Goal: Find specific page/section: Find specific page/section

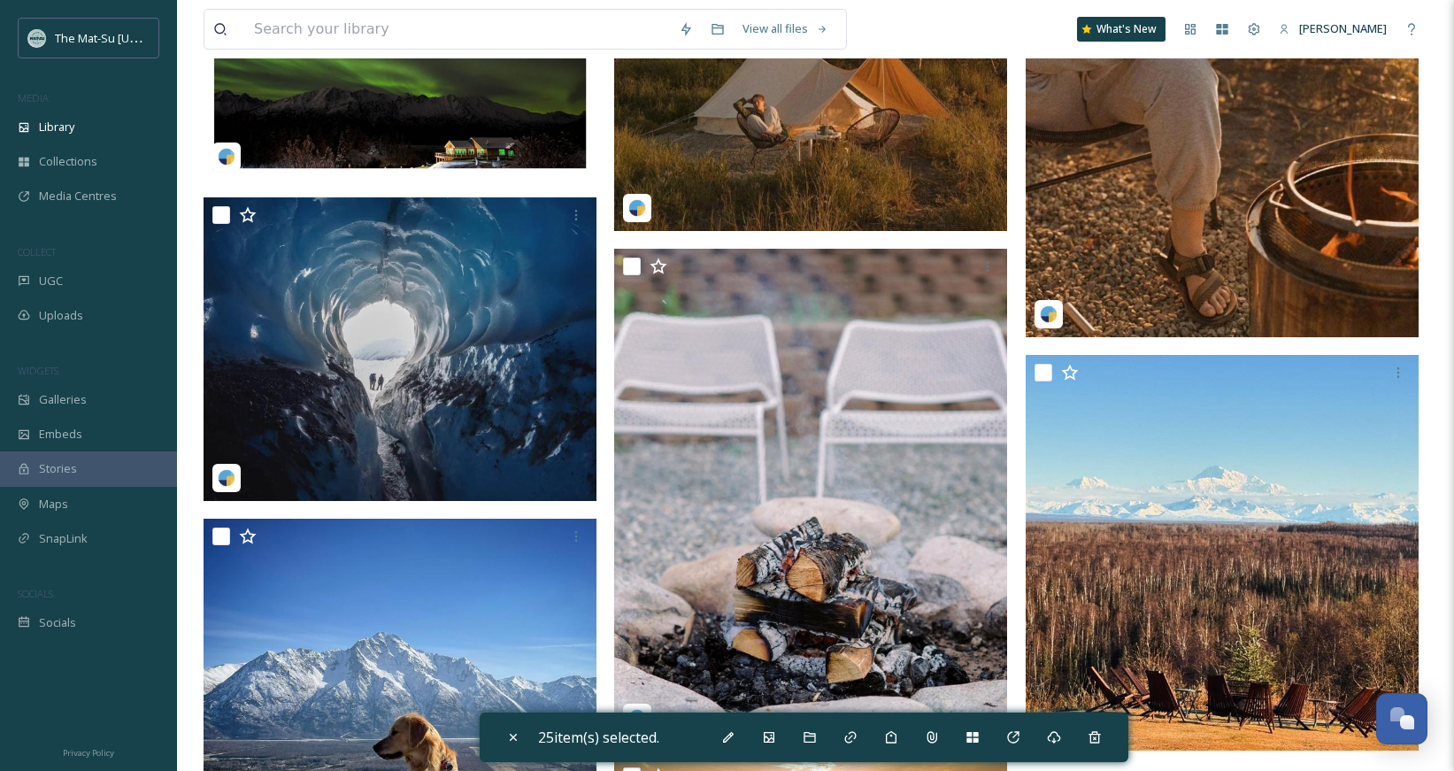
scroll to position [81446, 0]
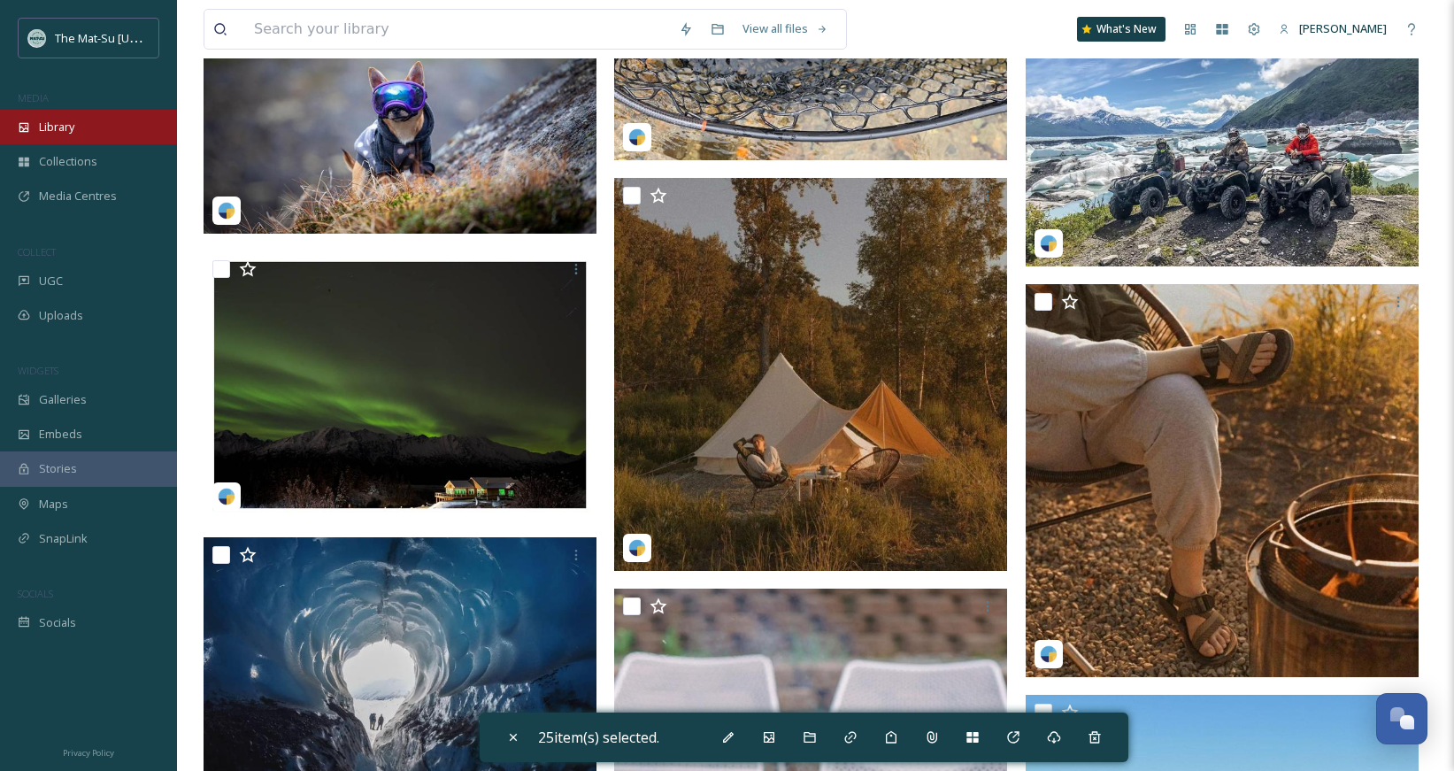
click at [42, 123] on span "Library" at bounding box center [56, 127] width 35 height 17
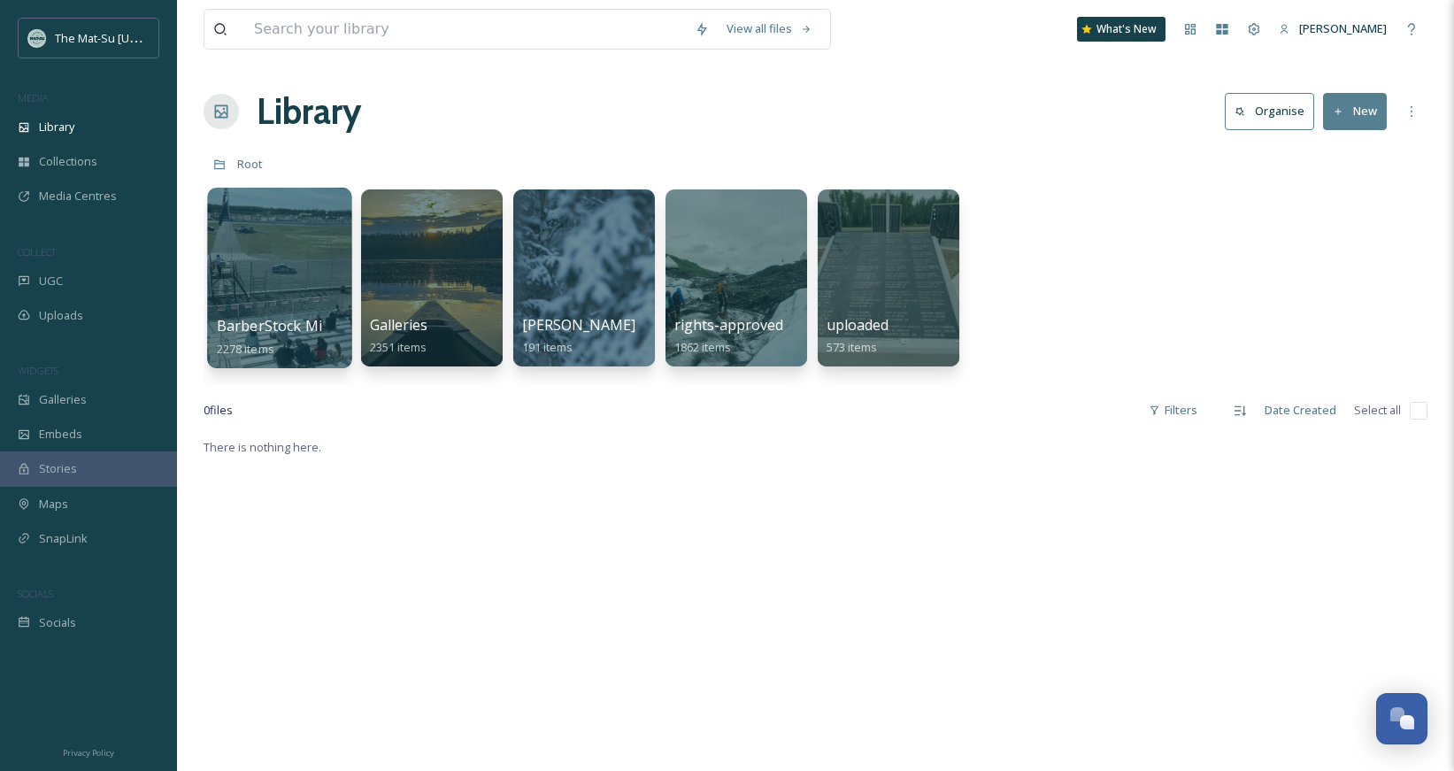
click at [285, 326] on span "BarberStock Migration" at bounding box center [295, 325] width 156 height 19
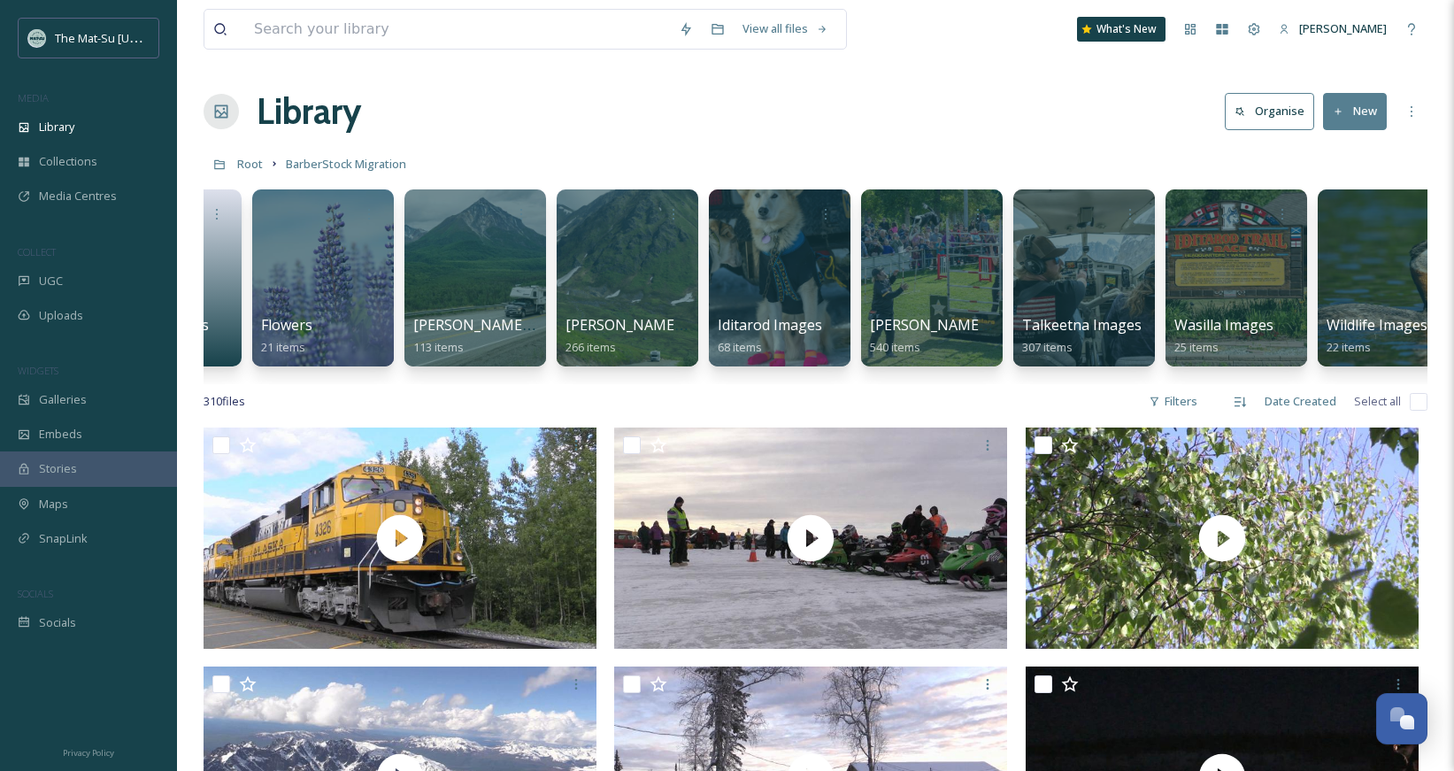
scroll to position [0, 619]
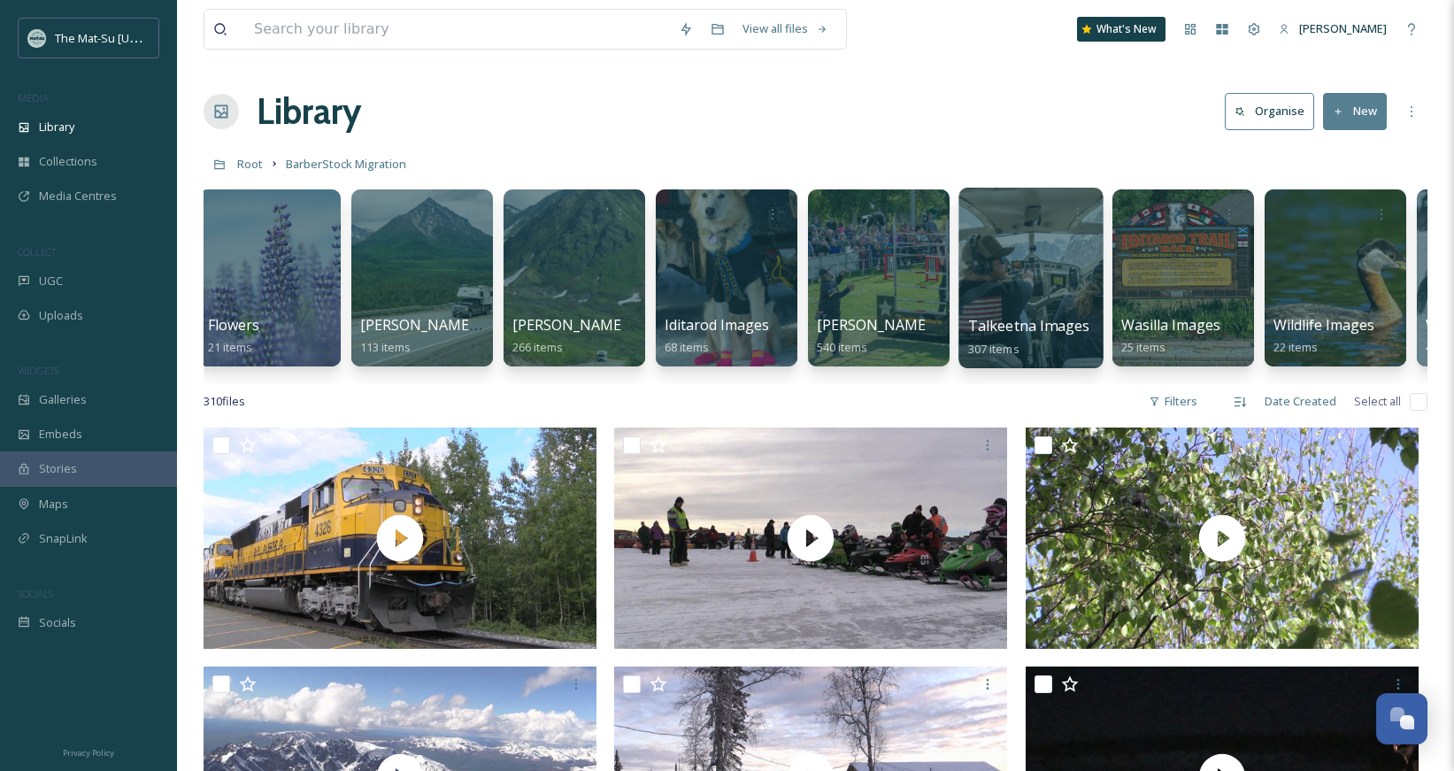
click at [1038, 342] on div "Talkeetna Images 307 items" at bounding box center [1031, 337] width 127 height 44
click at [1055, 295] on div at bounding box center [1030, 278] width 144 height 181
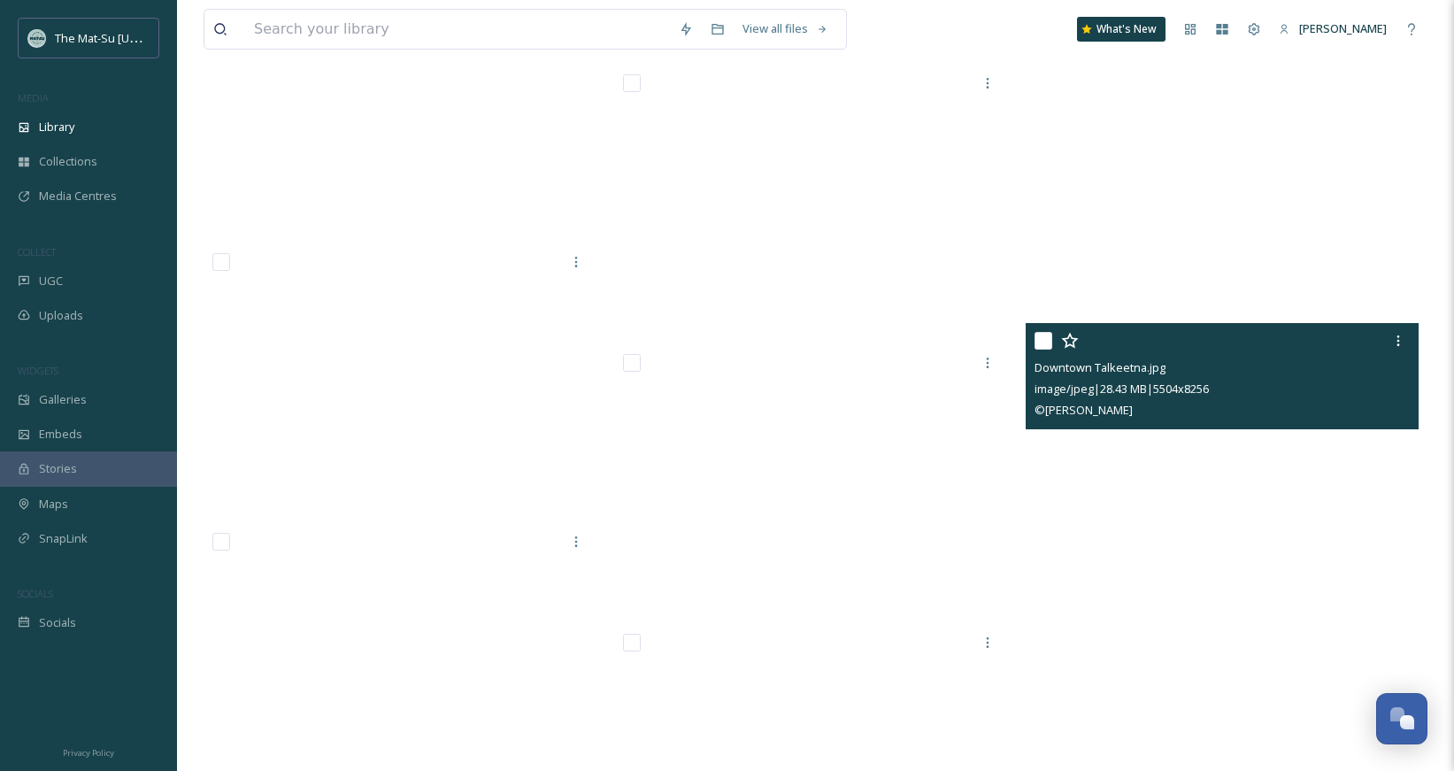
scroll to position [22758, 0]
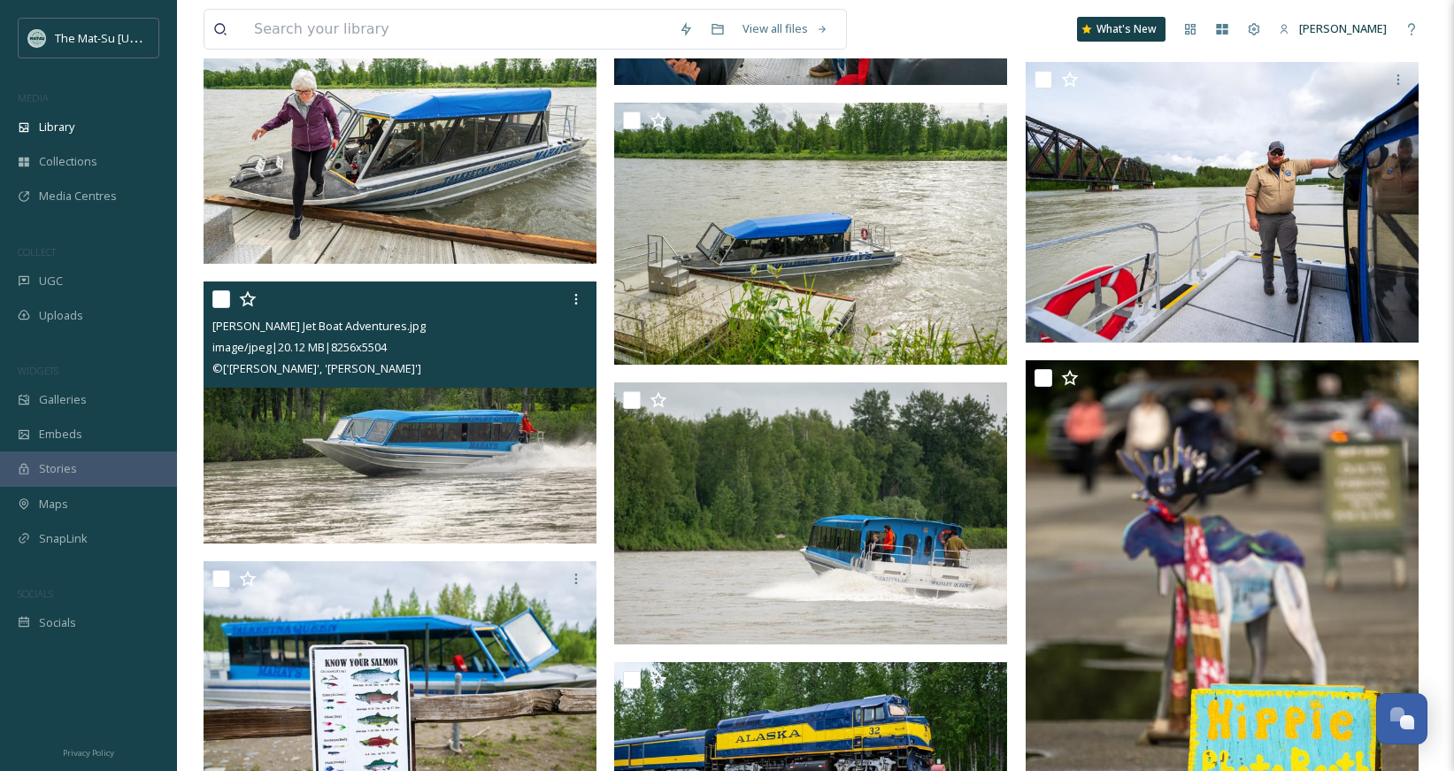
click at [228, 298] on input "checkbox" at bounding box center [221, 299] width 18 height 18
checkbox input "true"
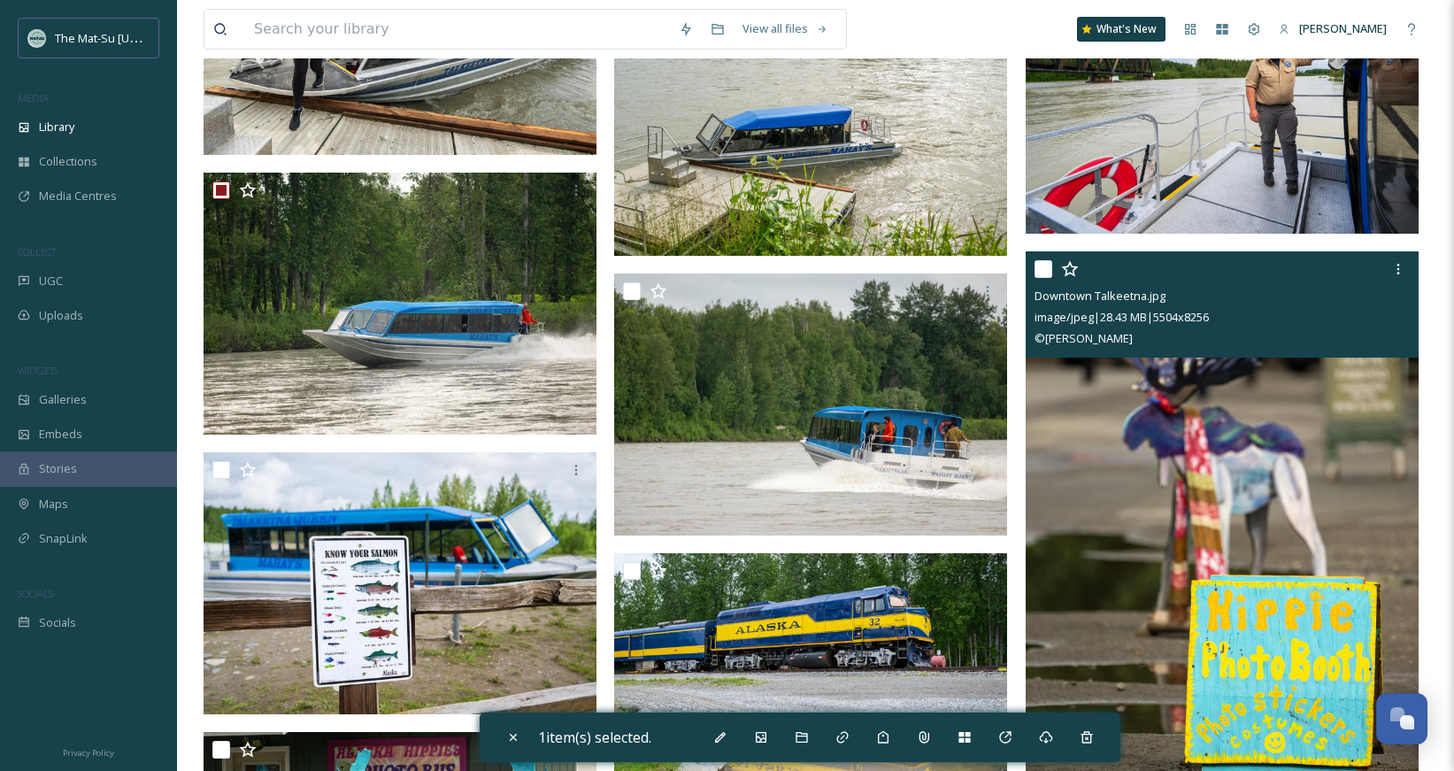
scroll to position [22929, 0]
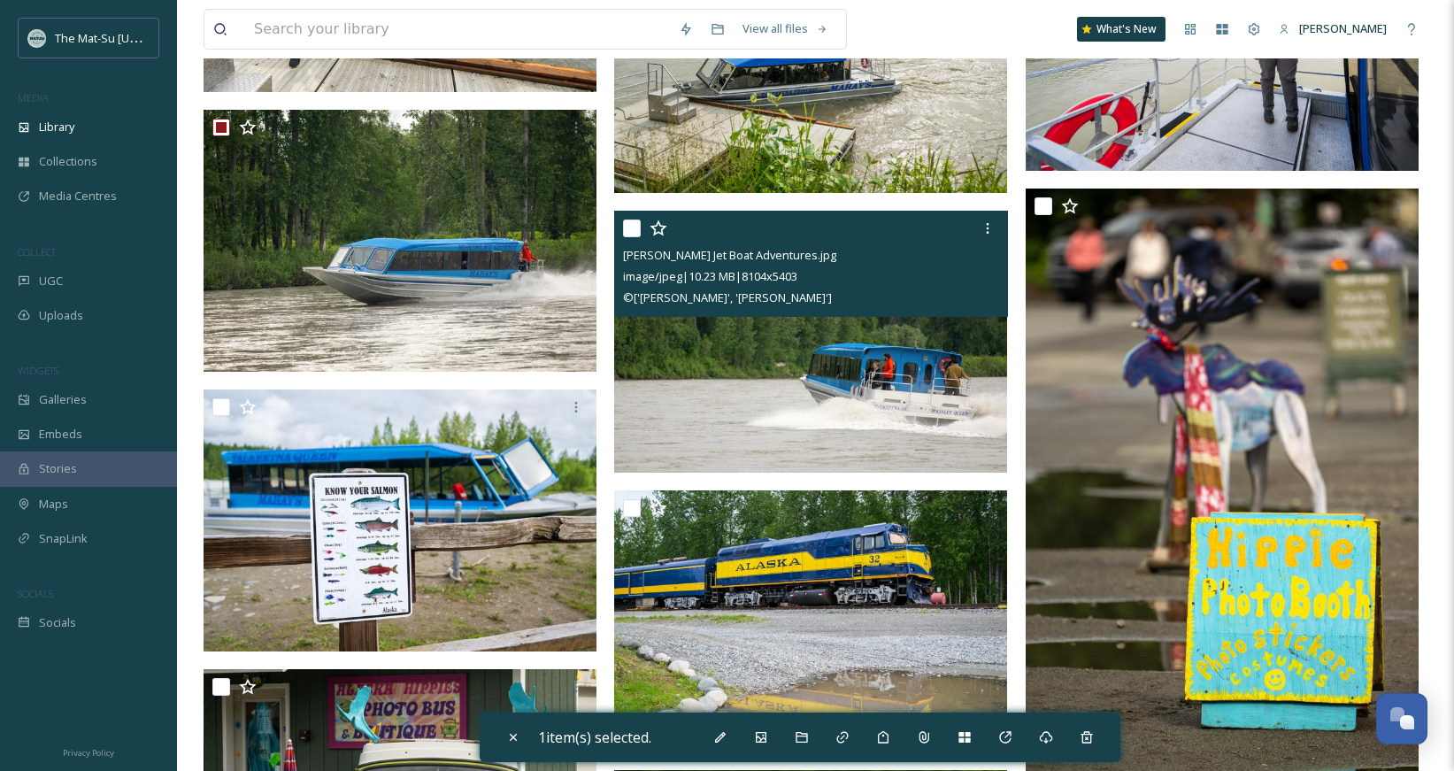
click at [638, 232] on input "checkbox" at bounding box center [632, 228] width 18 height 18
checkbox input "true"
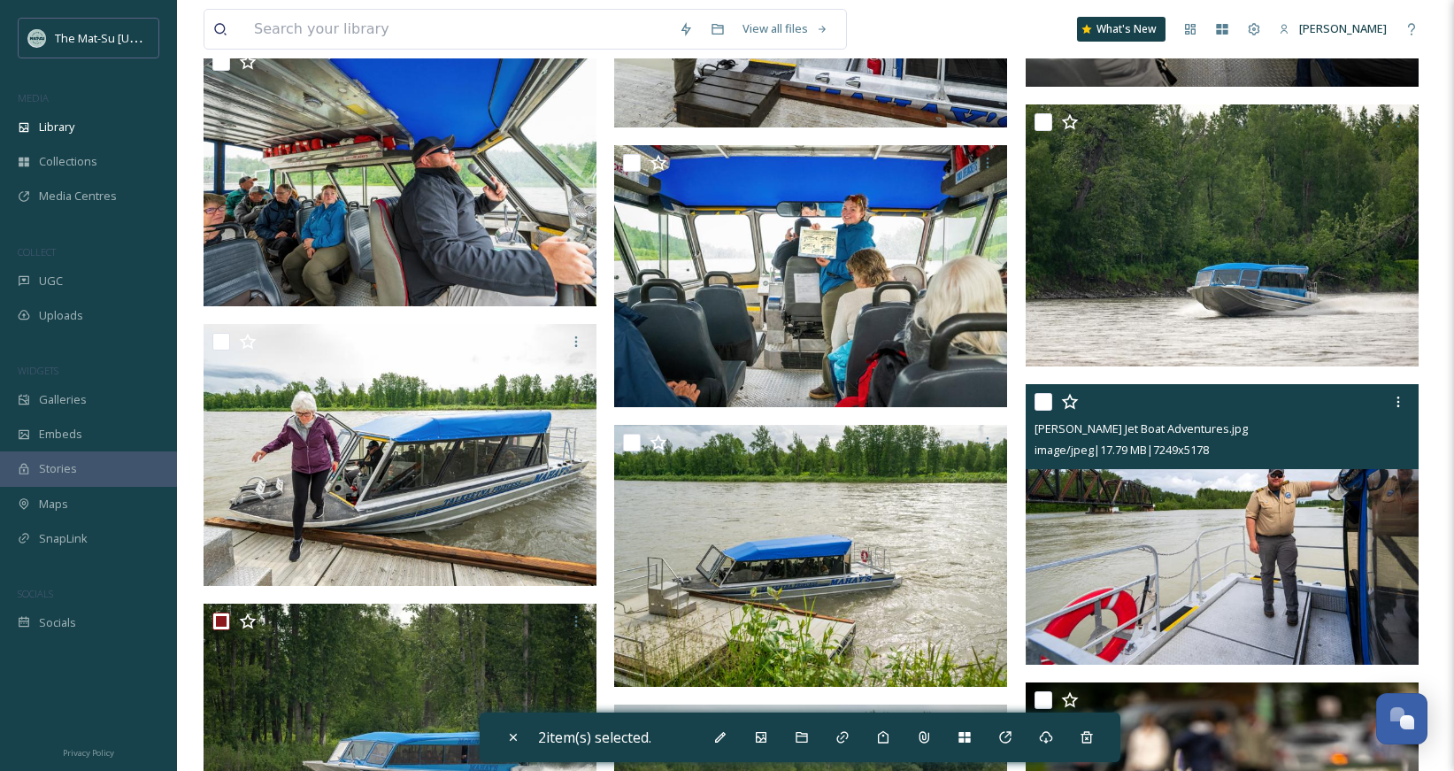
scroll to position [22251, 0]
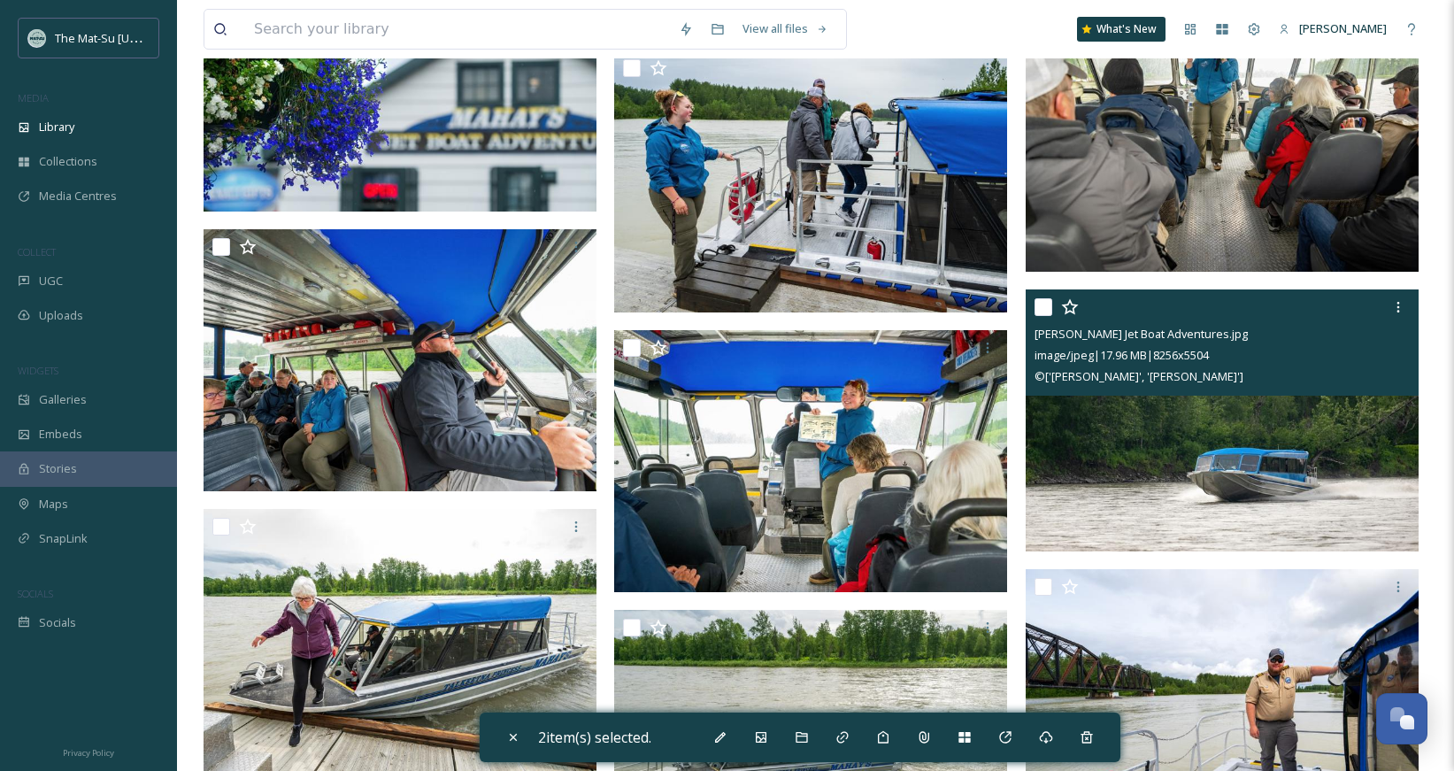
click at [1048, 309] on input "checkbox" at bounding box center [1043, 307] width 18 height 18
checkbox input "true"
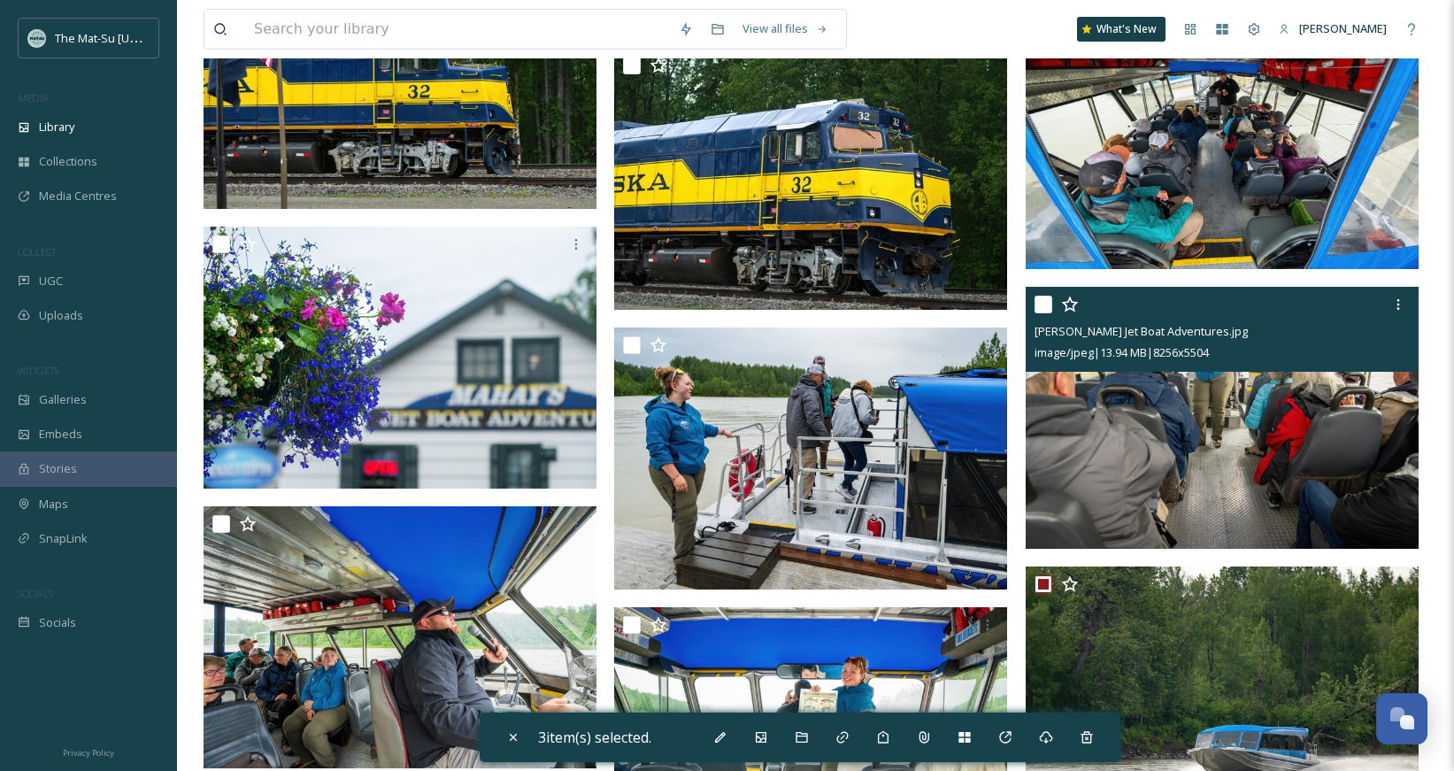
scroll to position [21977, 0]
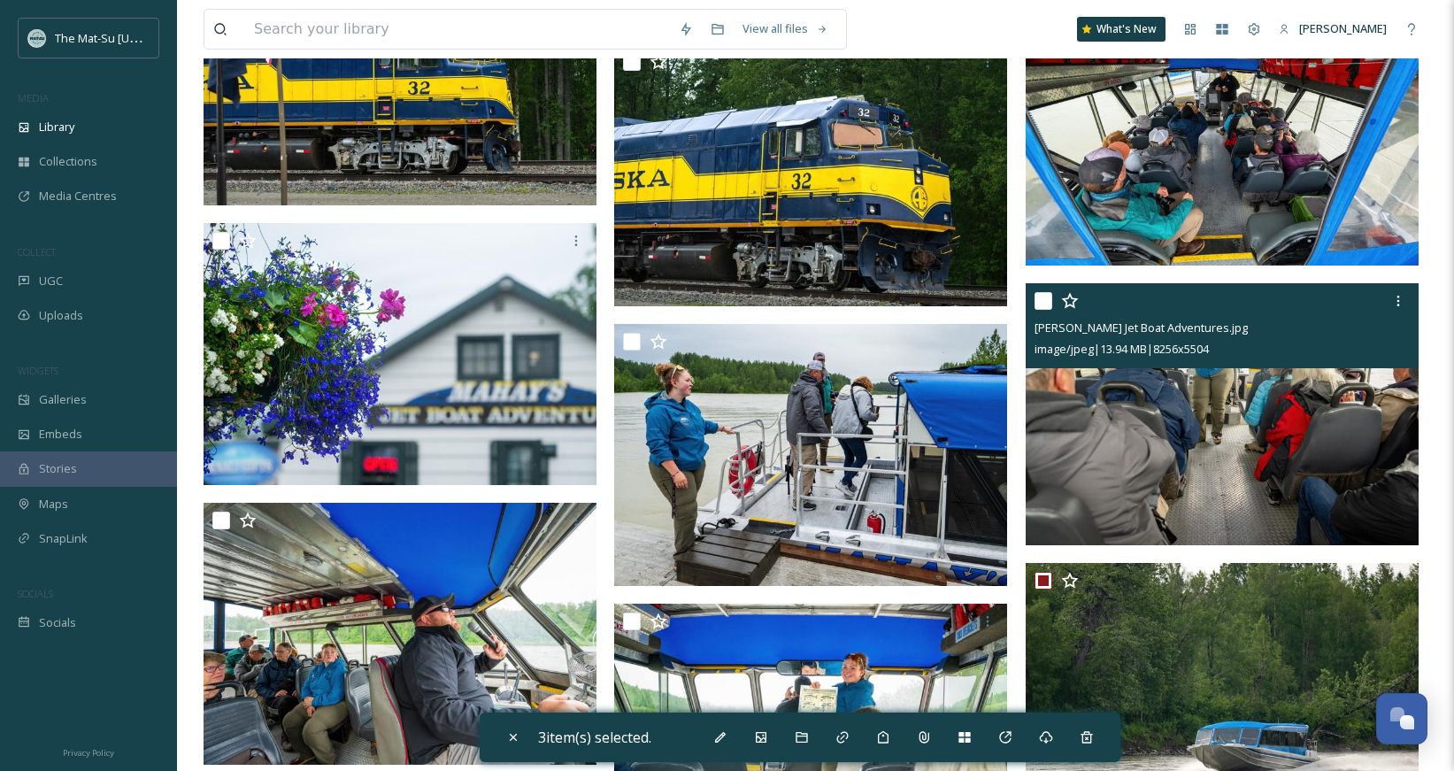
drag, startPoint x: 1041, startPoint y: 290, endPoint x: 1049, endPoint y: 312, distance: 23.2
click at [1041, 290] on div at bounding box center [1224, 301] width 380 height 32
click at [1043, 302] on input "checkbox" at bounding box center [1043, 301] width 18 height 18
checkbox input "true"
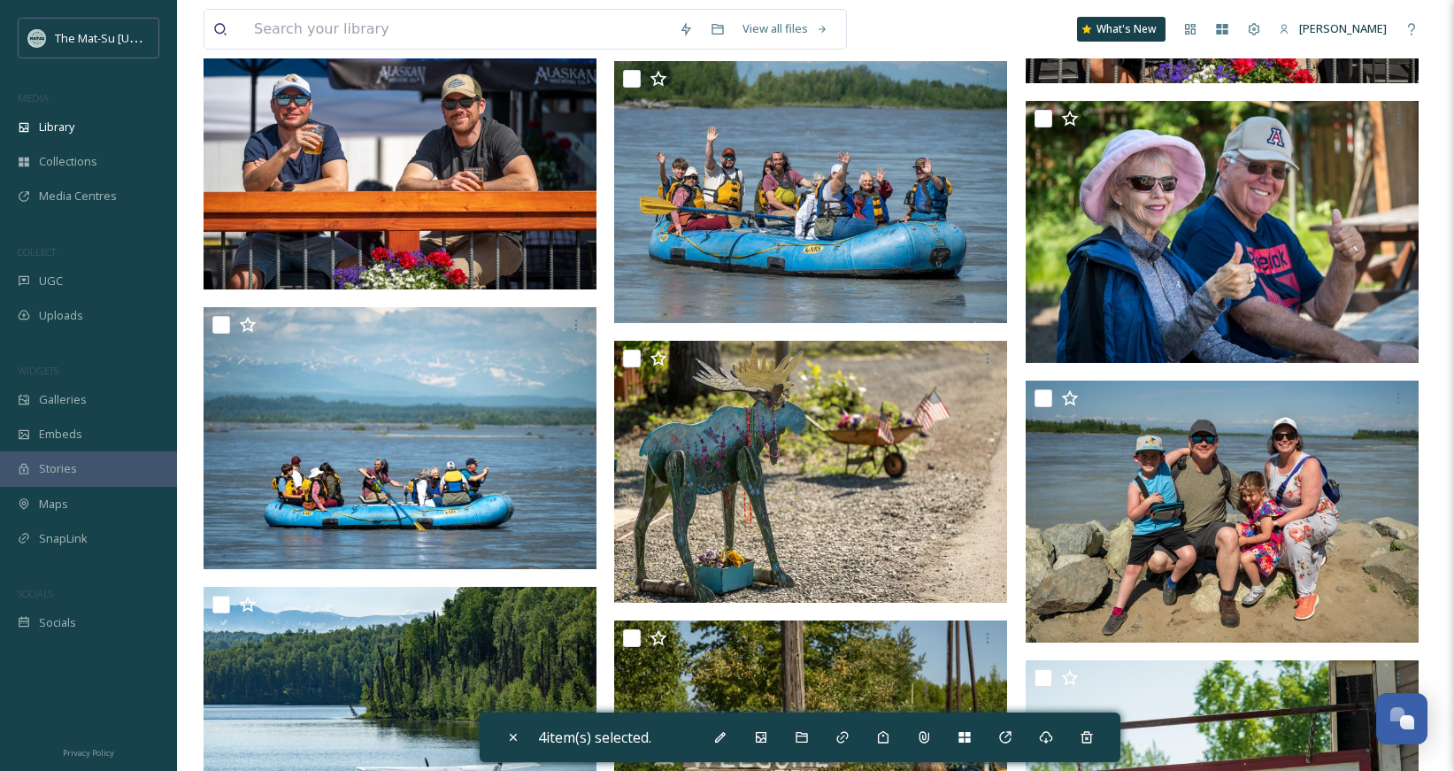
scroll to position [25915, 0]
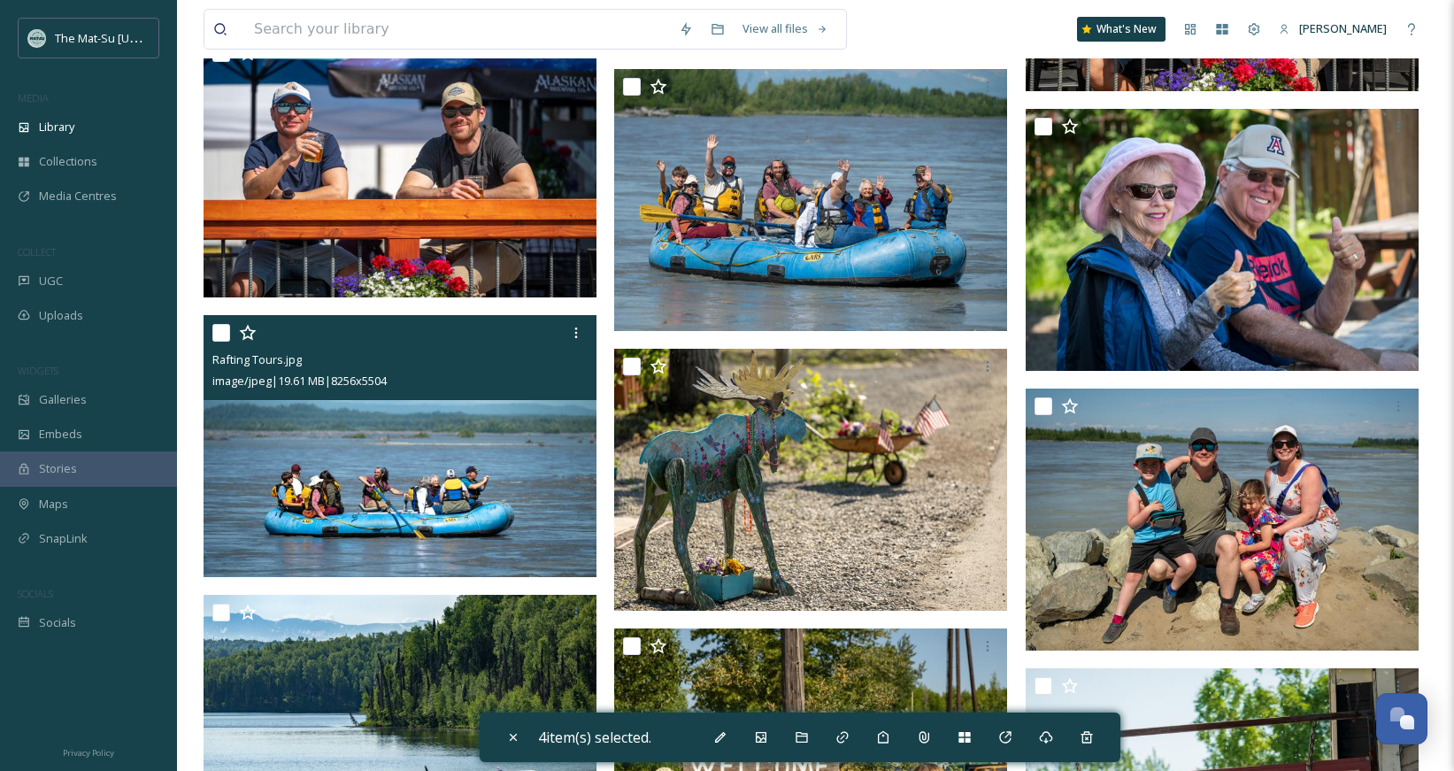
click at [221, 331] on input "checkbox" at bounding box center [221, 333] width 18 height 18
checkbox input "true"
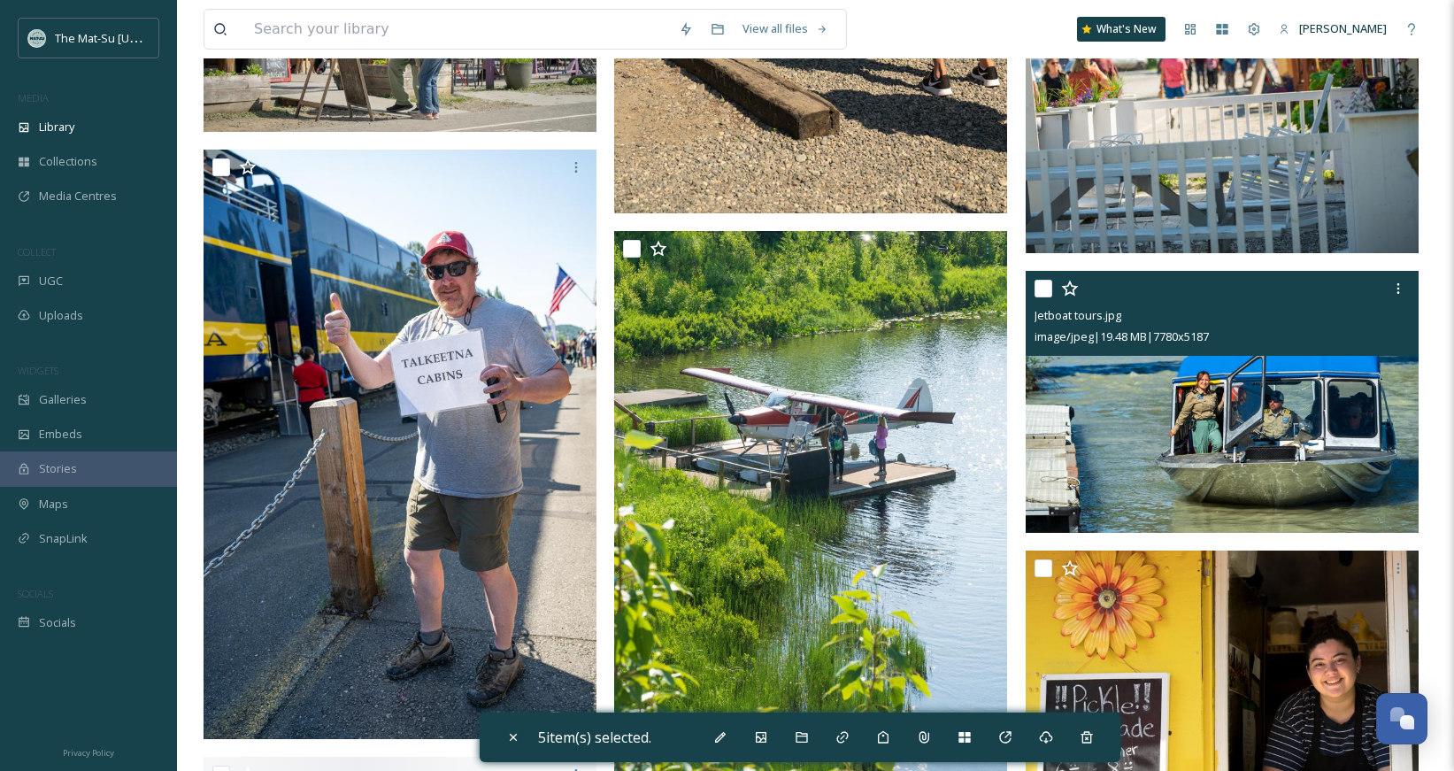
scroll to position [27099, 0]
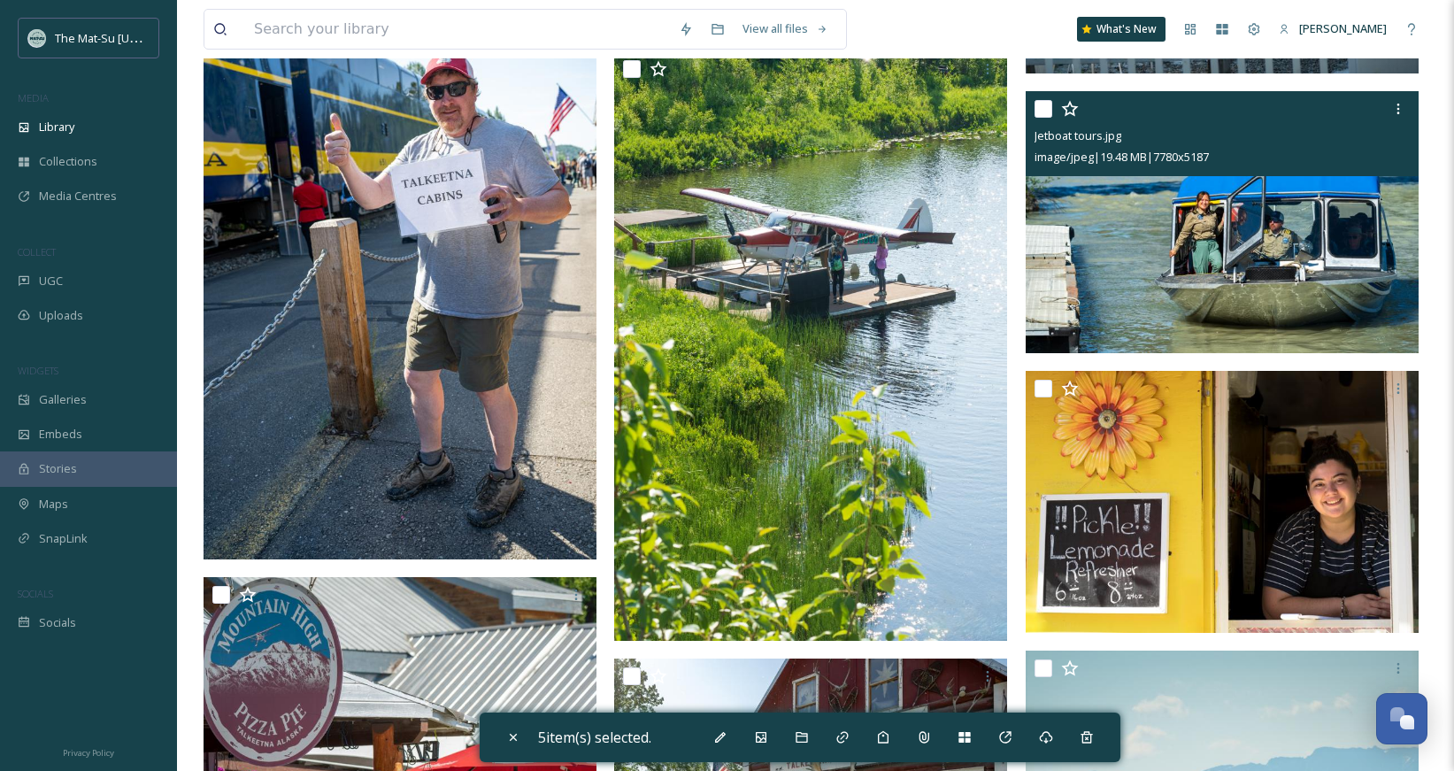
click at [1042, 105] on input "checkbox" at bounding box center [1043, 109] width 18 height 18
checkbox input "true"
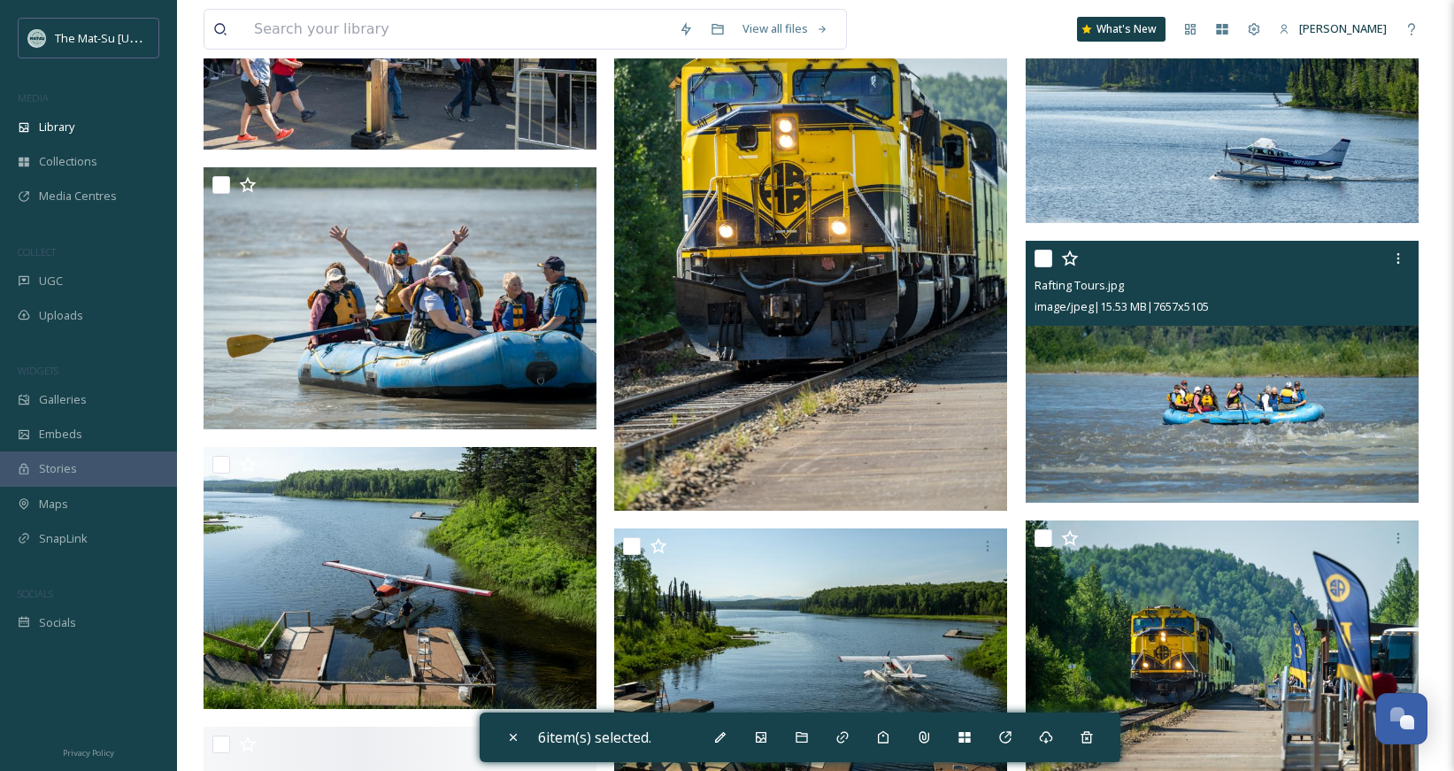
scroll to position [28401, 0]
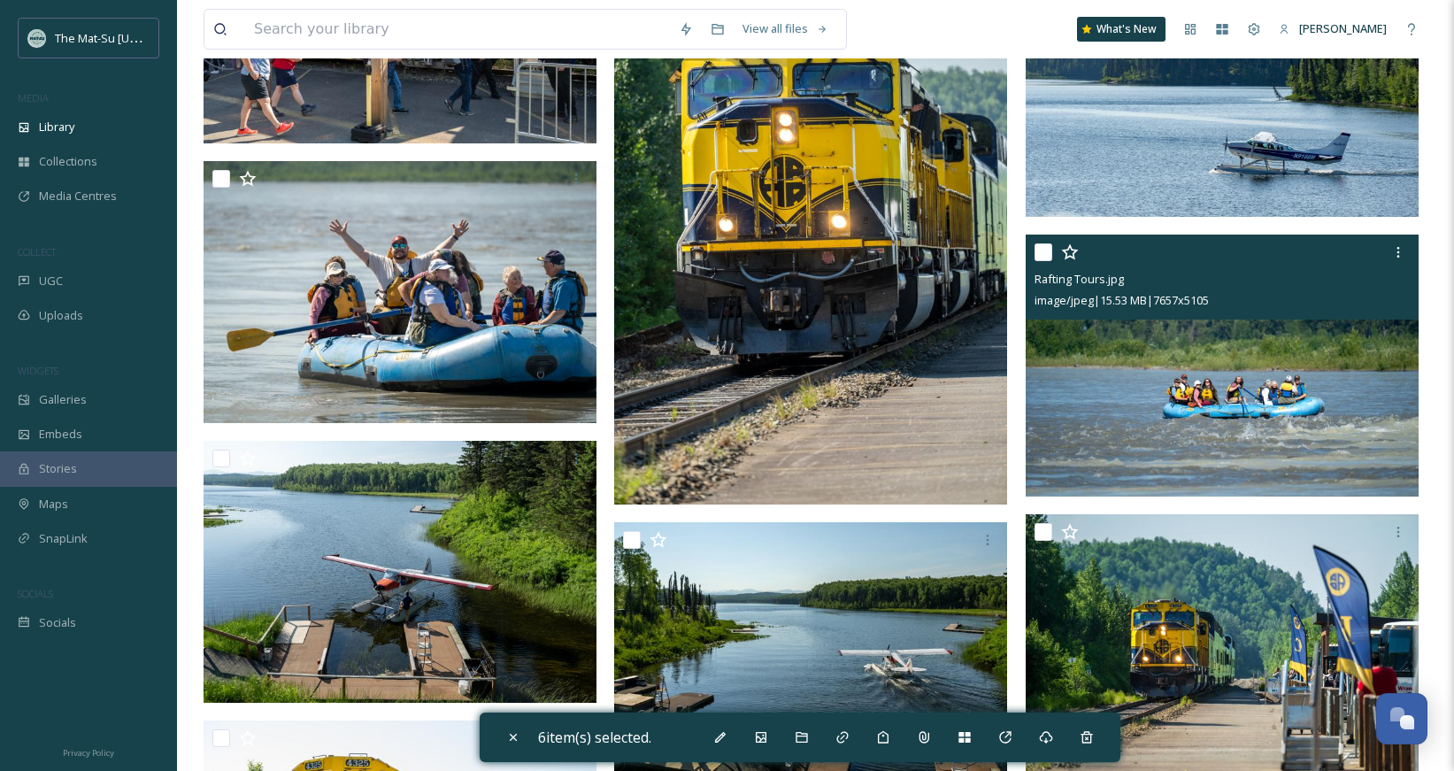
drag, startPoint x: 1041, startPoint y: 252, endPoint x: 1034, endPoint y: 258, distance: 9.4
click at [1041, 252] on input "checkbox" at bounding box center [1043, 252] width 18 height 18
checkbox input "true"
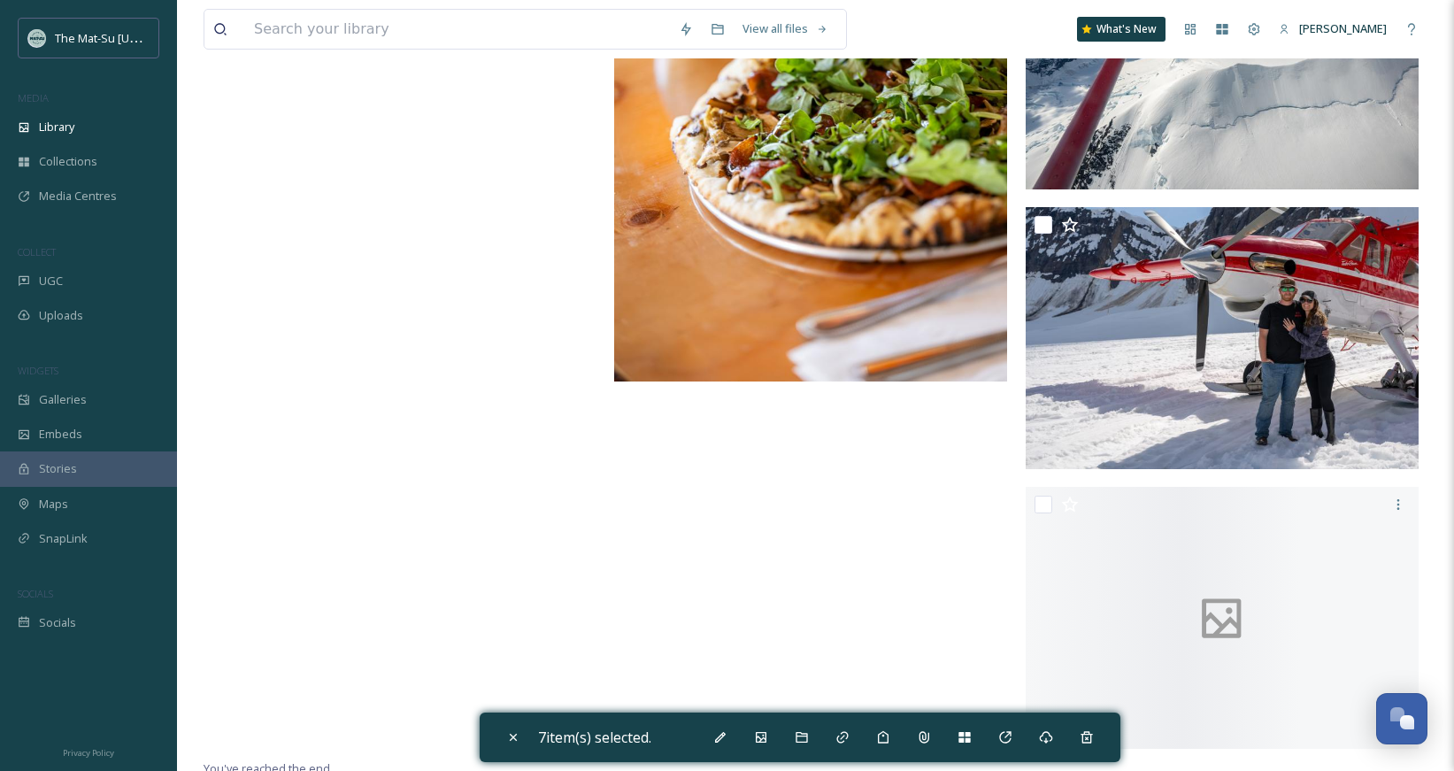
scroll to position [36928, 0]
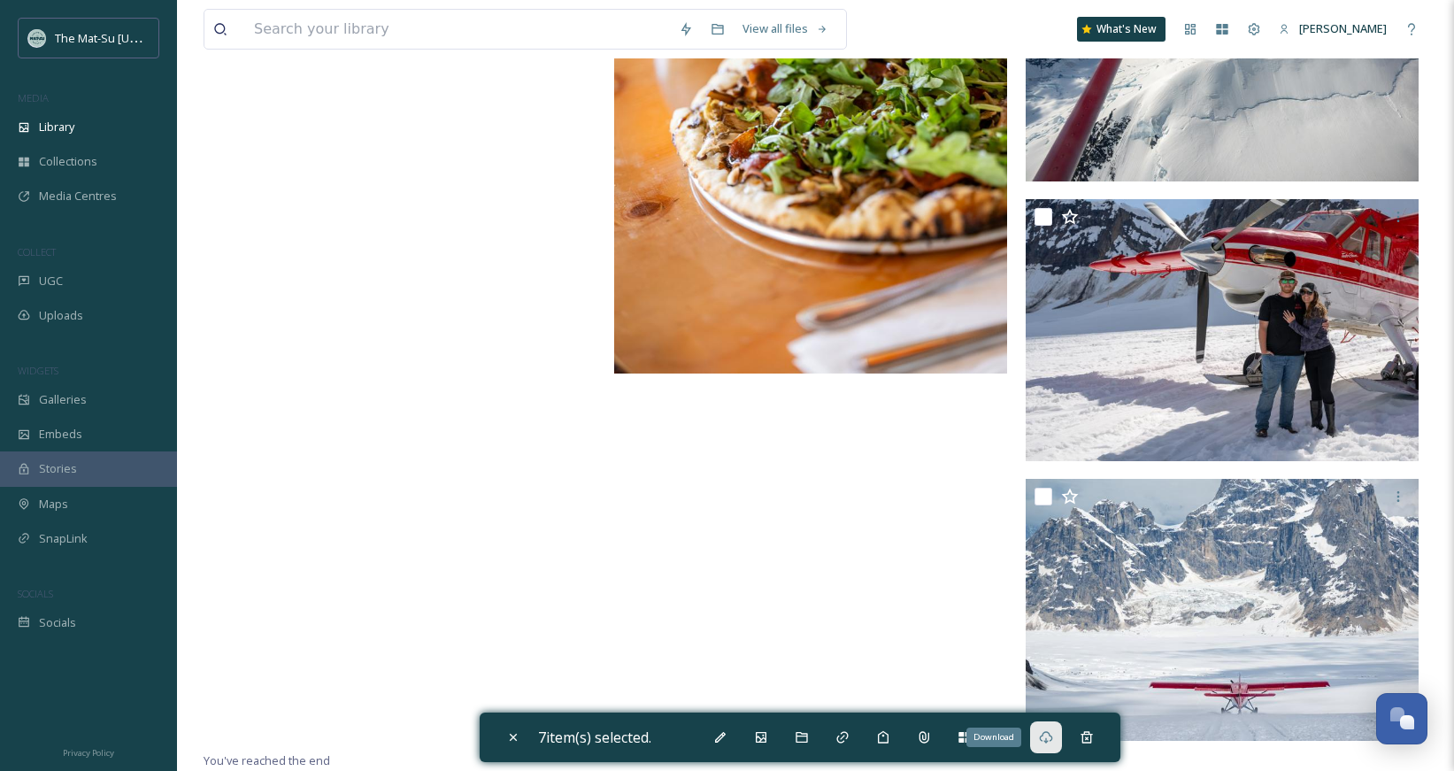
click at [1051, 739] on icon at bounding box center [1046, 737] width 14 height 14
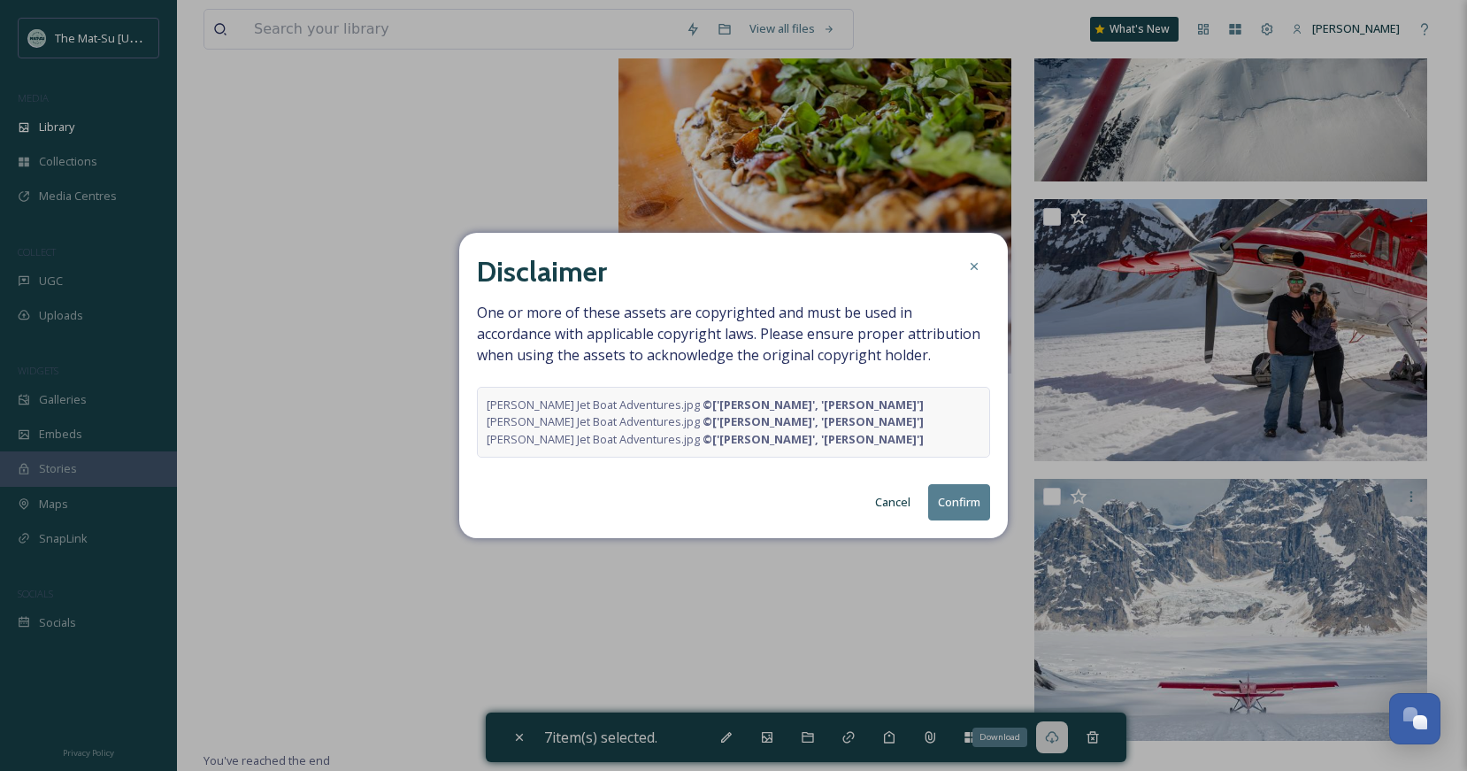
click at [952, 487] on button "Confirm" at bounding box center [959, 502] width 62 height 36
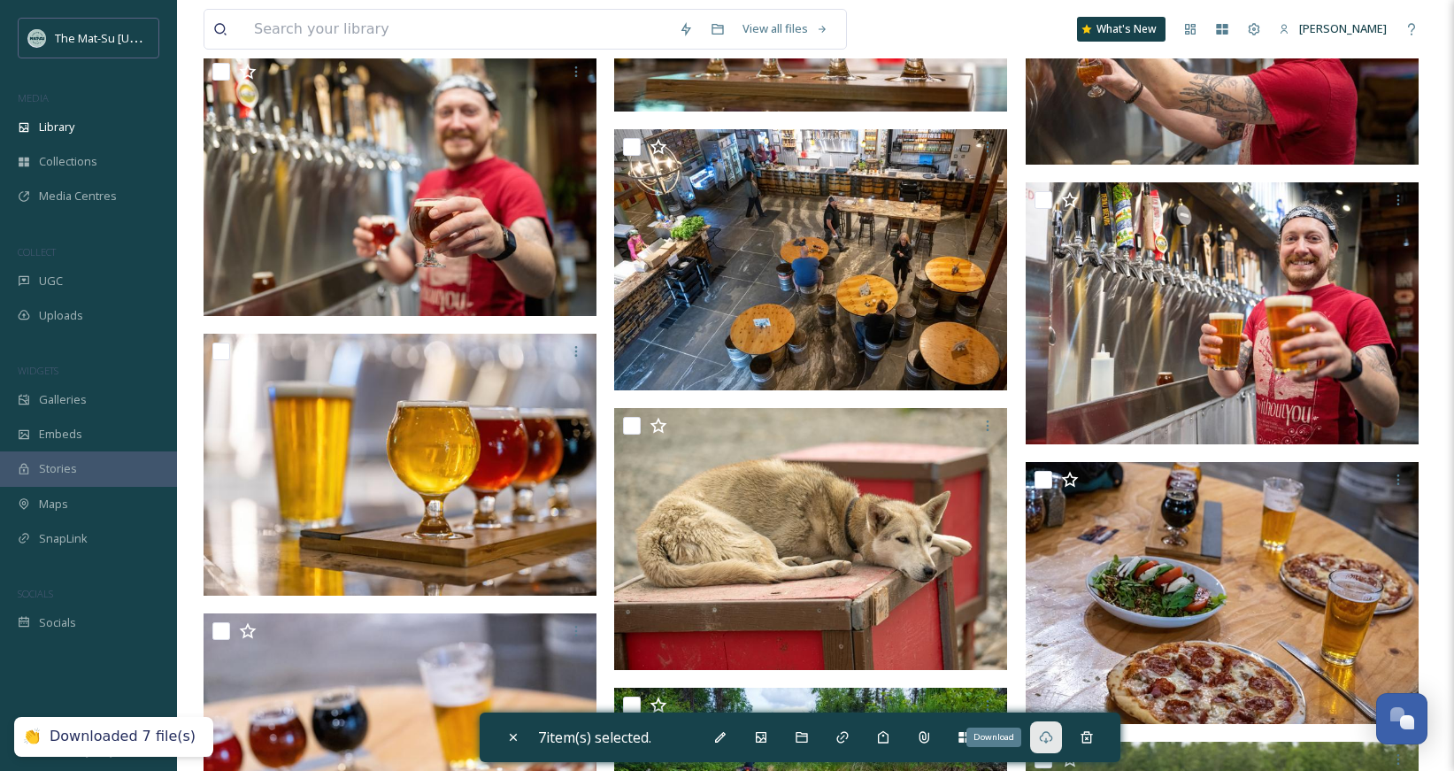
scroll to position [11710, 0]
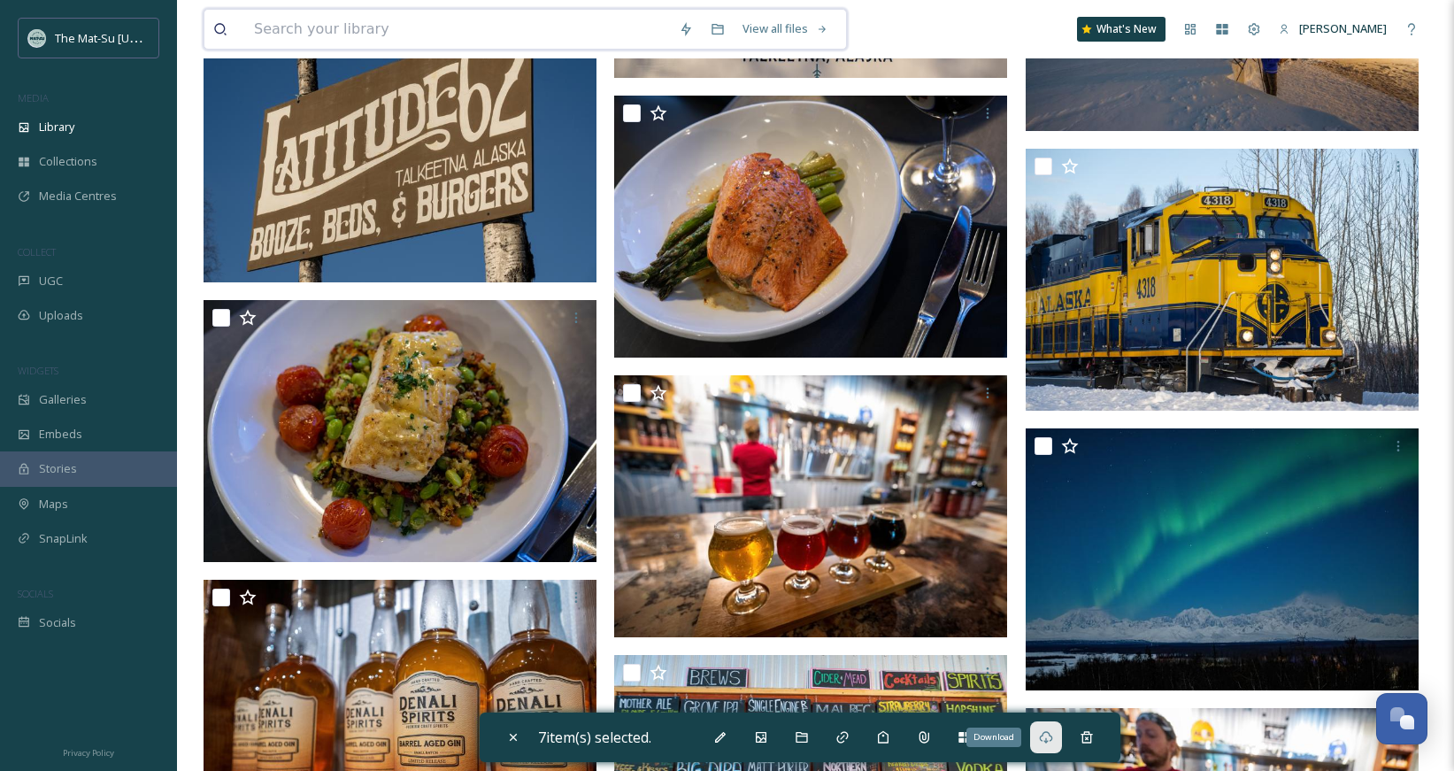
click at [464, 30] on input at bounding box center [457, 29] width 425 height 39
type input "fishing"
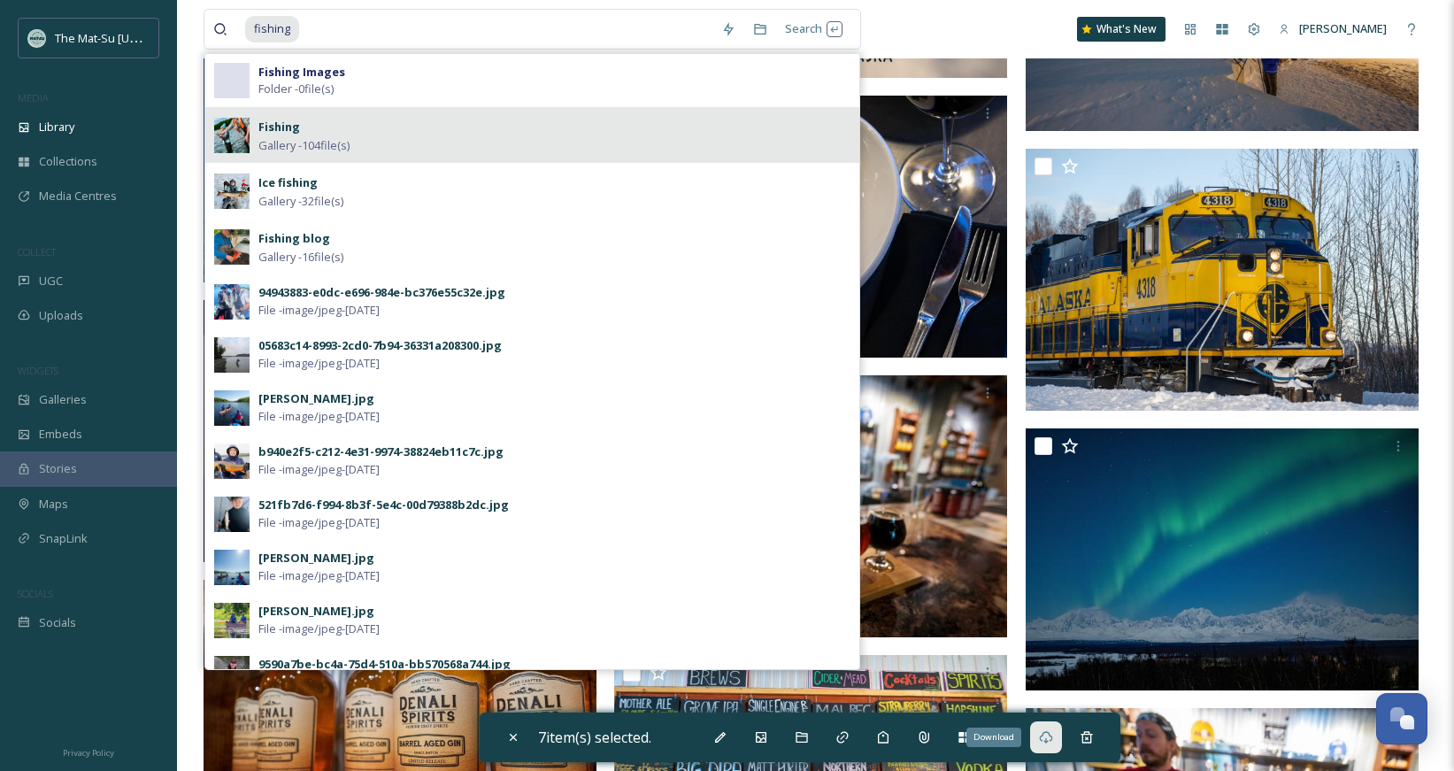
click at [291, 134] on strong "Fishing" at bounding box center [279, 127] width 42 height 16
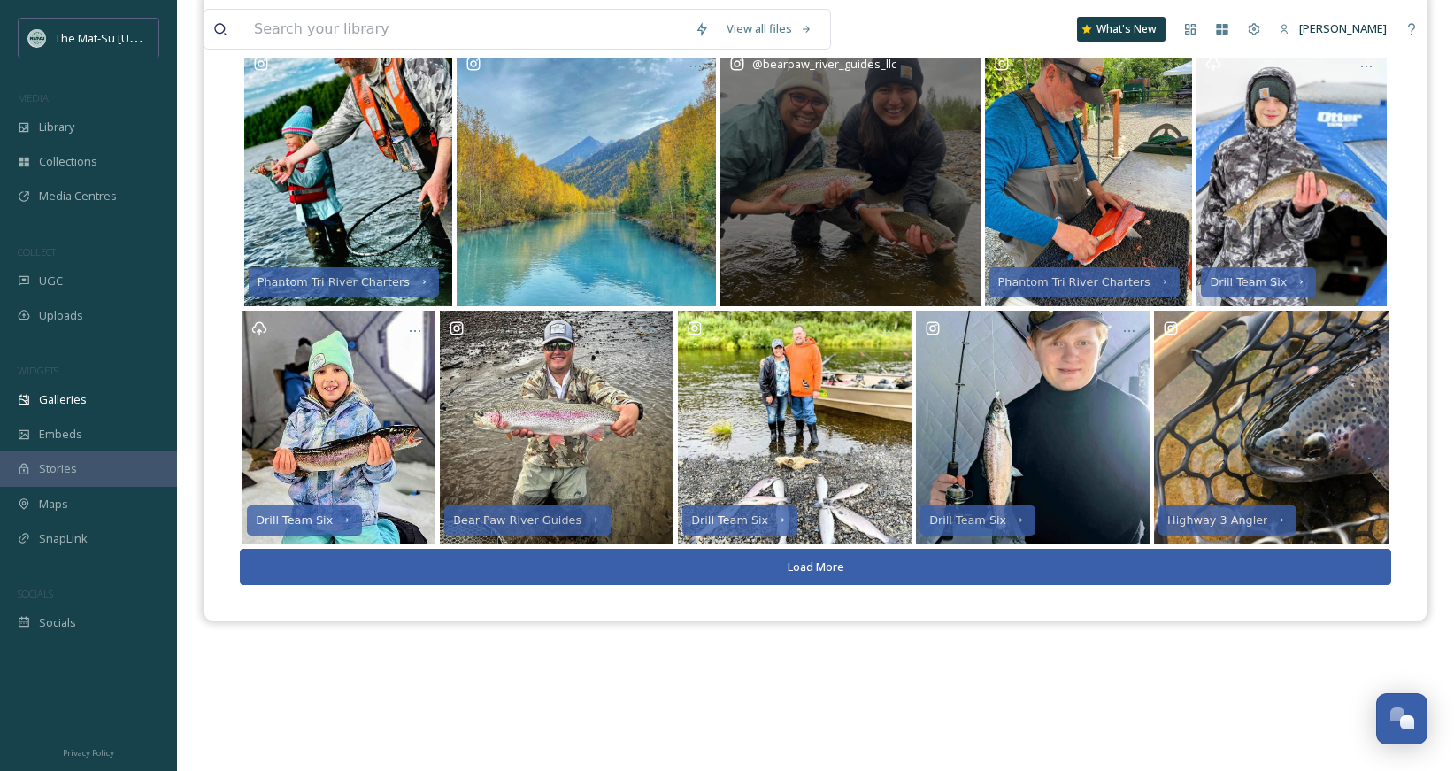
scroll to position [254, 0]
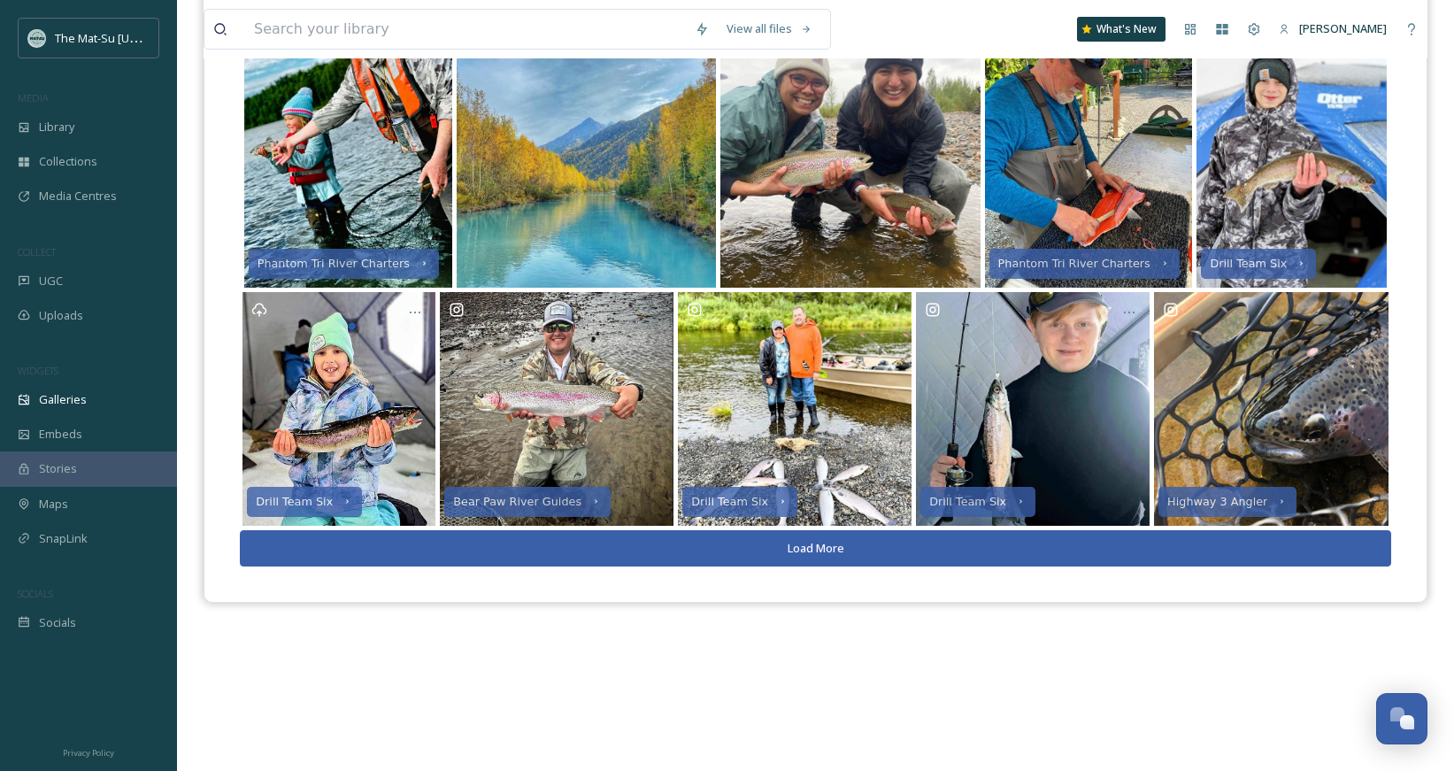
click at [861, 549] on button "Load More" at bounding box center [815, 548] width 1151 height 36
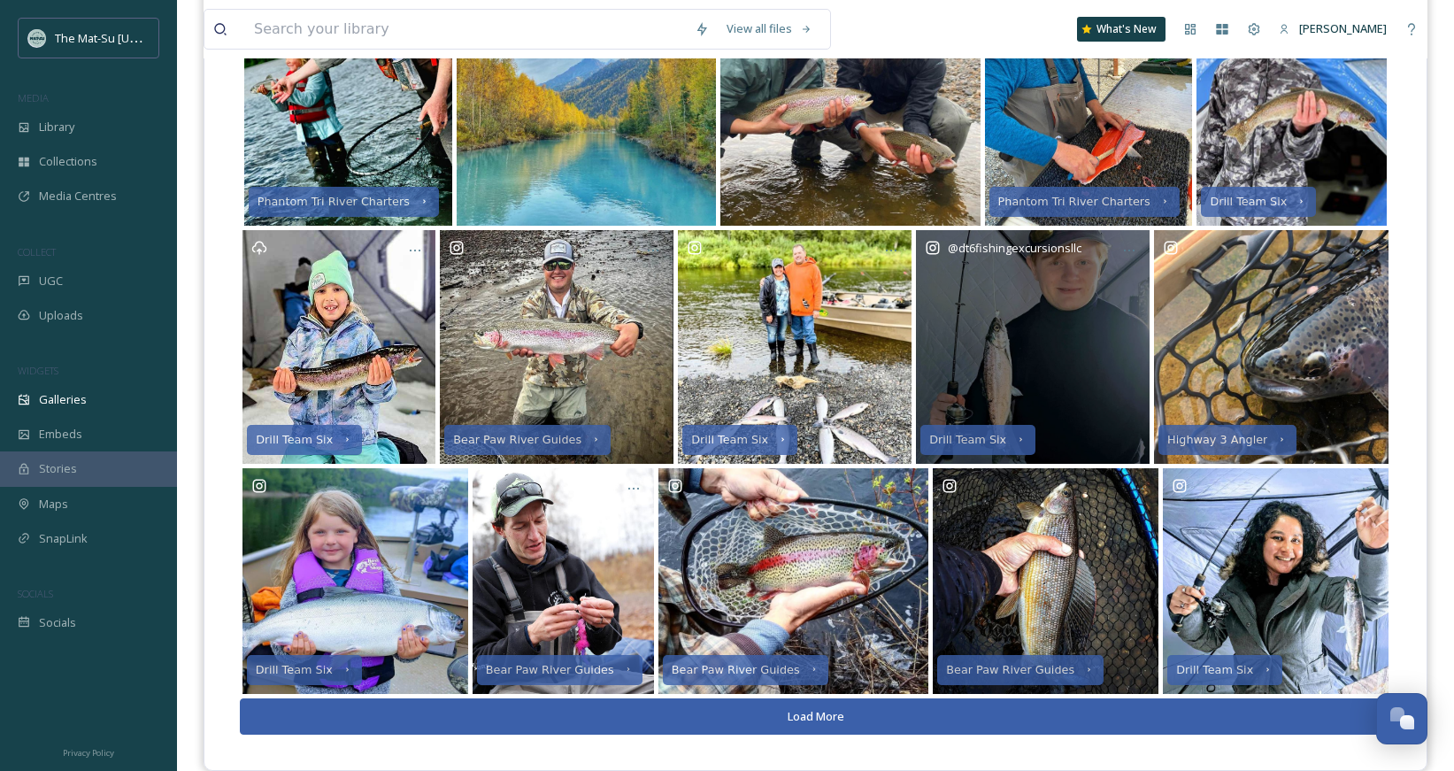
scroll to position [342, 0]
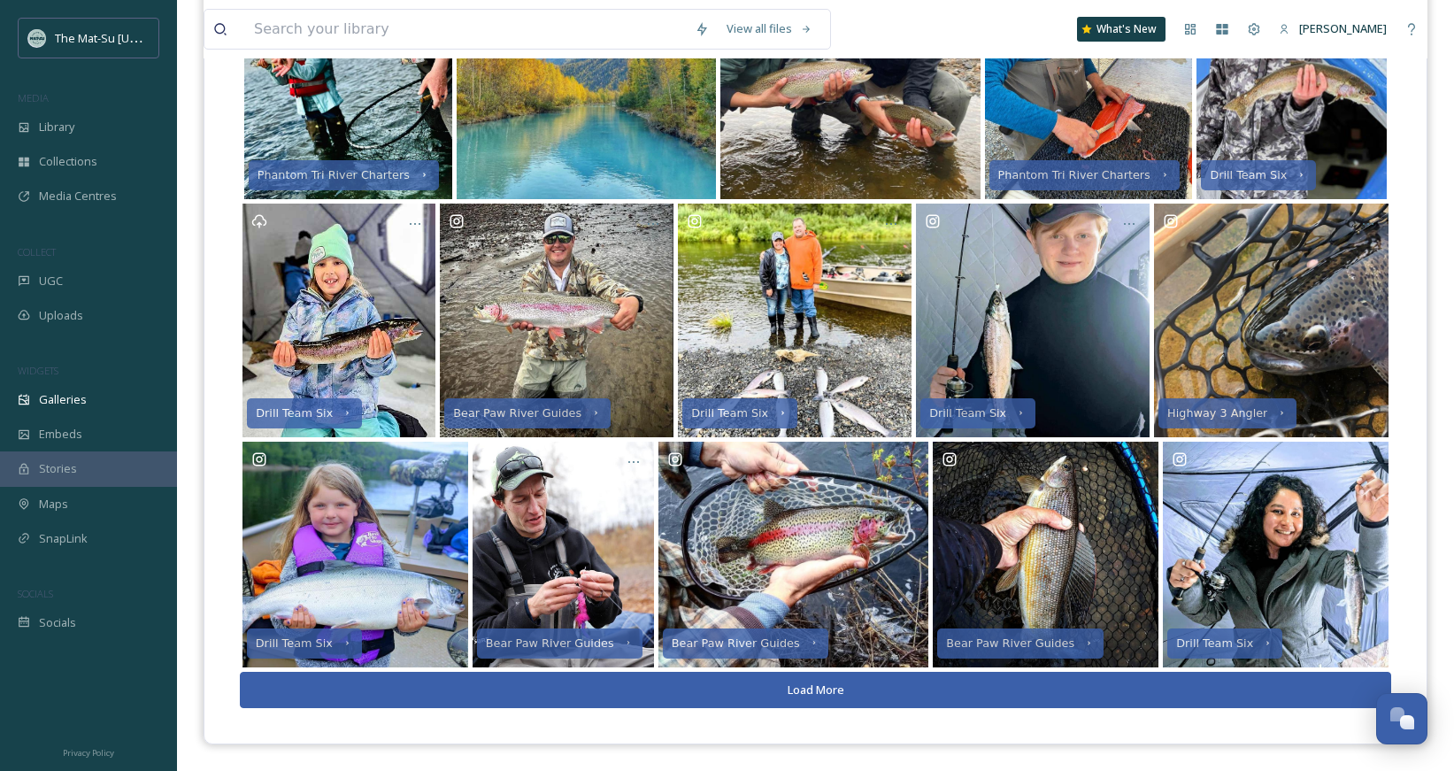
click at [797, 687] on button "Load More" at bounding box center [815, 690] width 1151 height 36
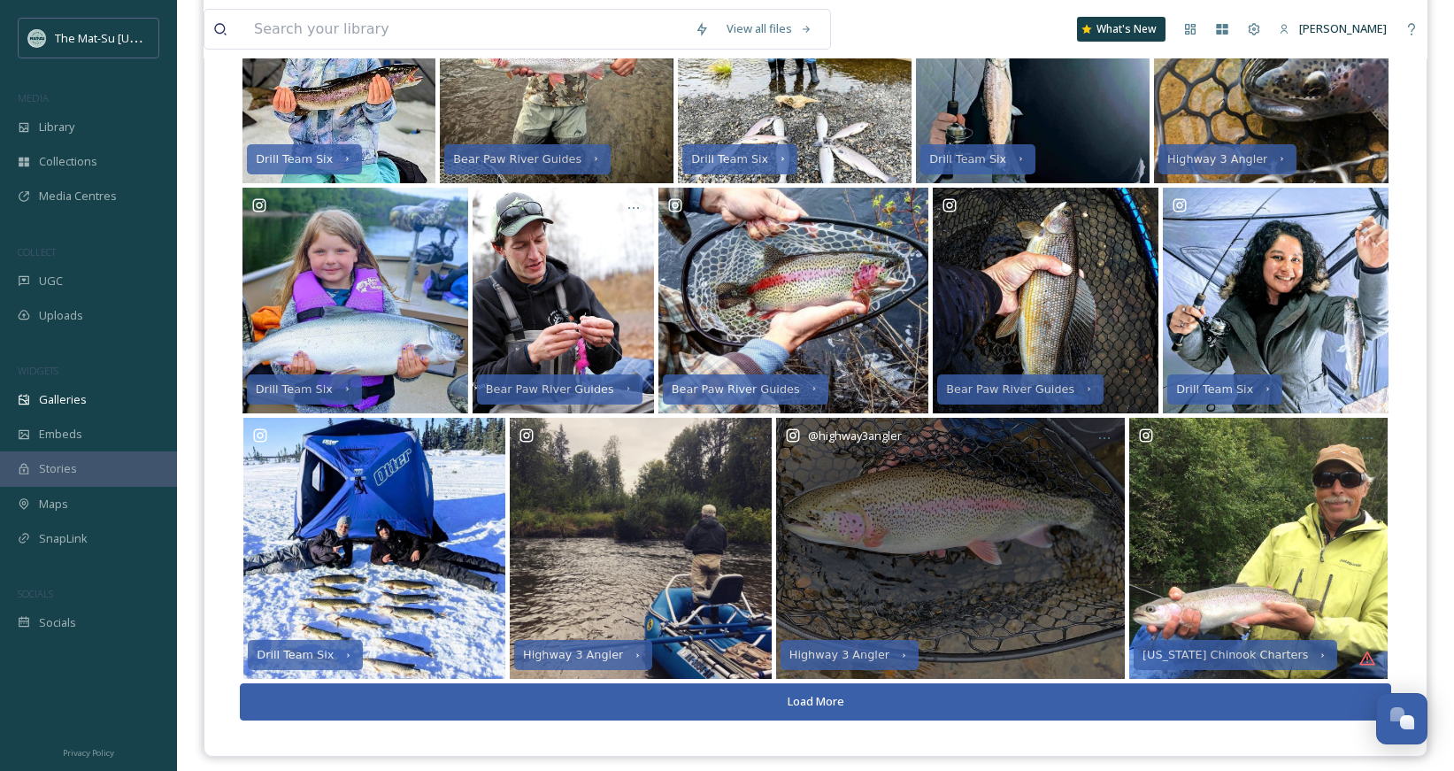
scroll to position [609, 0]
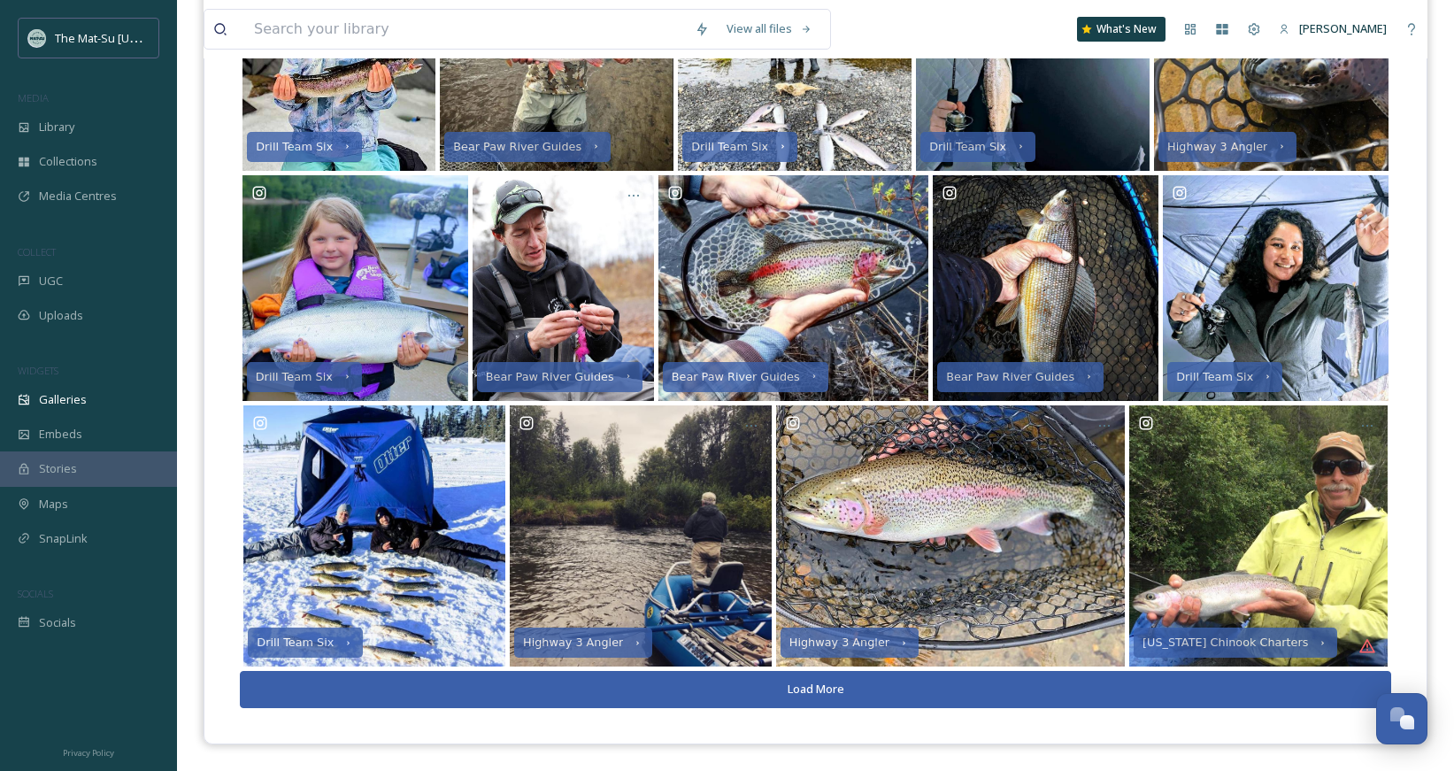
click at [851, 683] on button "Load More" at bounding box center [815, 689] width 1151 height 36
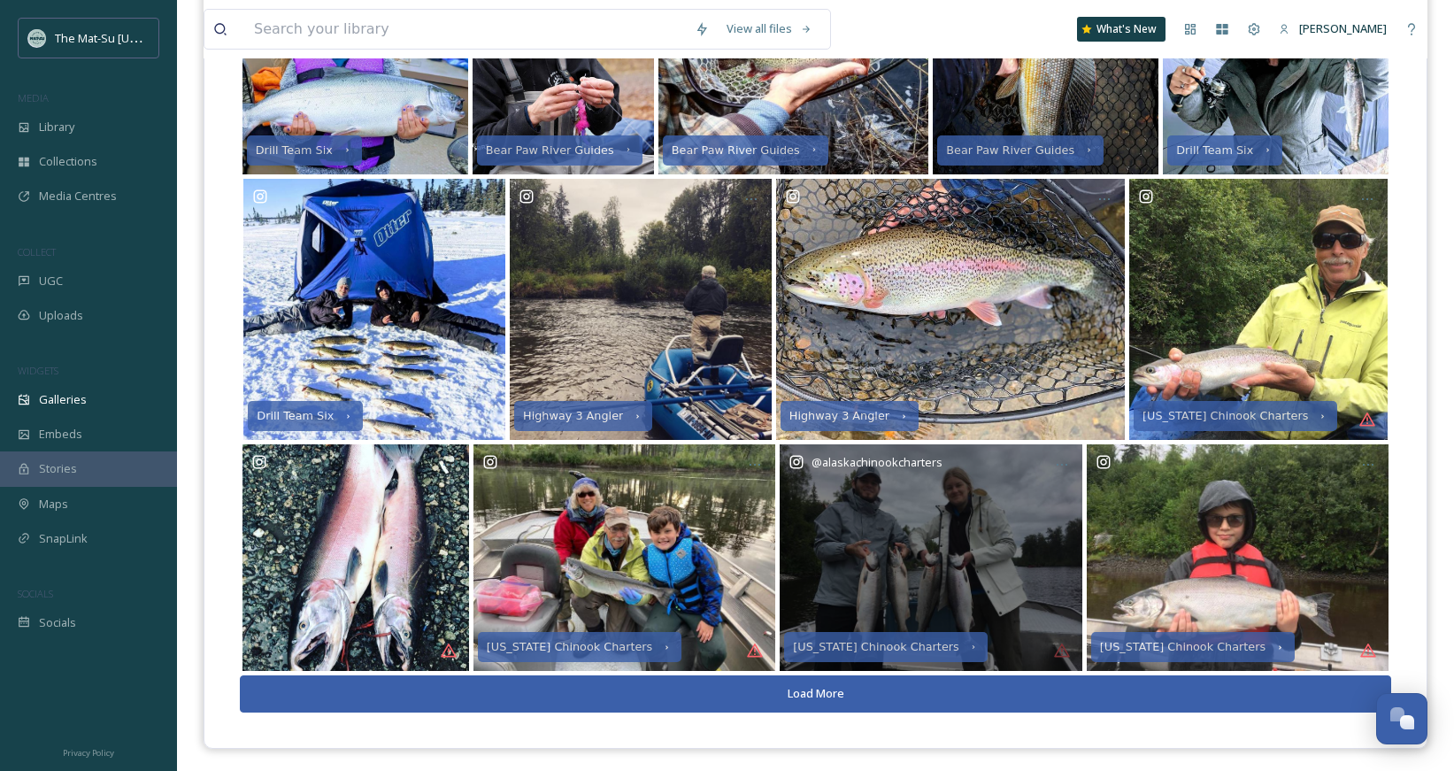
scroll to position [840, 0]
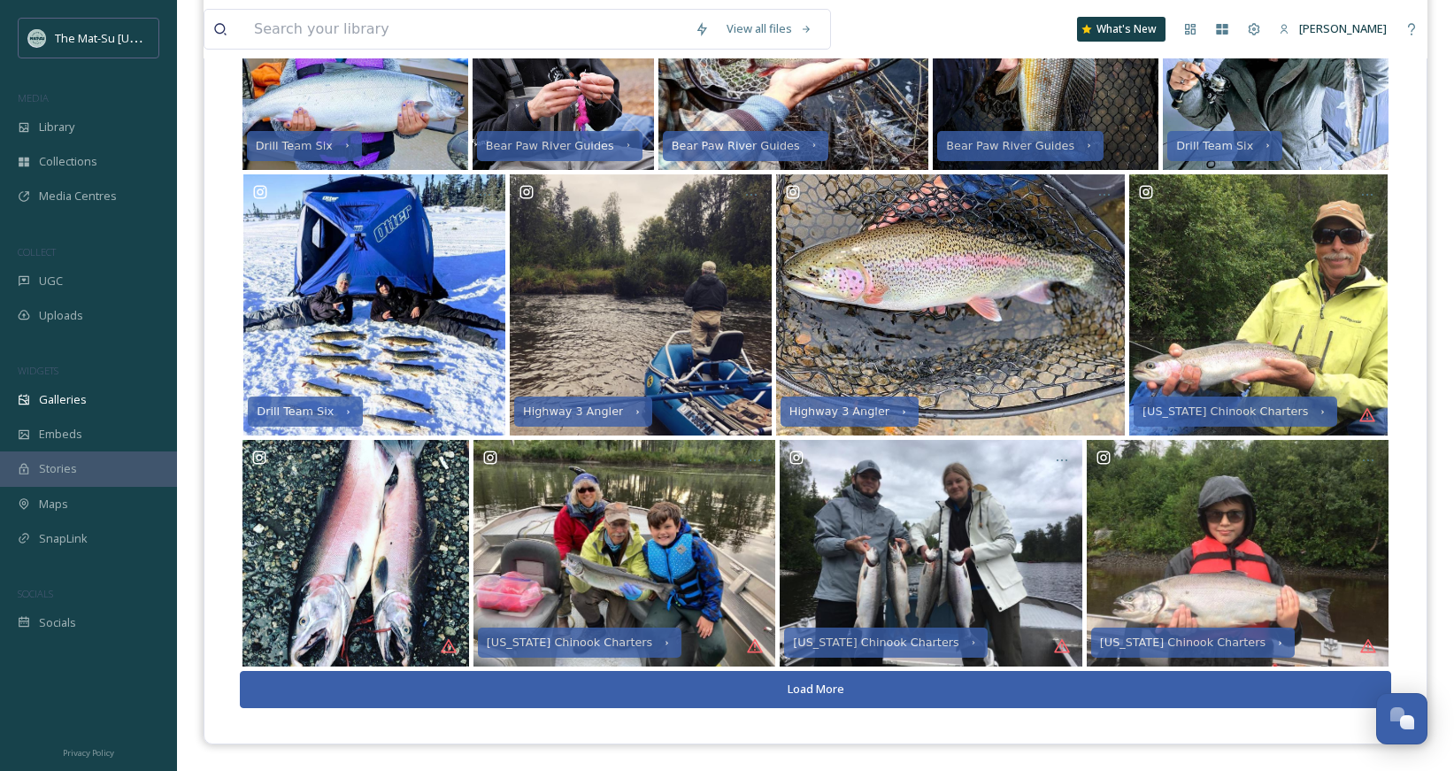
click at [904, 692] on button "Load More" at bounding box center [815, 689] width 1151 height 36
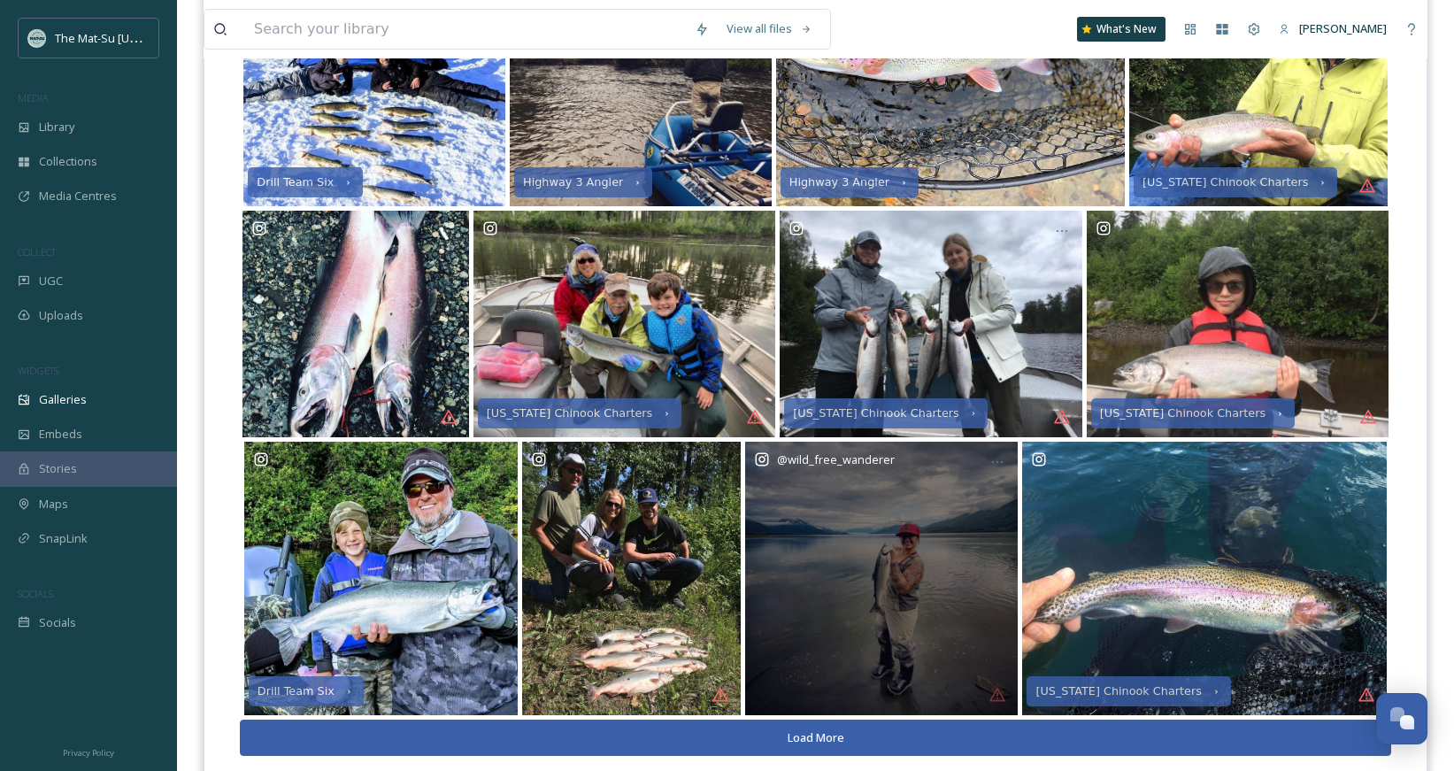
scroll to position [1117, 0]
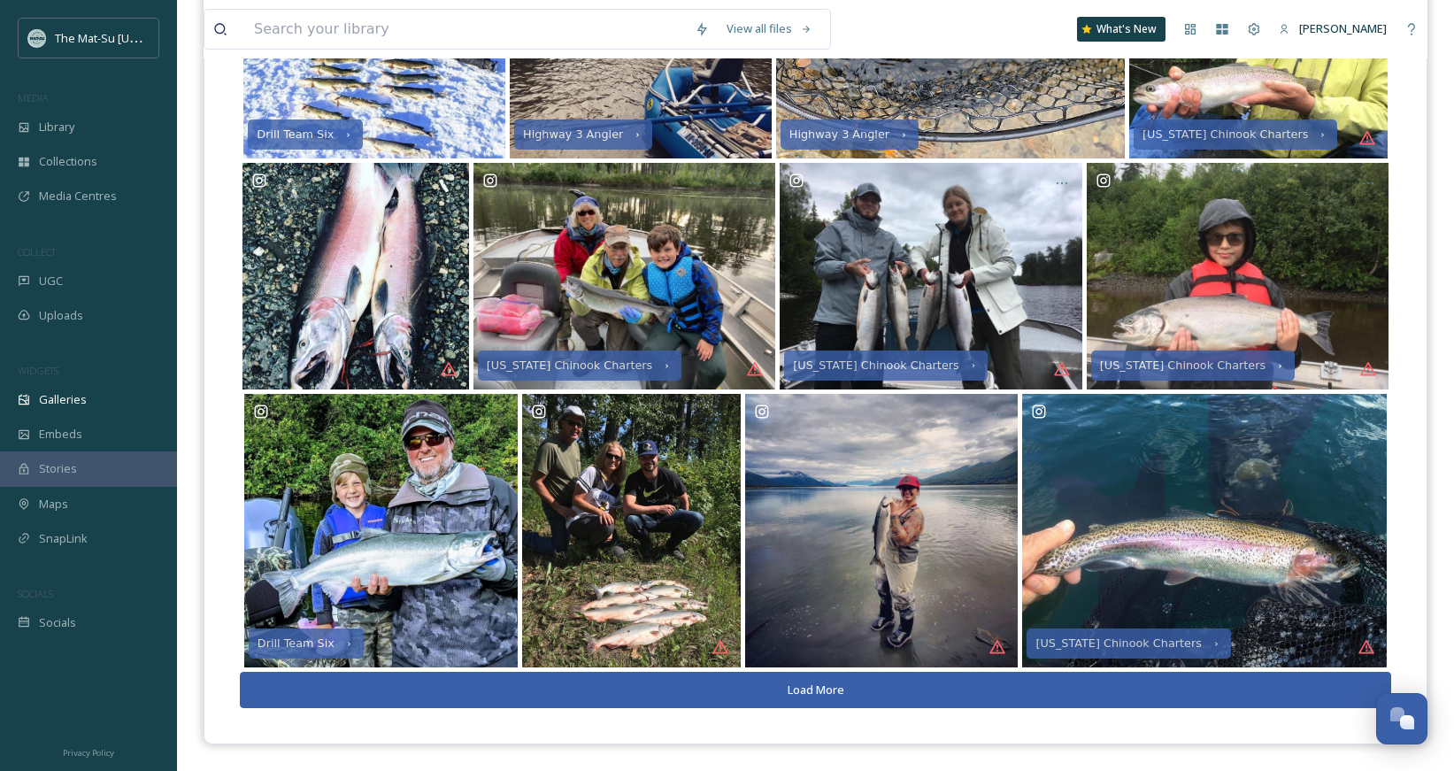
click at [863, 688] on button "Load More" at bounding box center [815, 690] width 1151 height 36
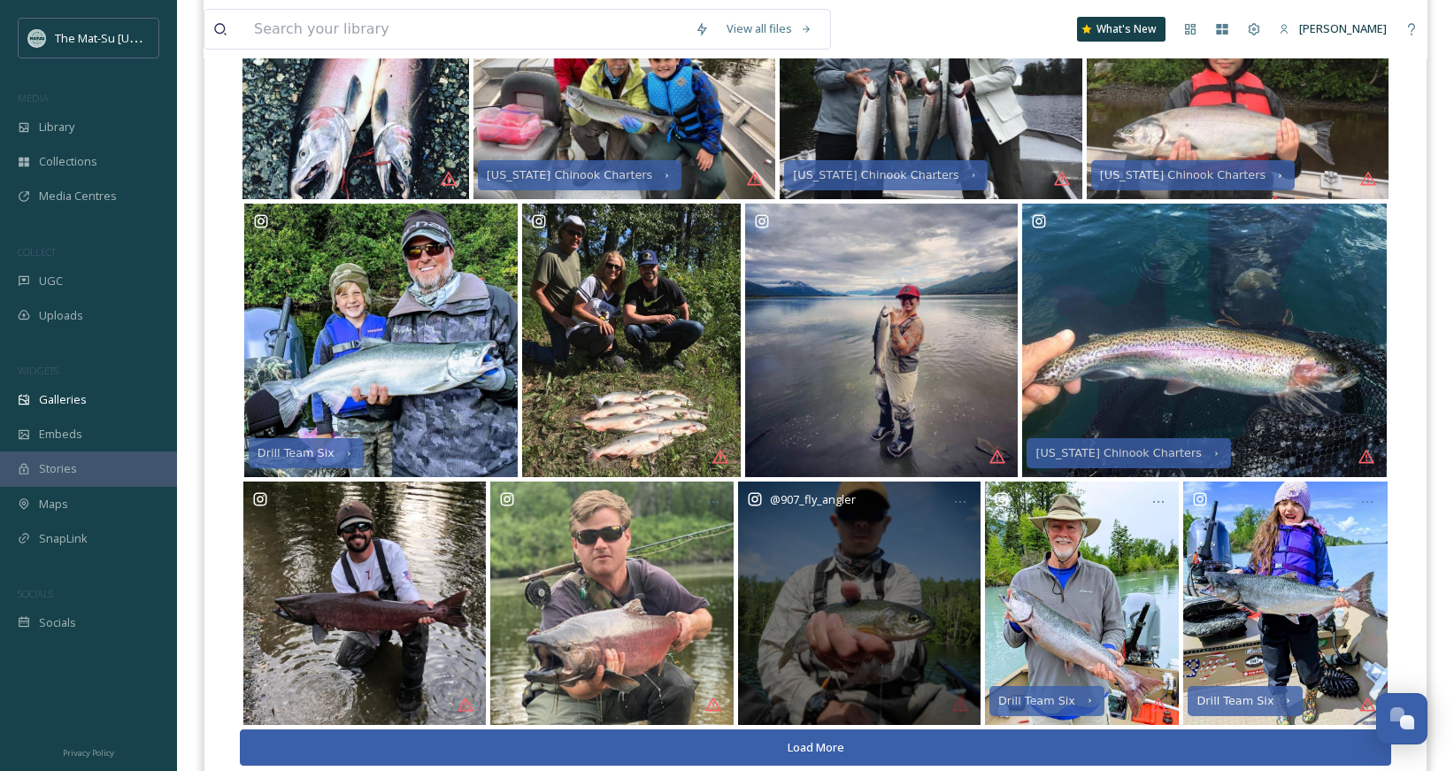
scroll to position [1364, 0]
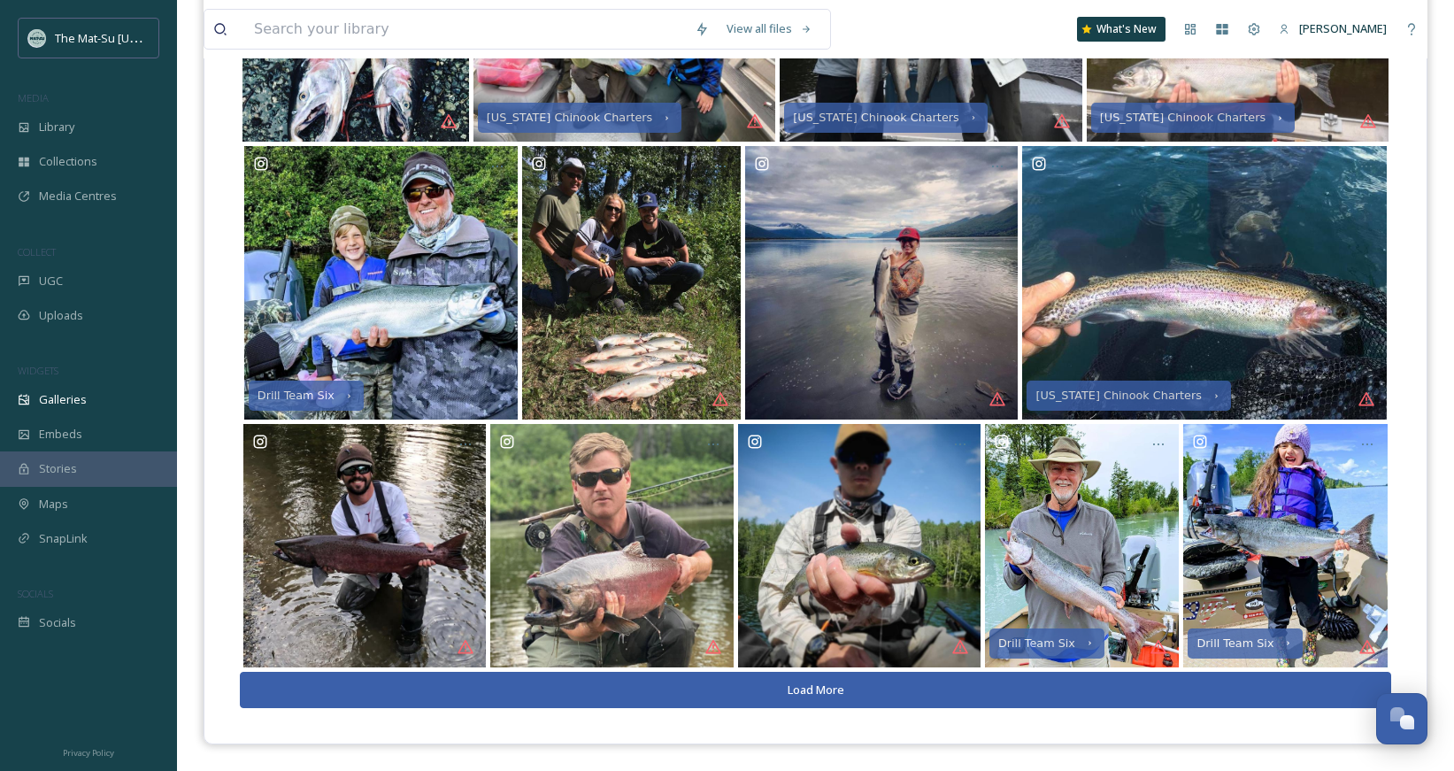
click at [810, 692] on button "Load More" at bounding box center [815, 690] width 1151 height 36
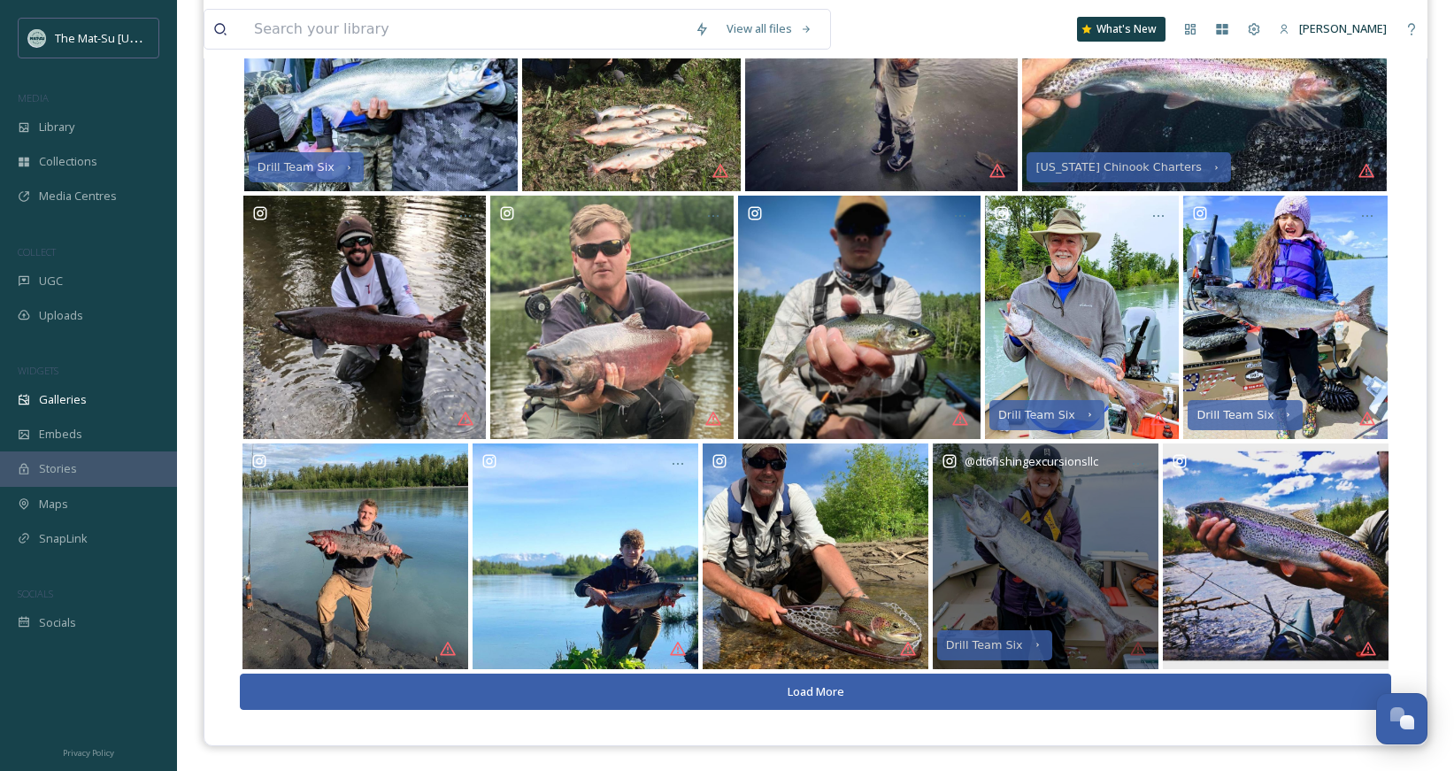
scroll to position [1595, 0]
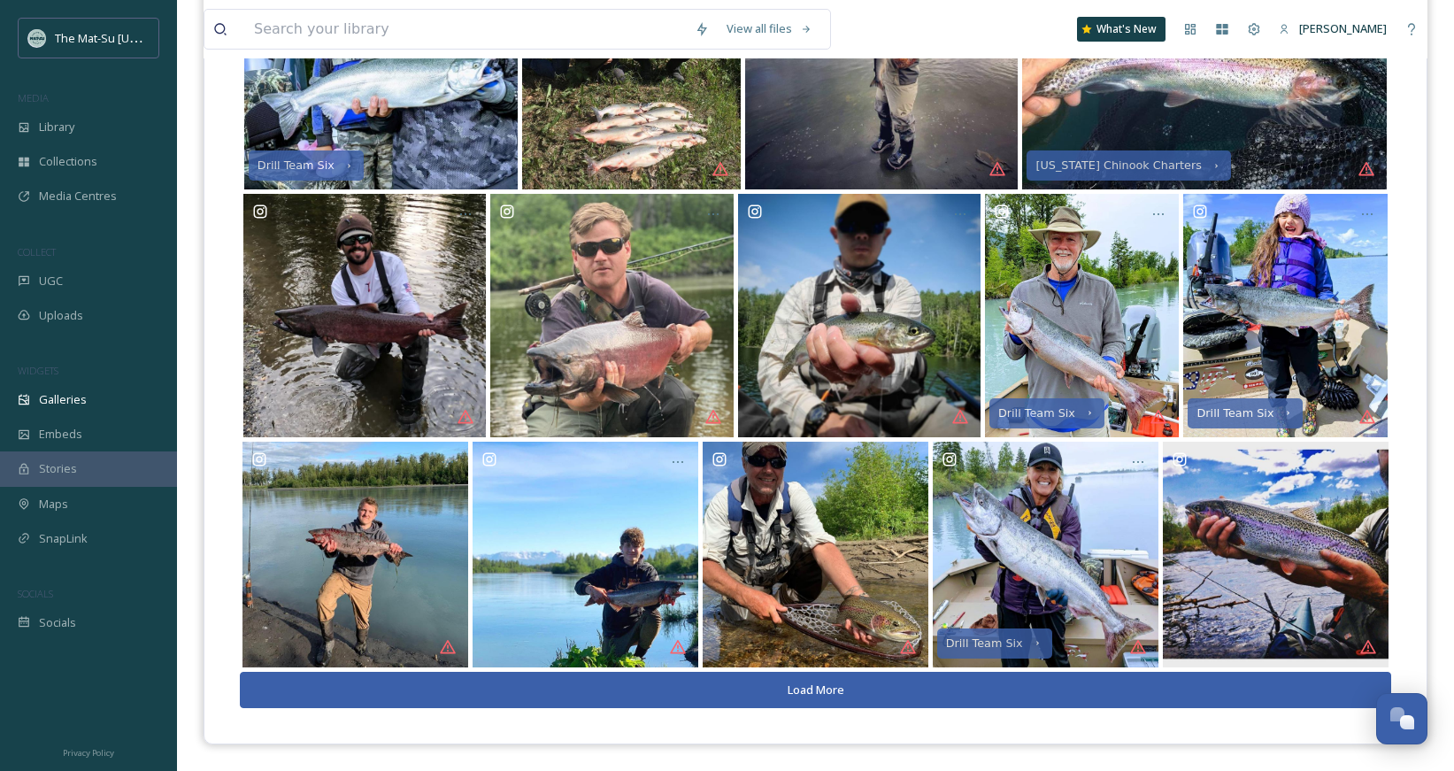
click at [772, 691] on button "Load More" at bounding box center [815, 690] width 1151 height 36
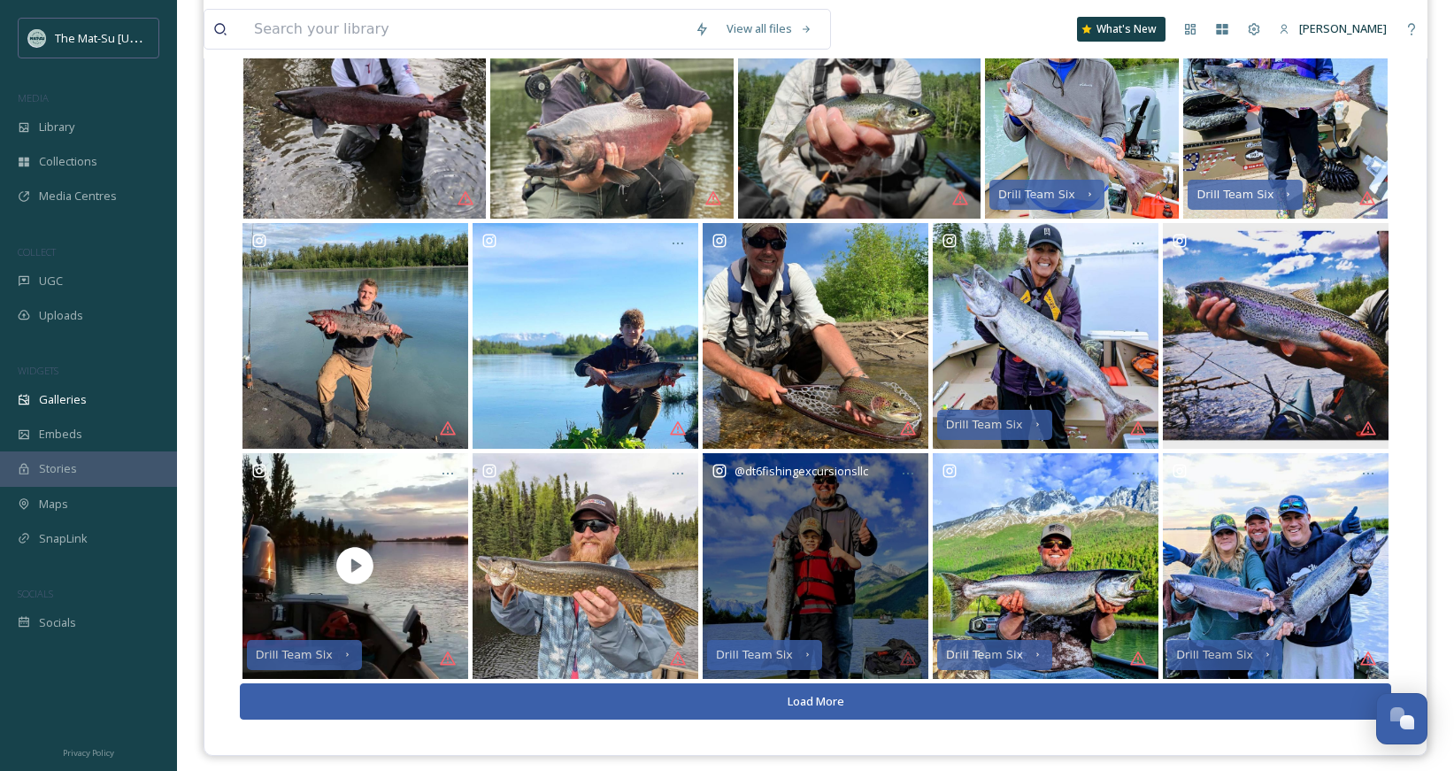
scroll to position [1825, 0]
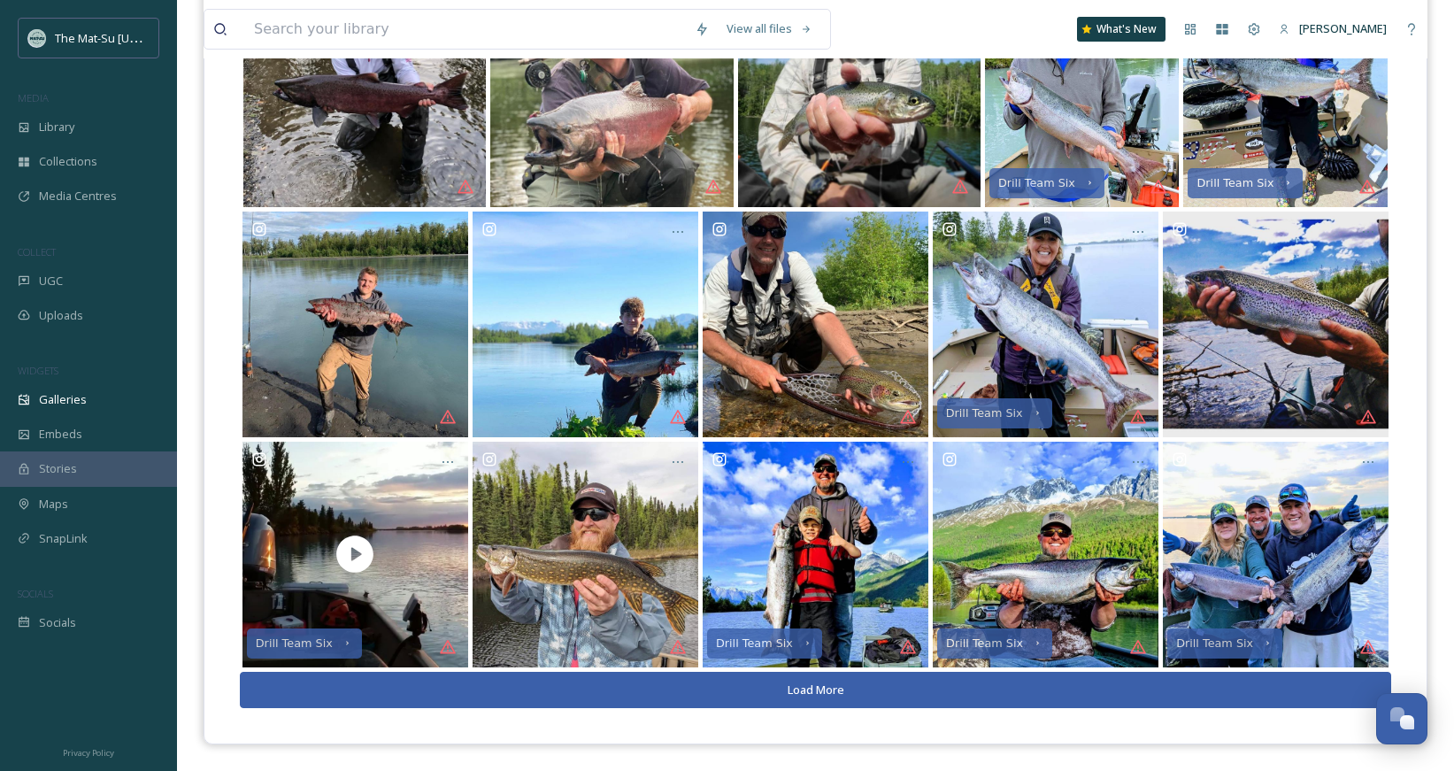
click at [797, 692] on button "Load More" at bounding box center [815, 690] width 1151 height 36
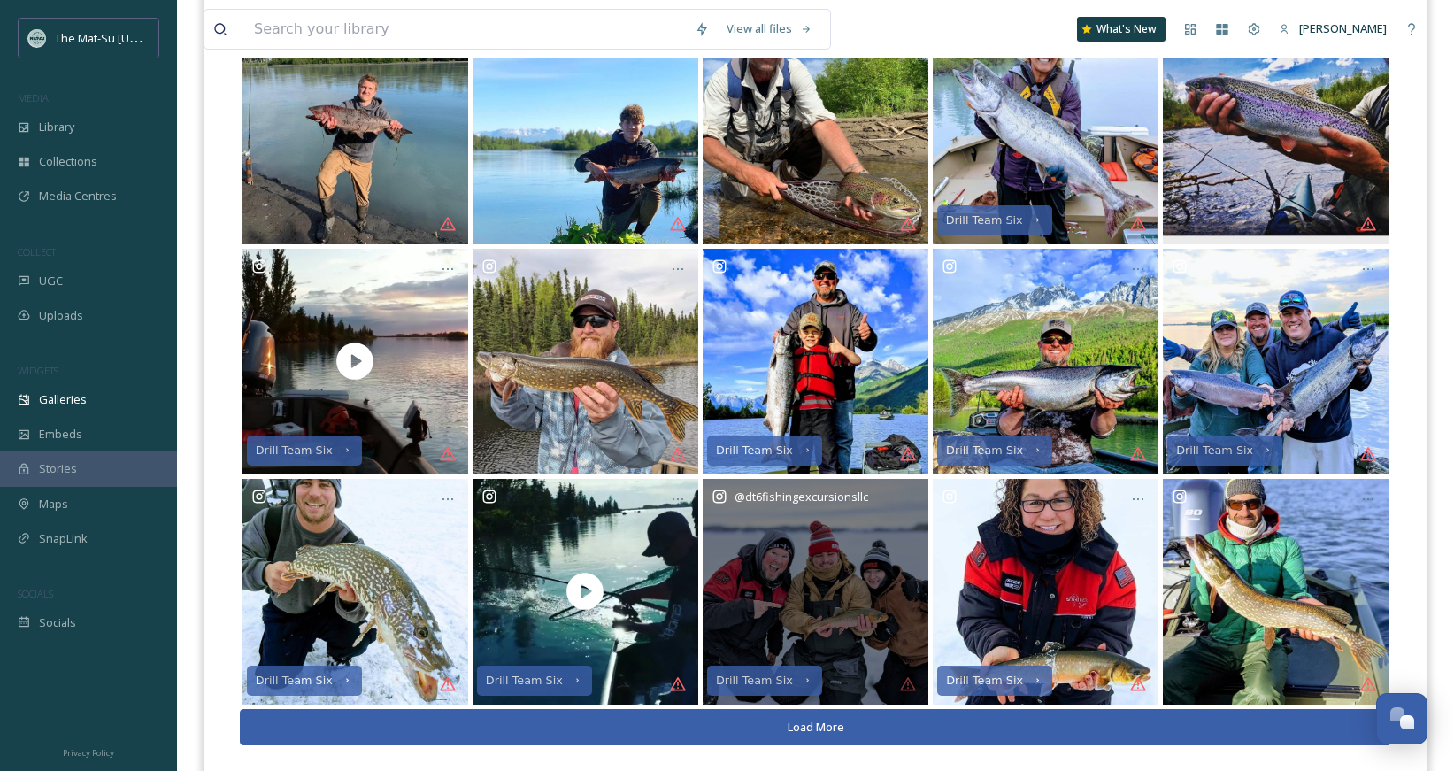
scroll to position [2055, 0]
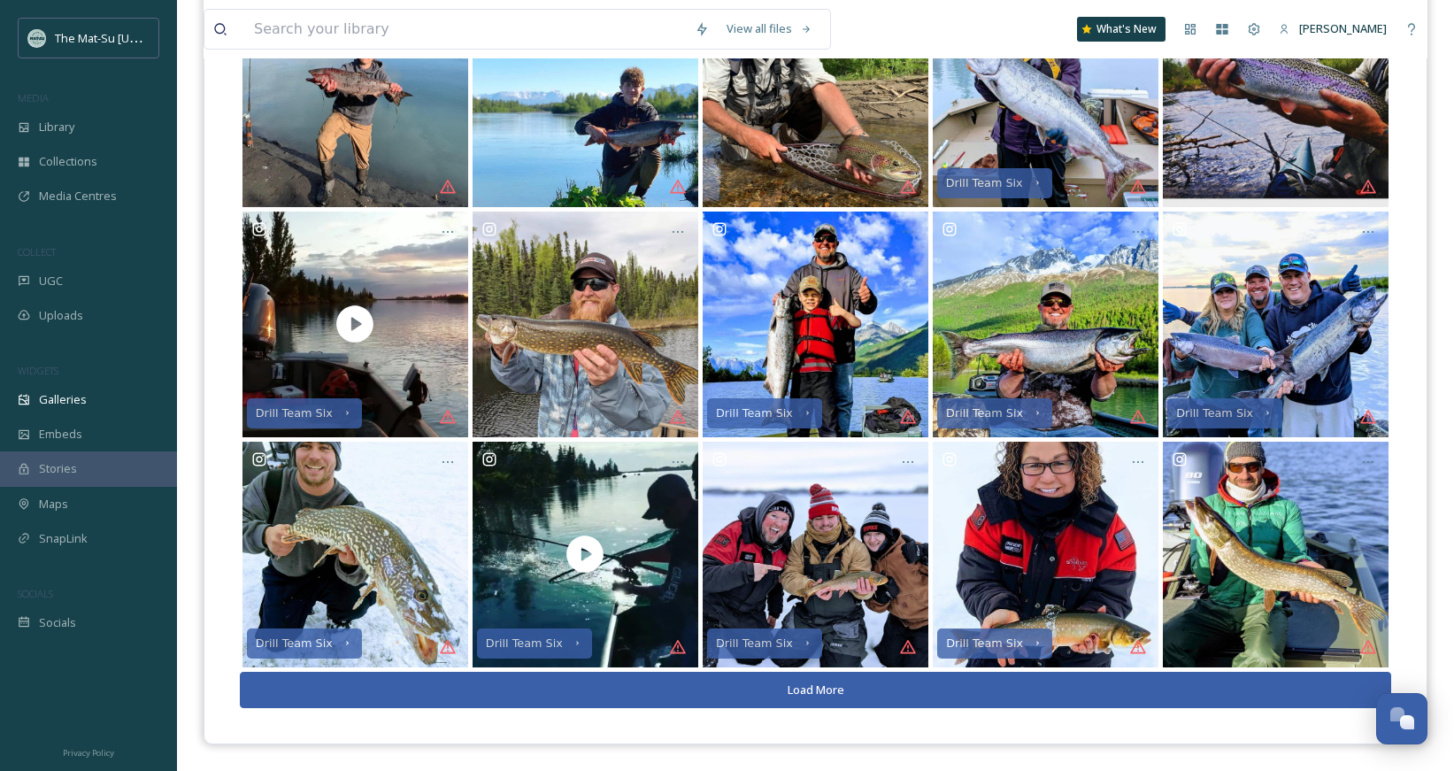
click at [796, 681] on button "Load More" at bounding box center [815, 690] width 1151 height 36
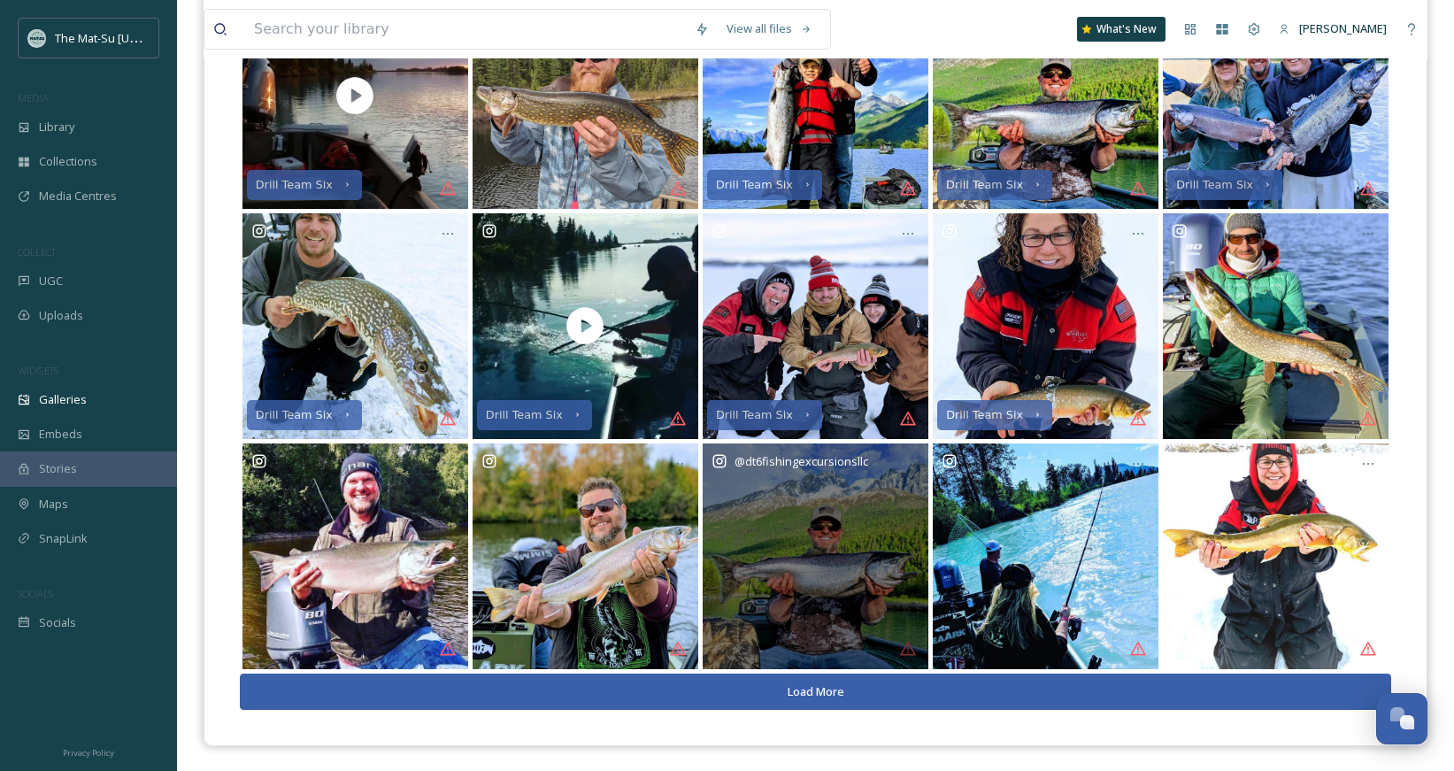
scroll to position [2285, 0]
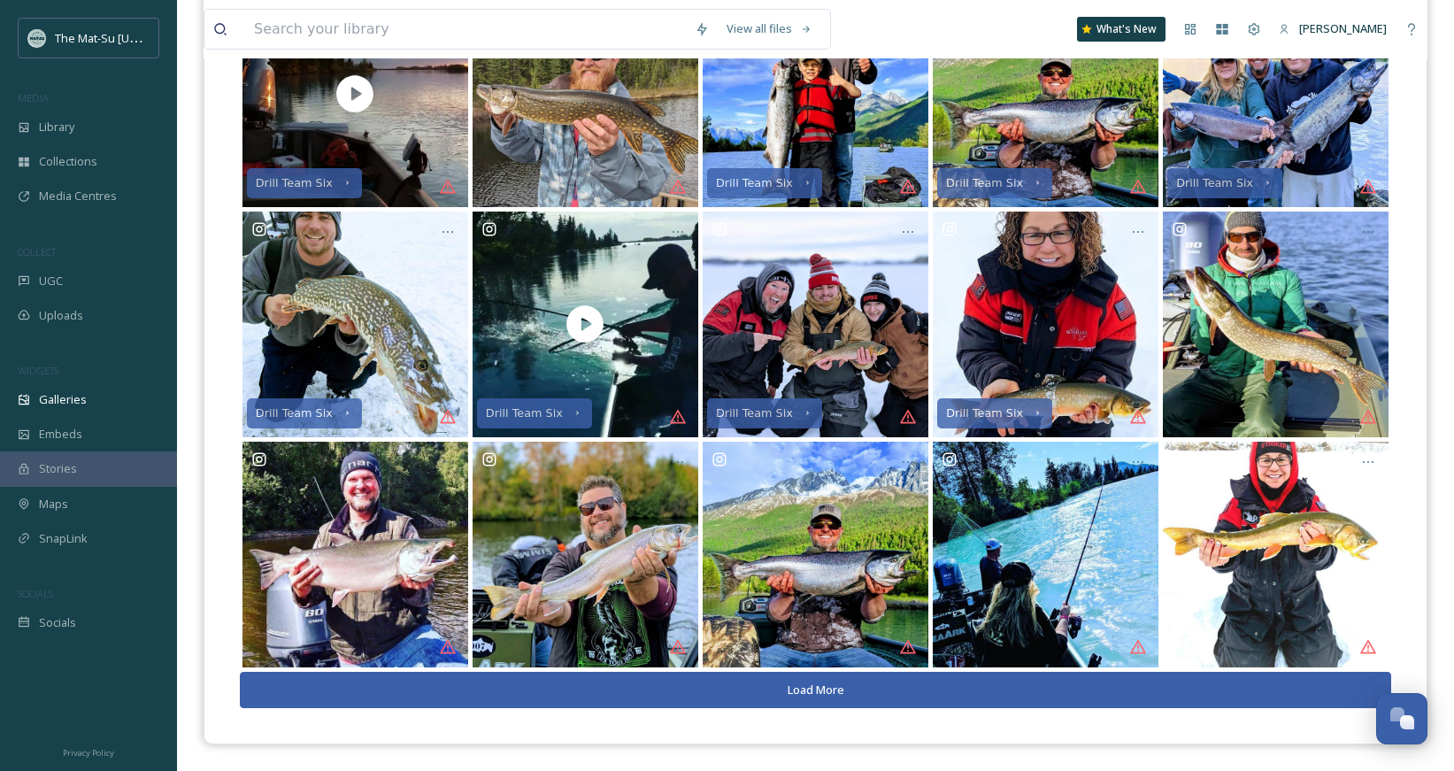
click at [784, 693] on button "Load More" at bounding box center [815, 690] width 1151 height 36
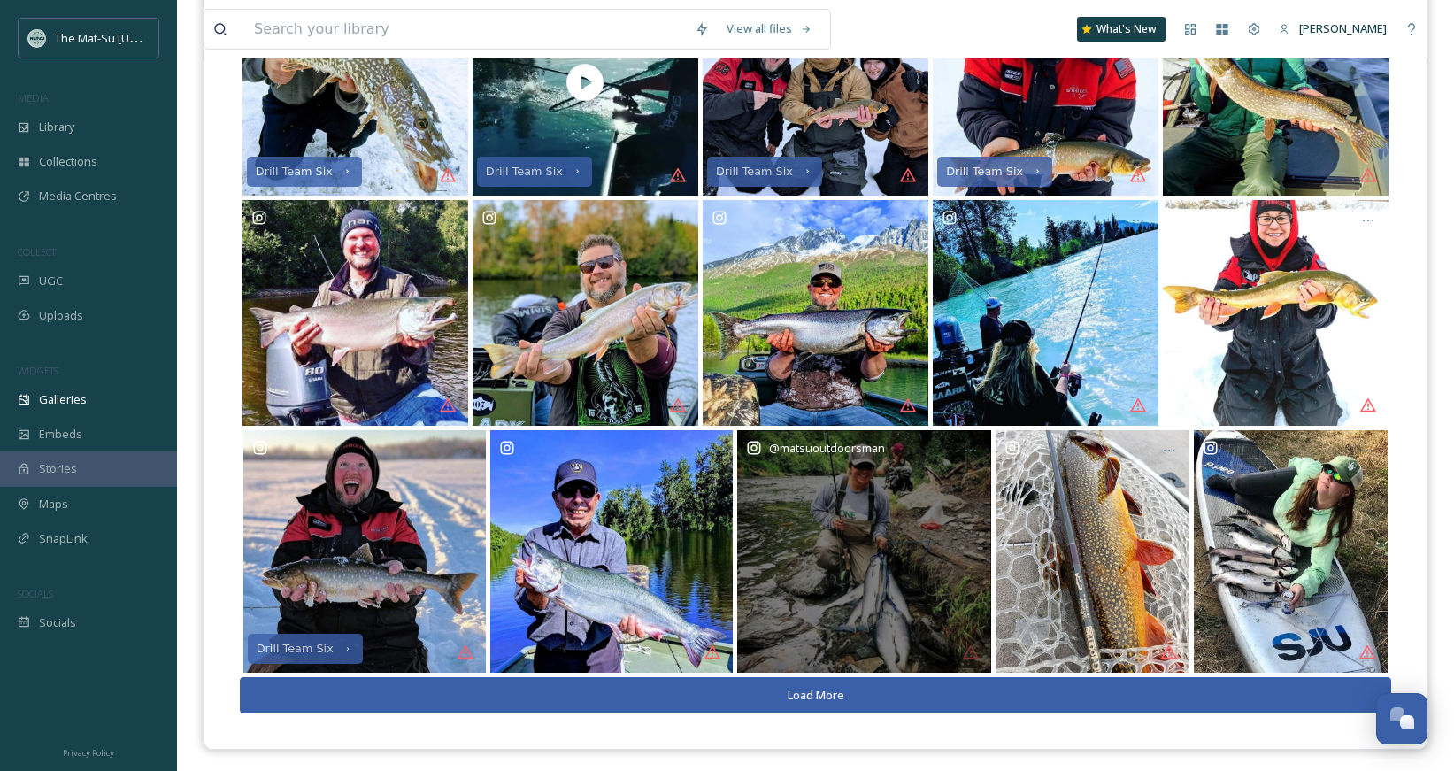
scroll to position [2532, 0]
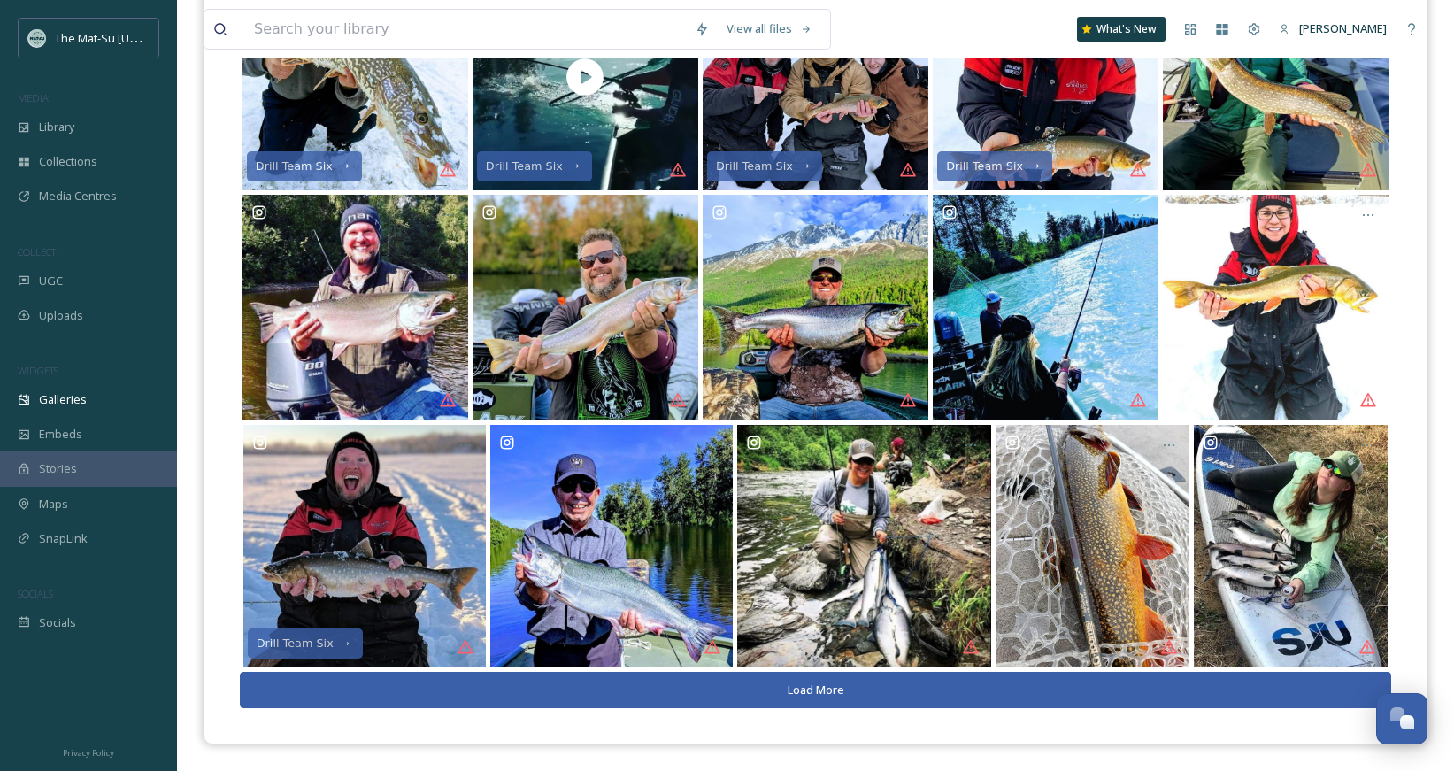
click at [757, 690] on button "Load More" at bounding box center [815, 690] width 1151 height 36
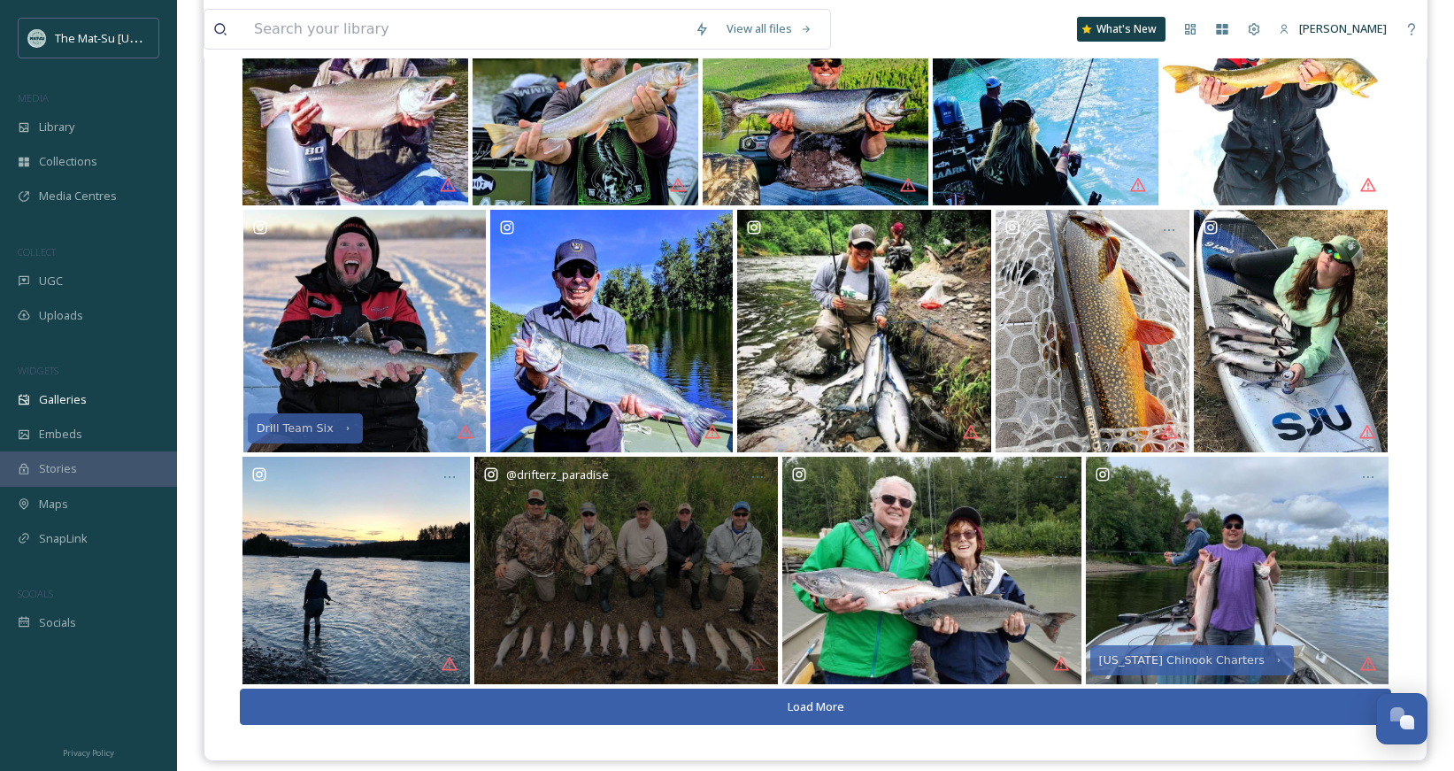
scroll to position [2763, 0]
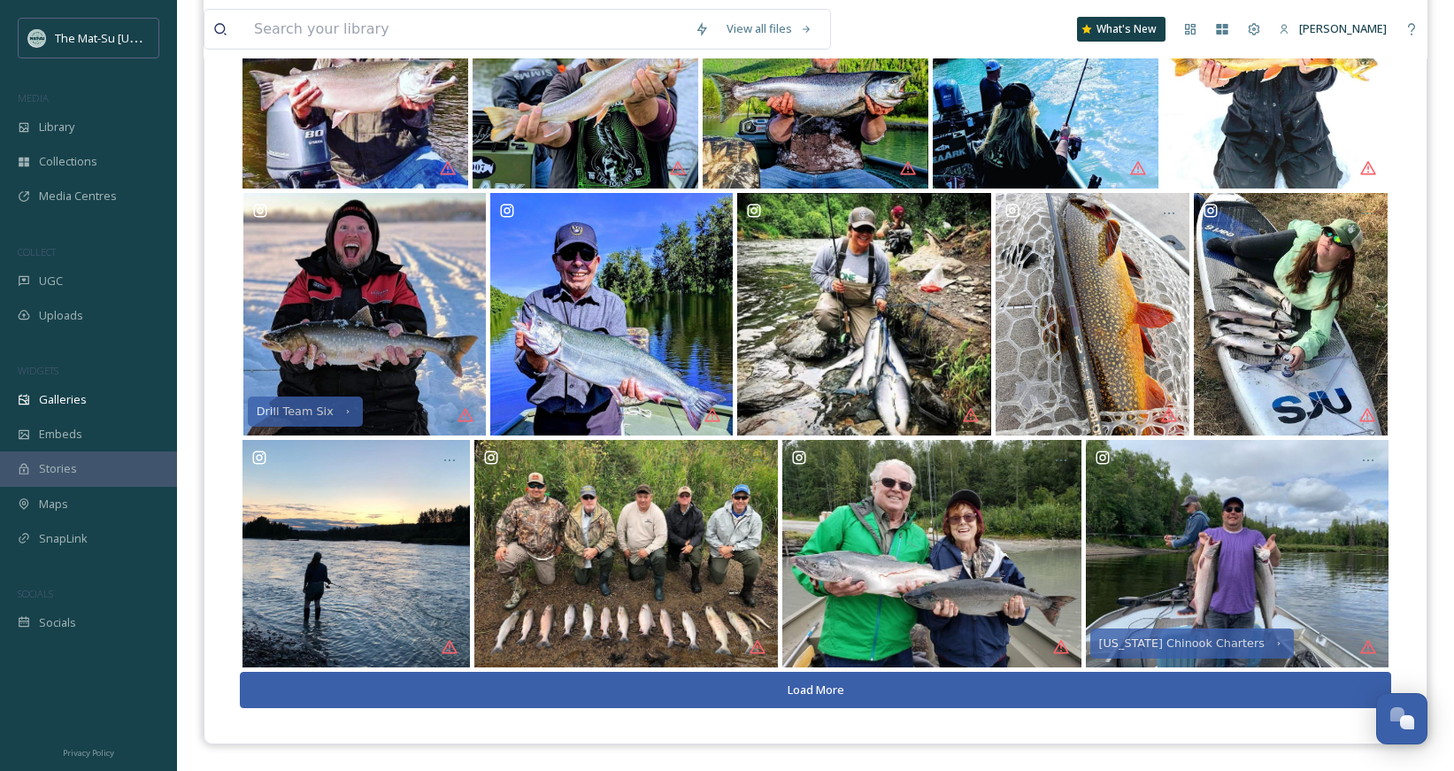
click at [759, 687] on button "Load More" at bounding box center [815, 690] width 1151 height 36
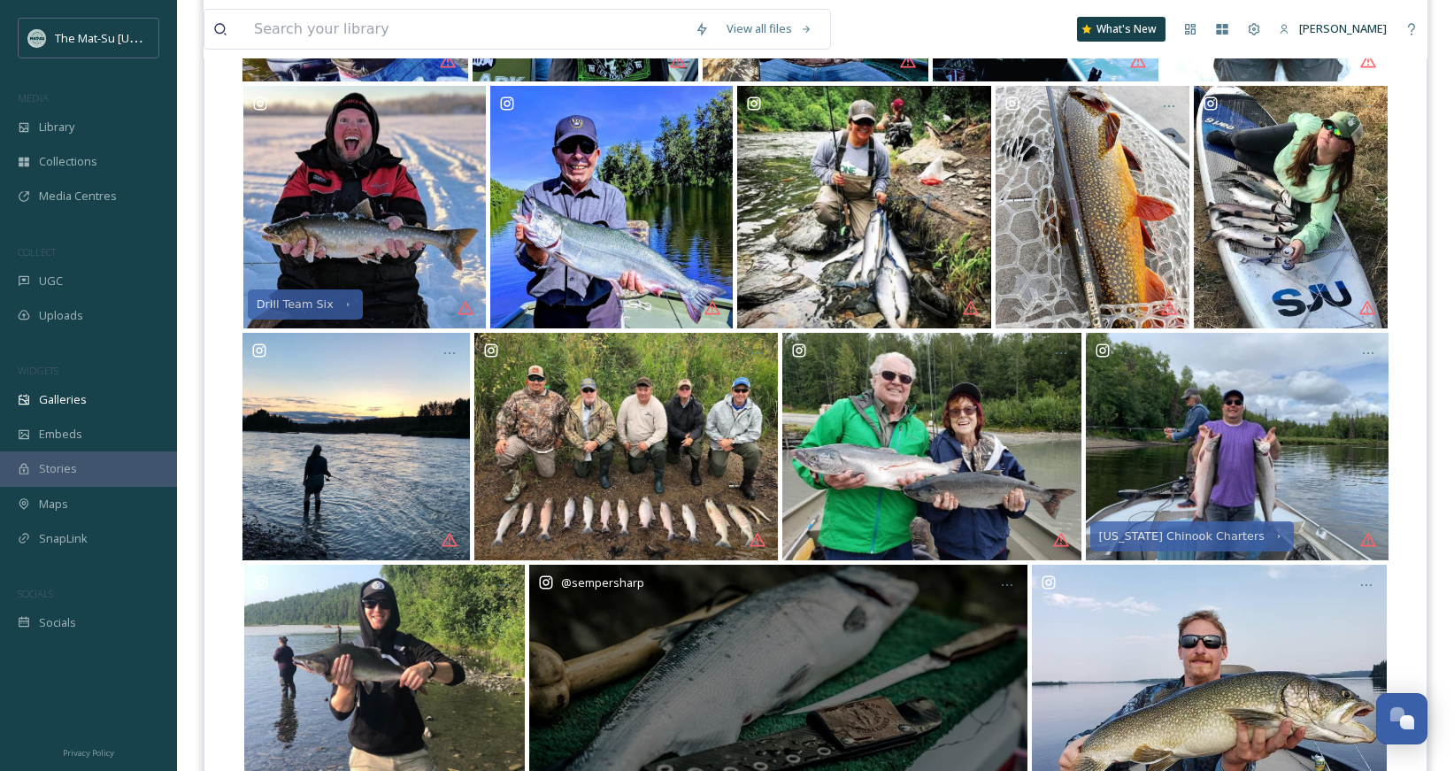
scroll to position [3048, 0]
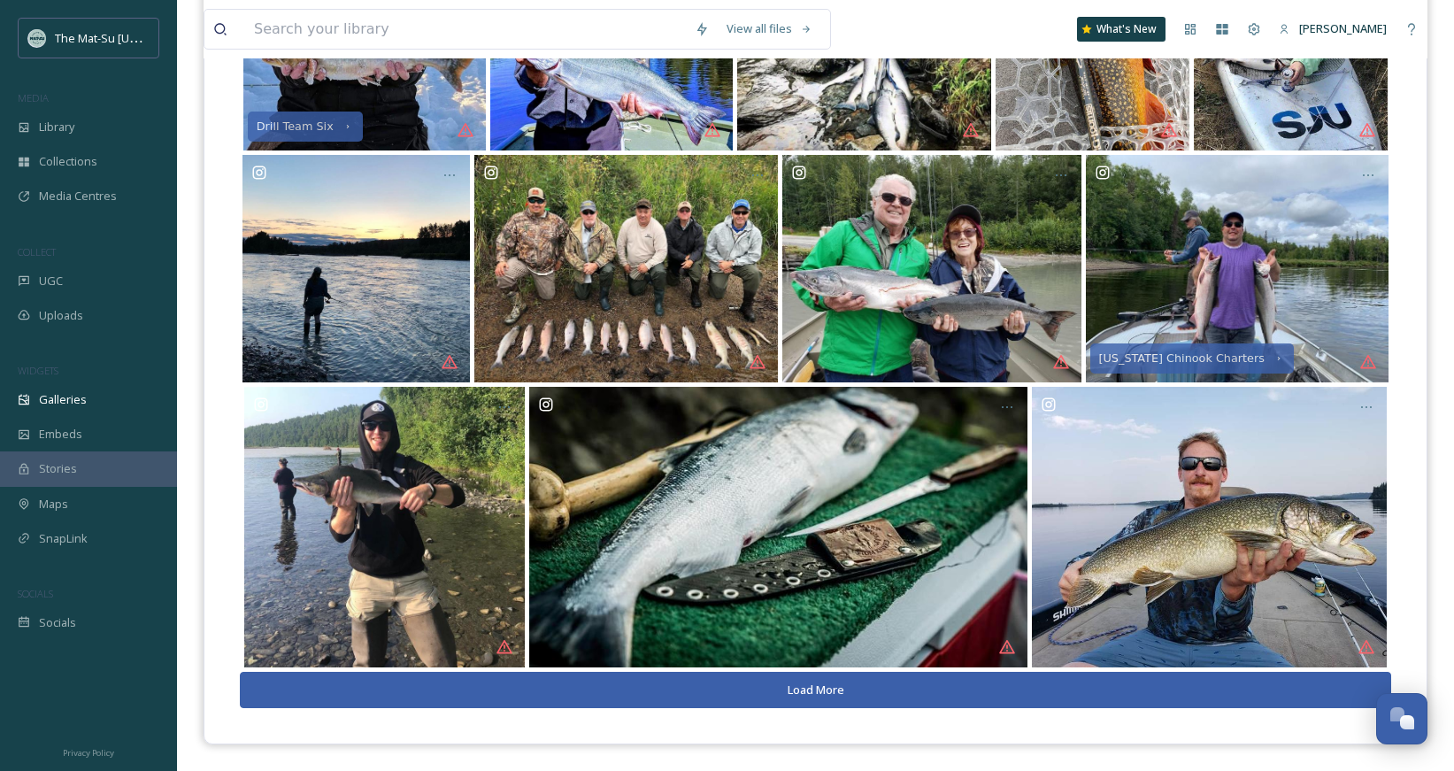
click at [759, 687] on button "Load More" at bounding box center [815, 690] width 1151 height 36
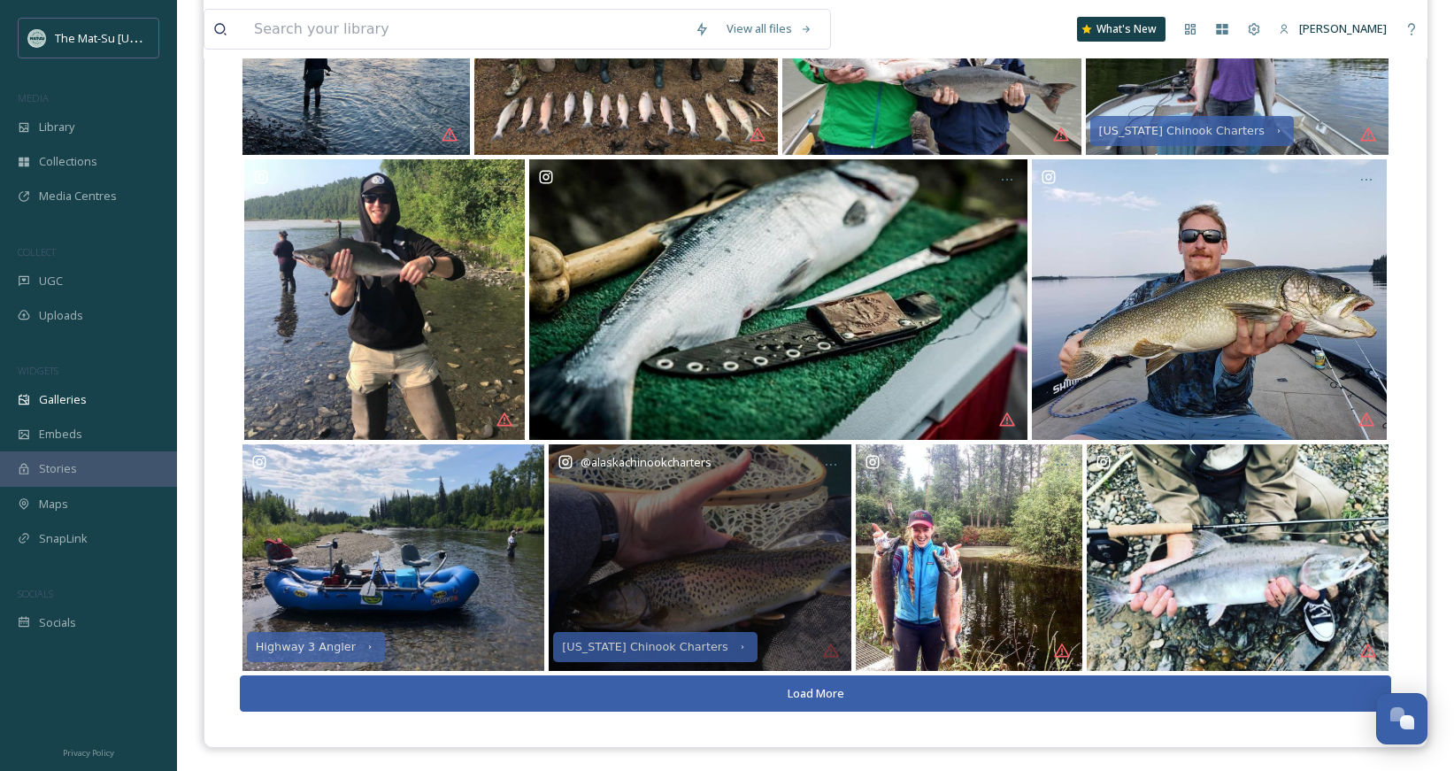
scroll to position [3279, 0]
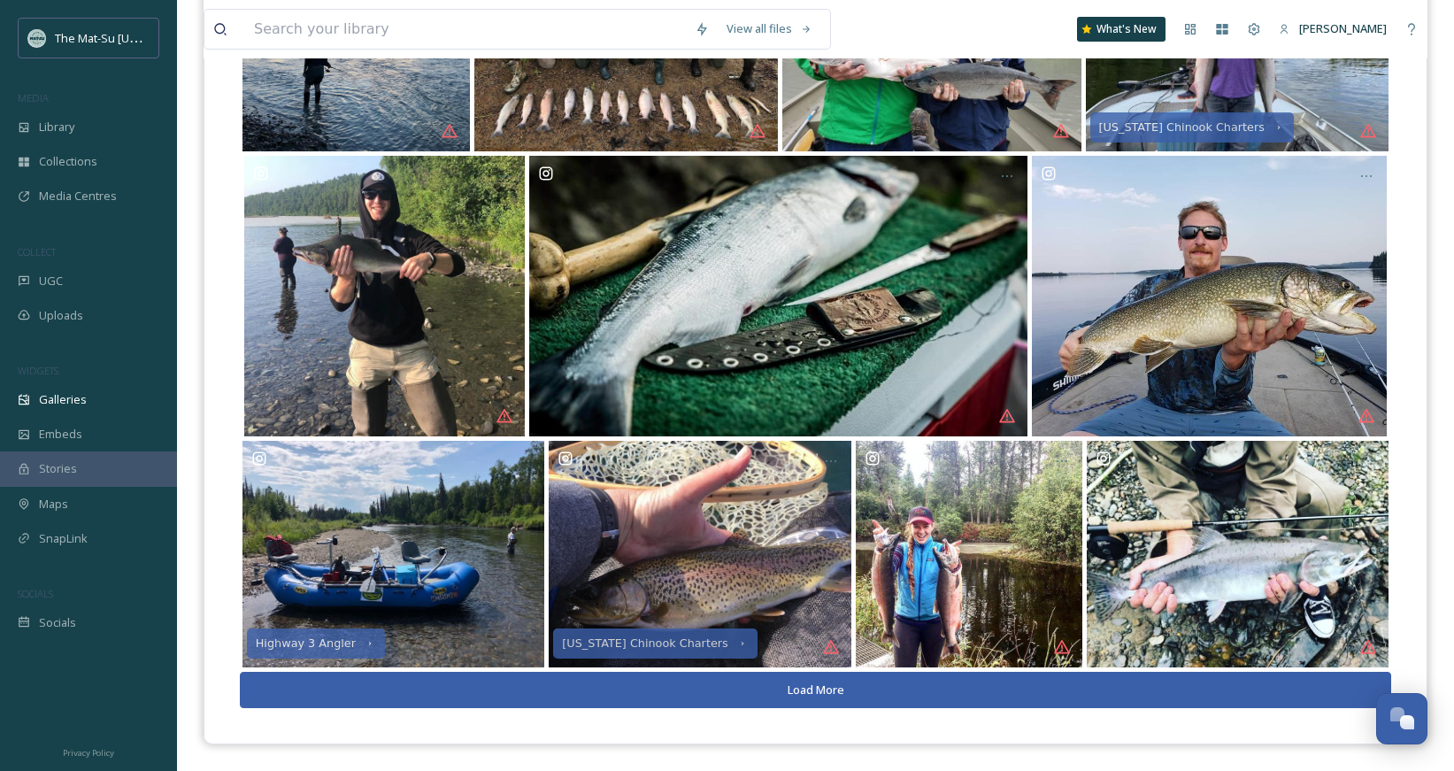
click at [768, 686] on button "Load More" at bounding box center [815, 690] width 1151 height 36
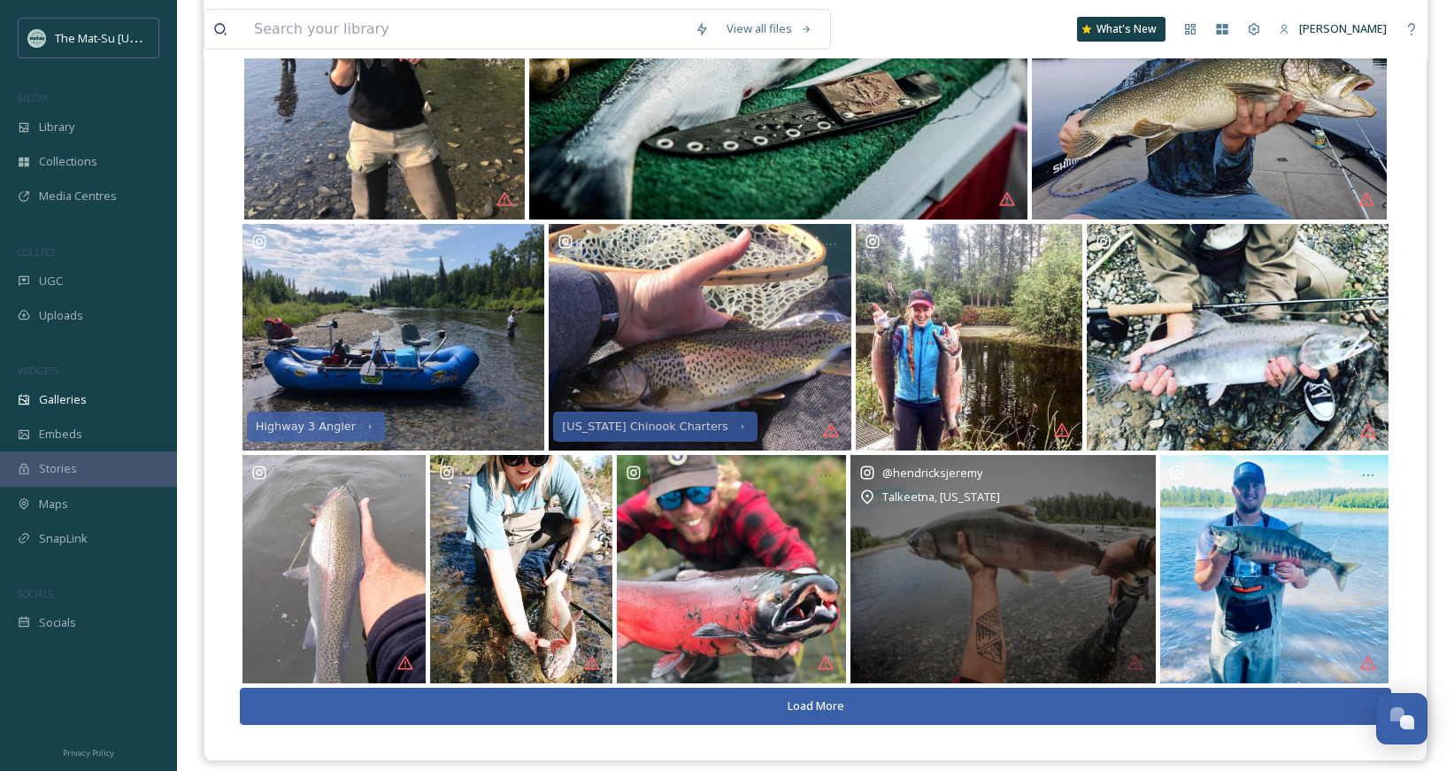
scroll to position [3513, 0]
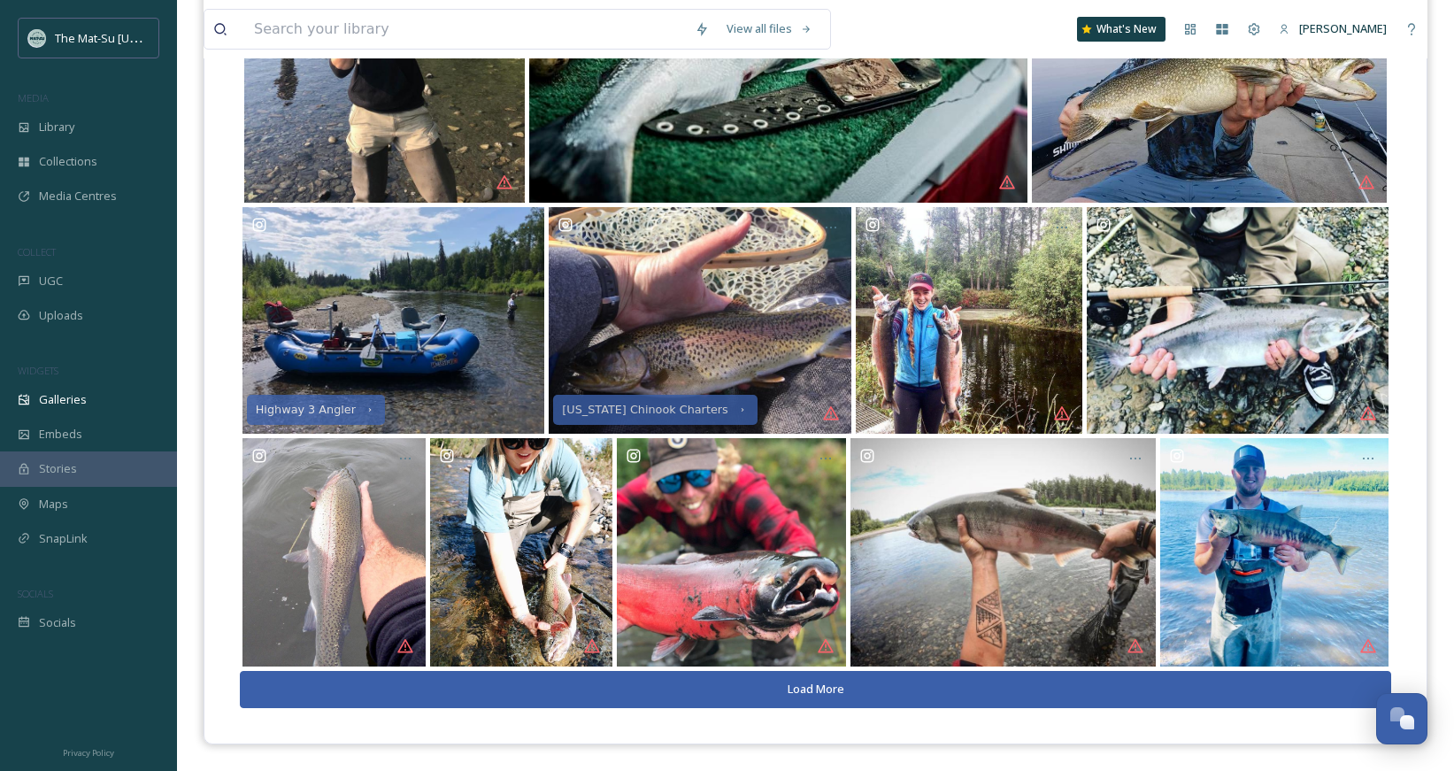
click at [908, 679] on button "Load More" at bounding box center [815, 689] width 1151 height 36
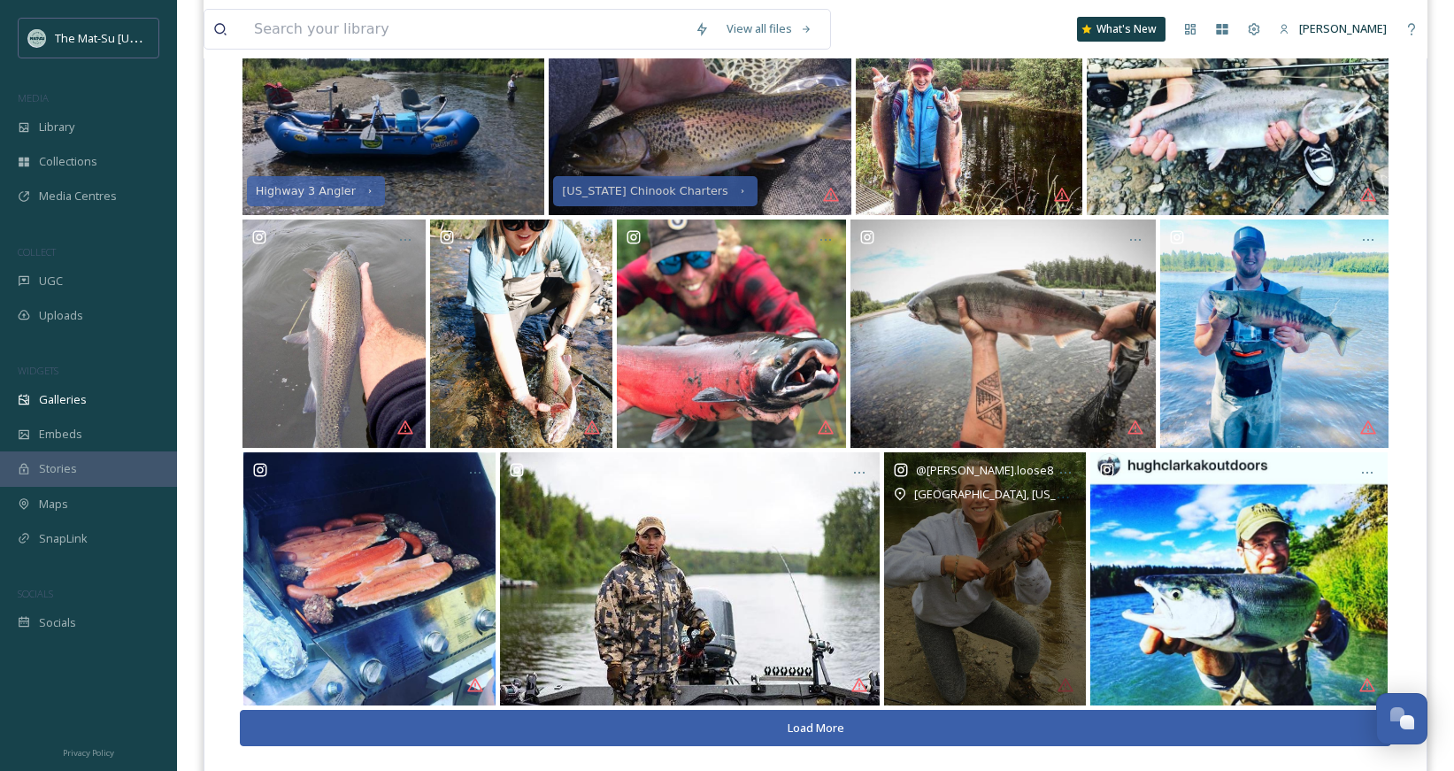
scroll to position [3770, 0]
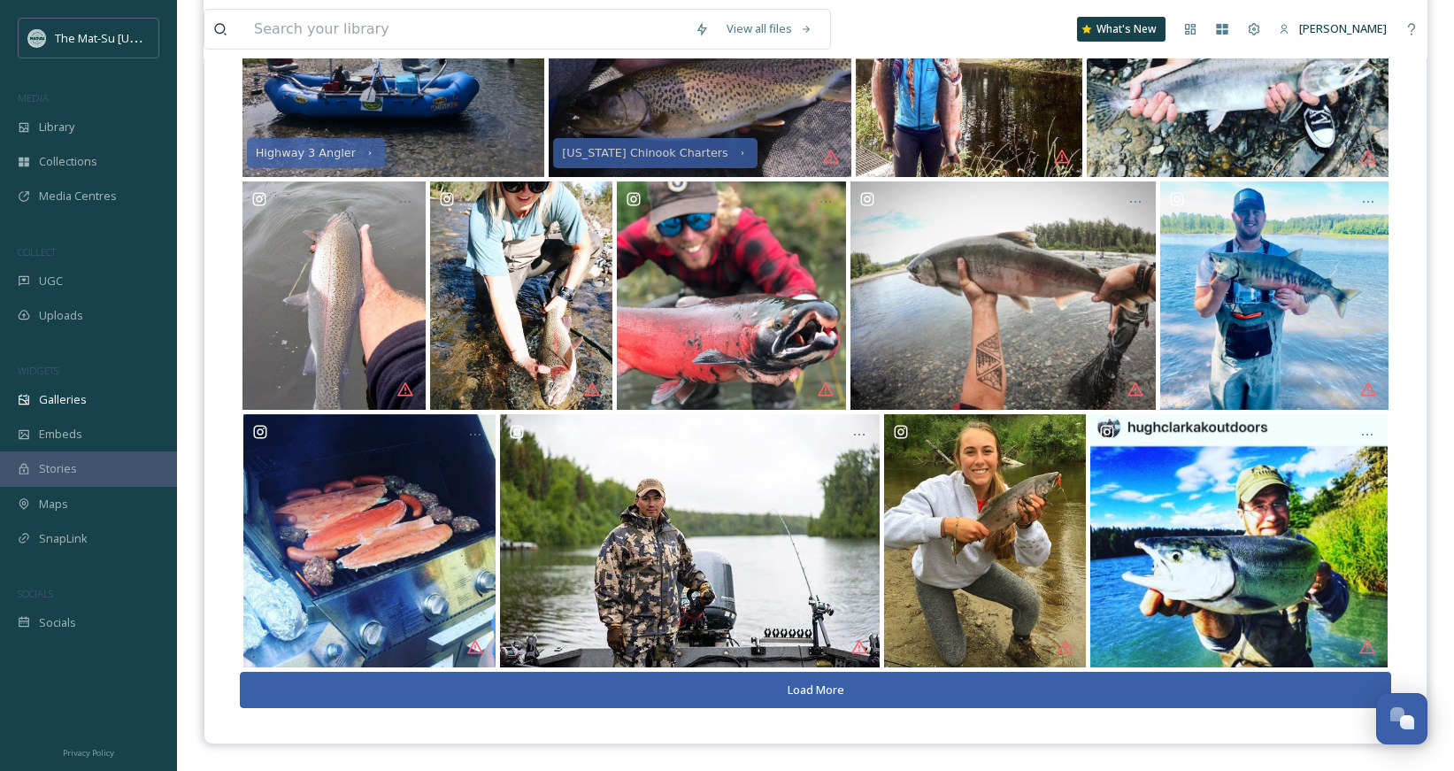
click at [531, 690] on button "Load More" at bounding box center [815, 690] width 1151 height 36
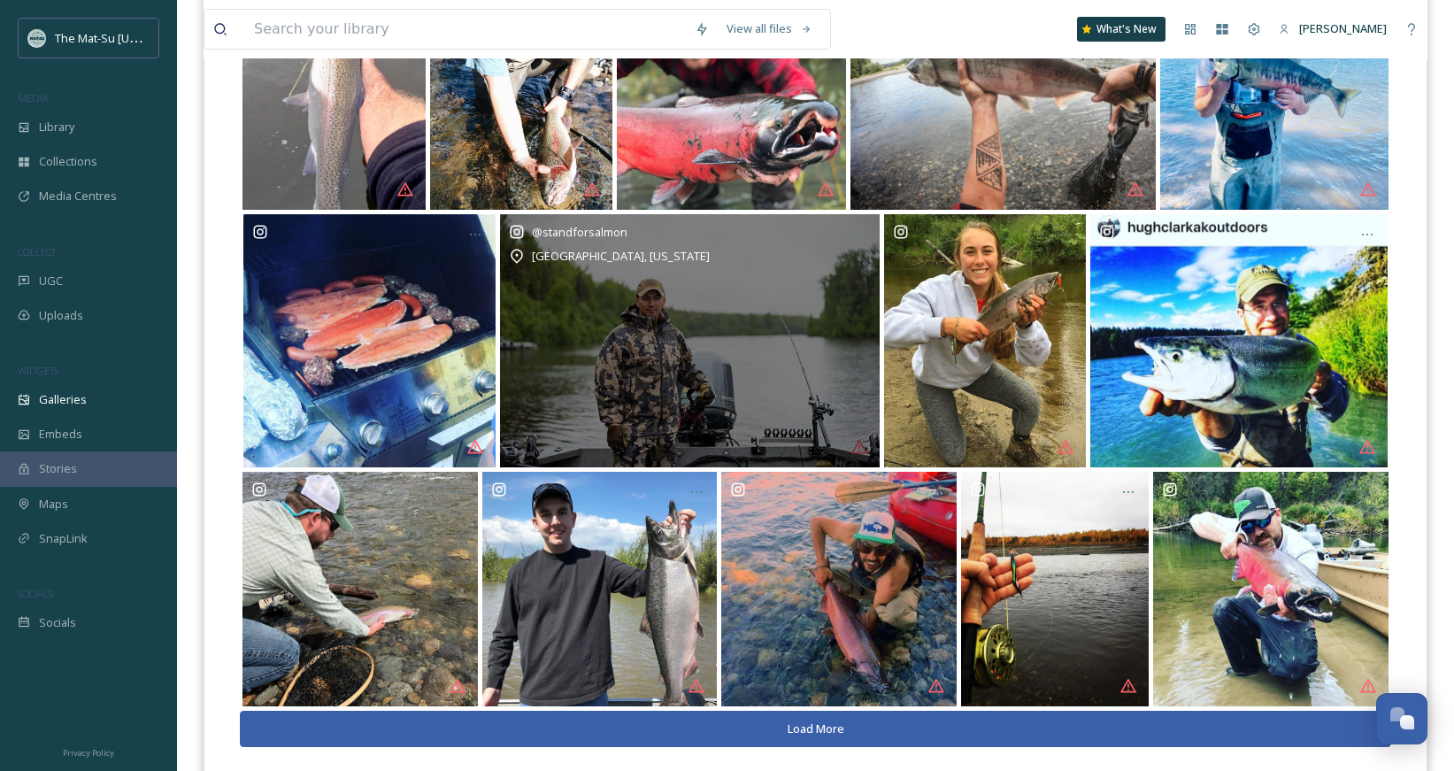
scroll to position [4008, 0]
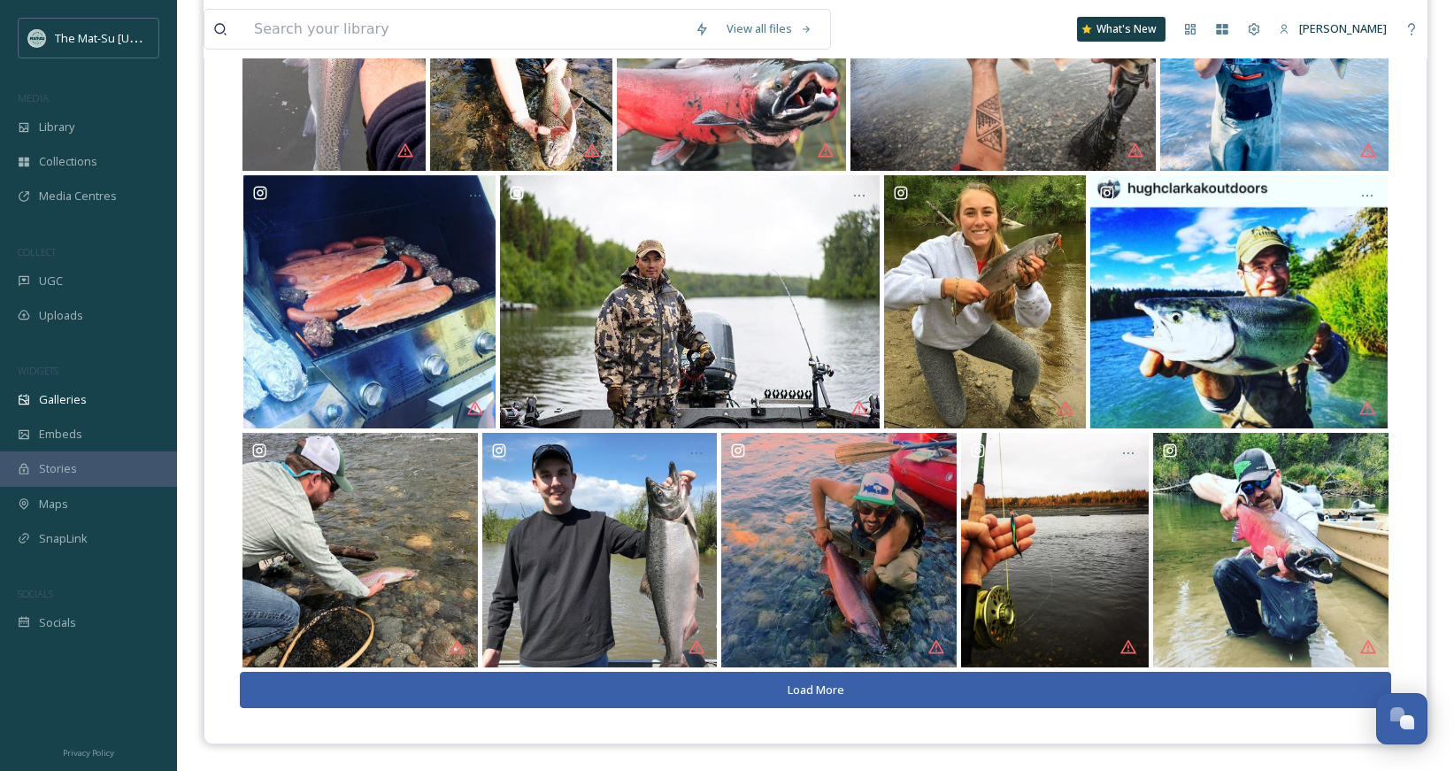
click at [854, 688] on button "Load More" at bounding box center [815, 690] width 1151 height 36
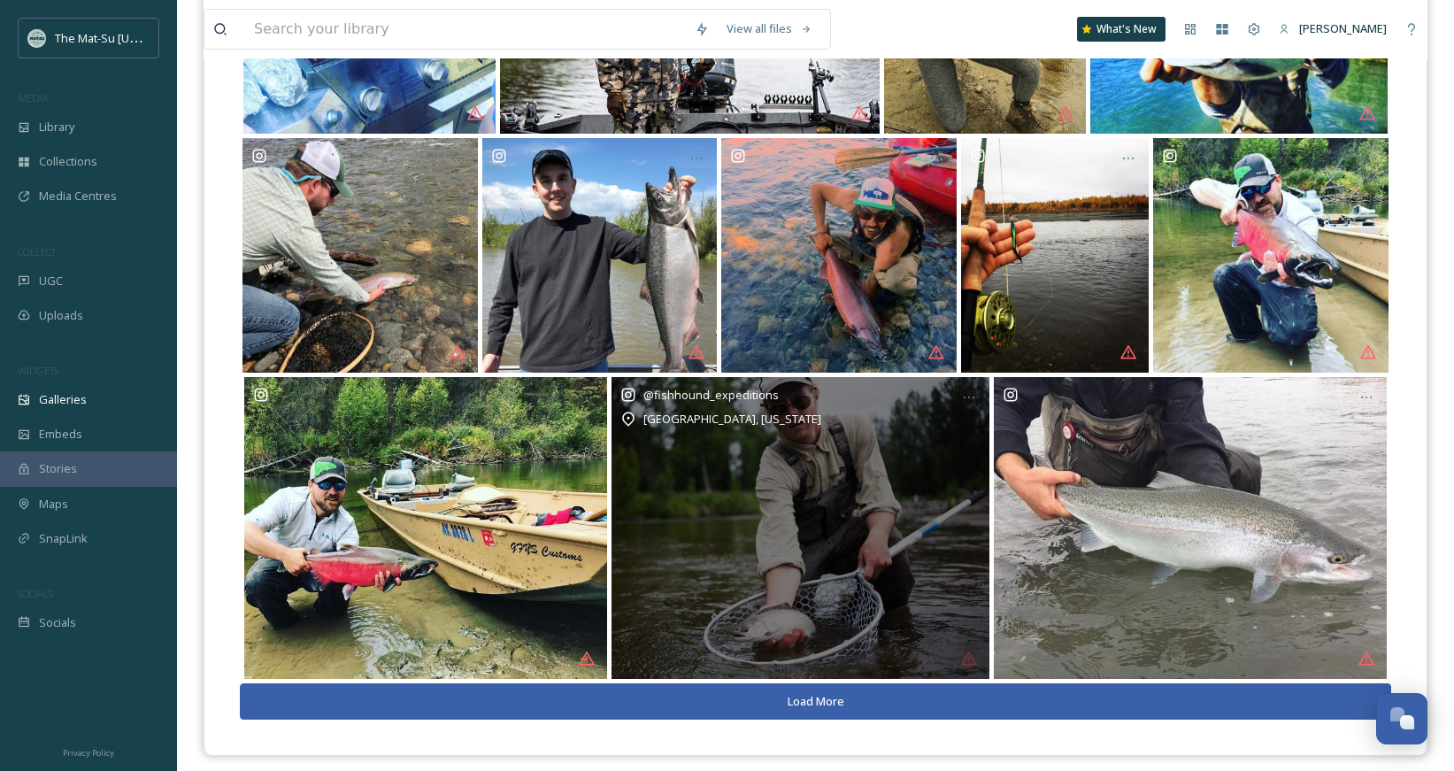
scroll to position [4315, 0]
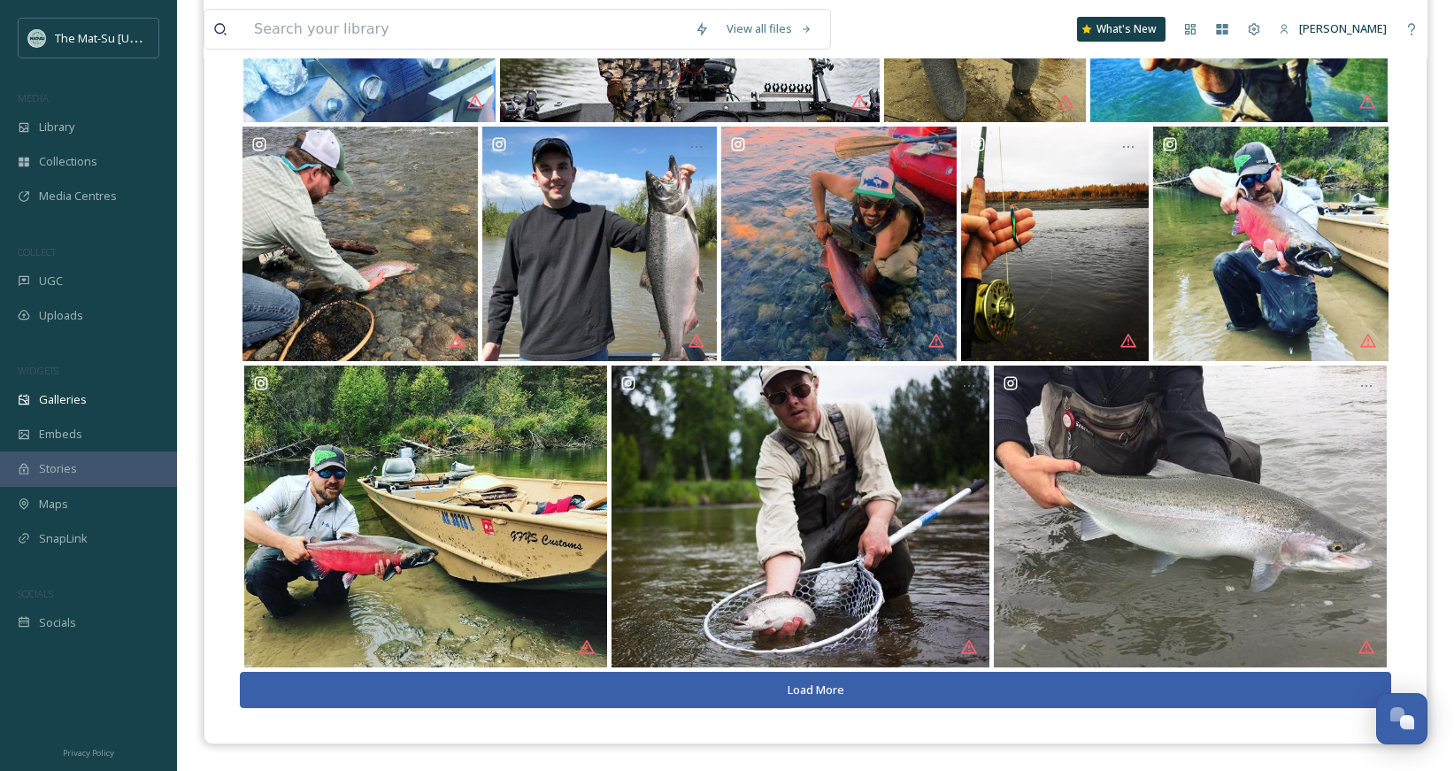
click at [853, 688] on button "Load More" at bounding box center [815, 690] width 1151 height 36
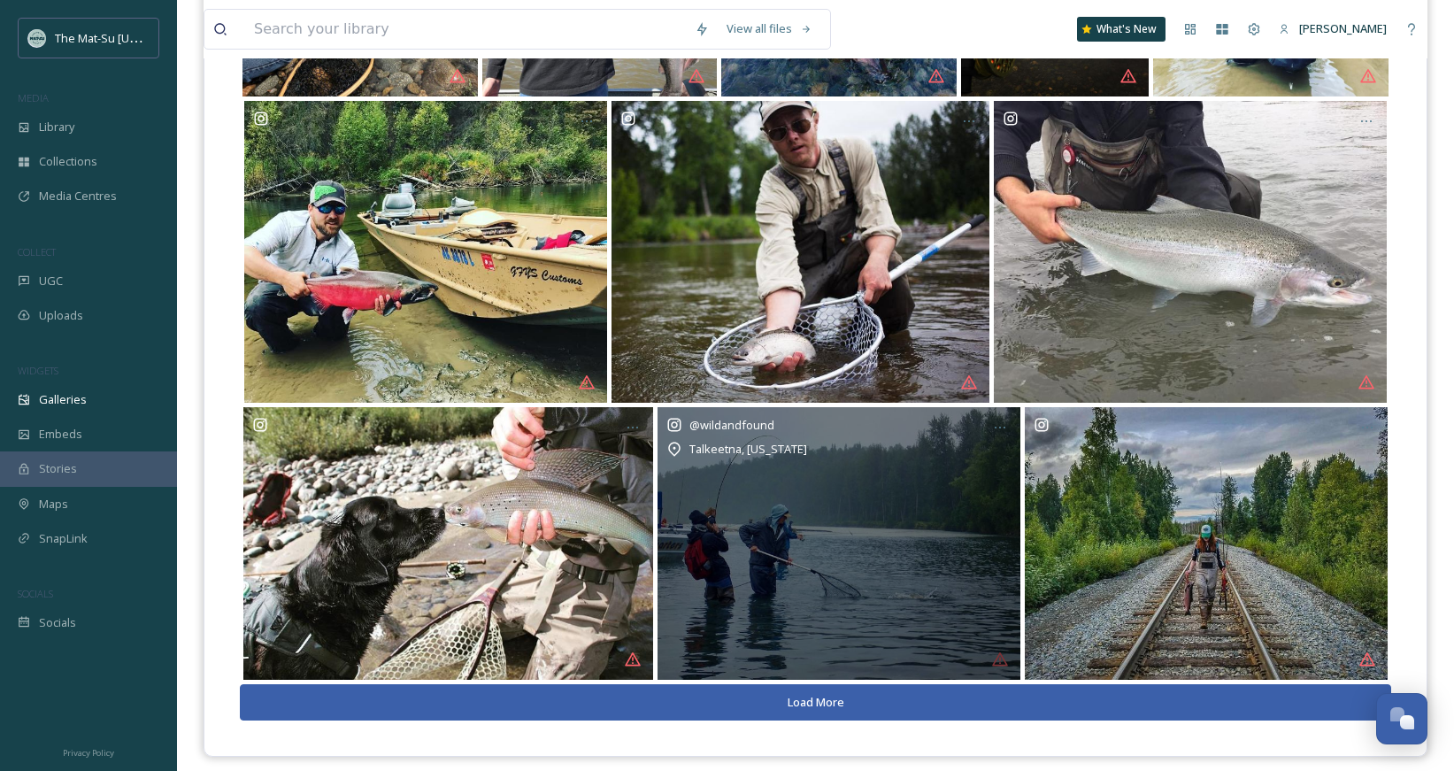
scroll to position [4592, 0]
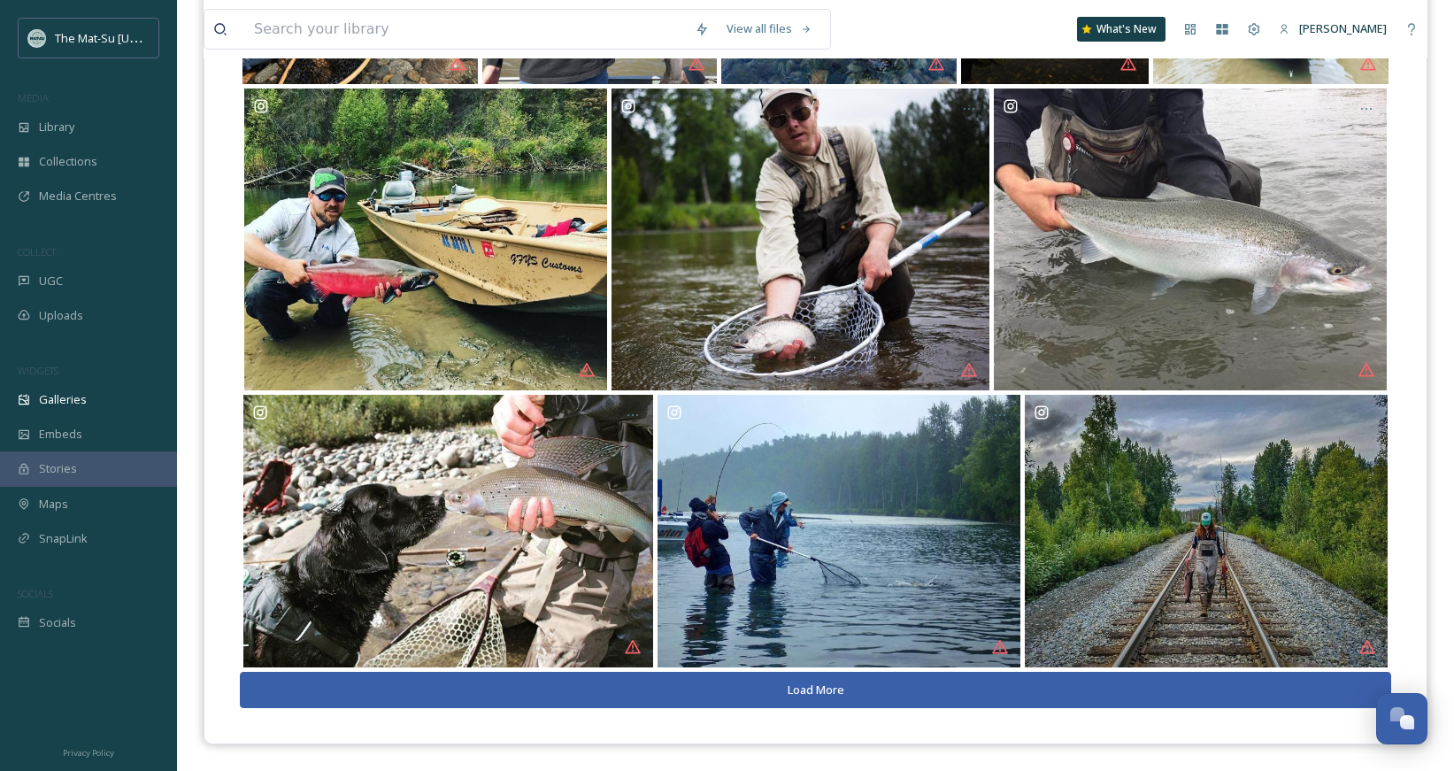
click at [858, 681] on button "Load More" at bounding box center [815, 690] width 1151 height 36
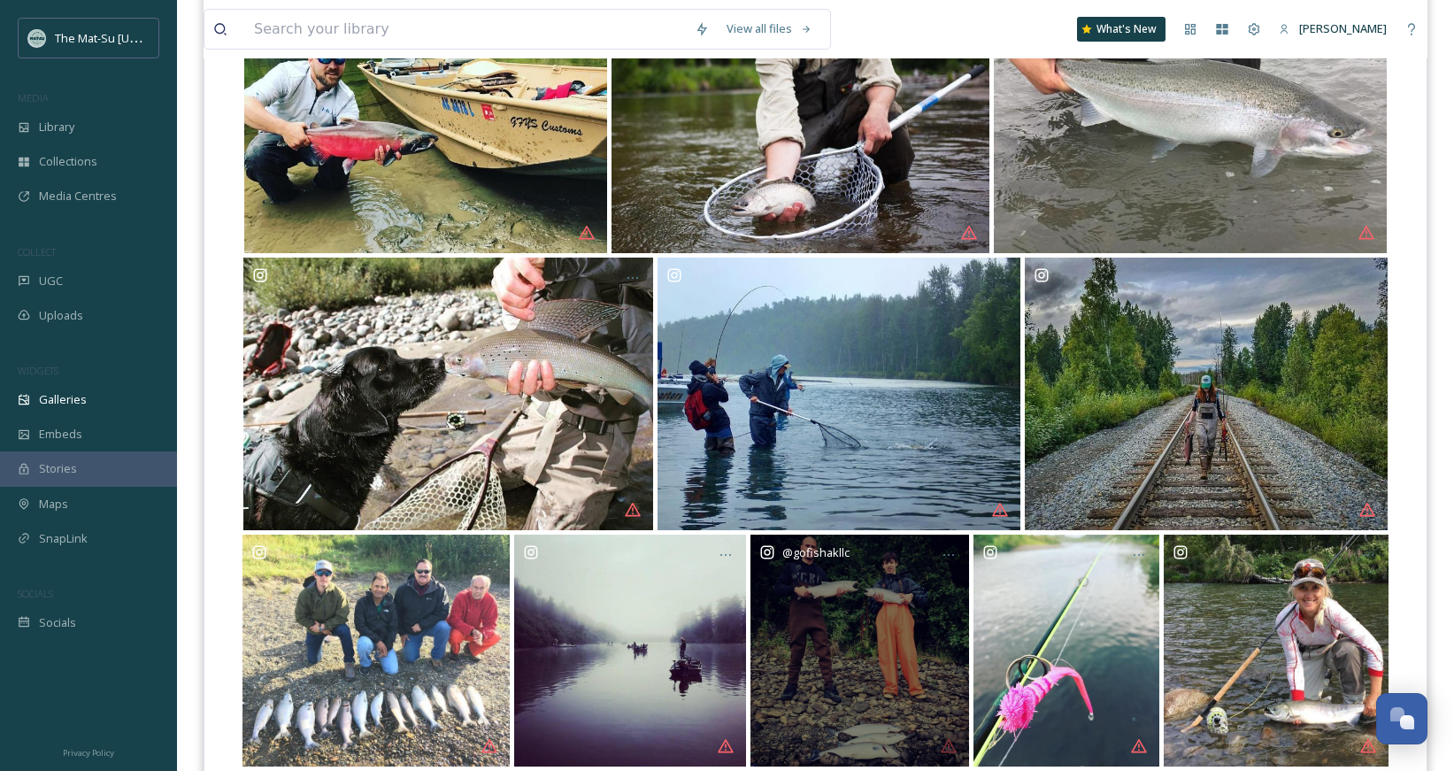
scroll to position [4828, 0]
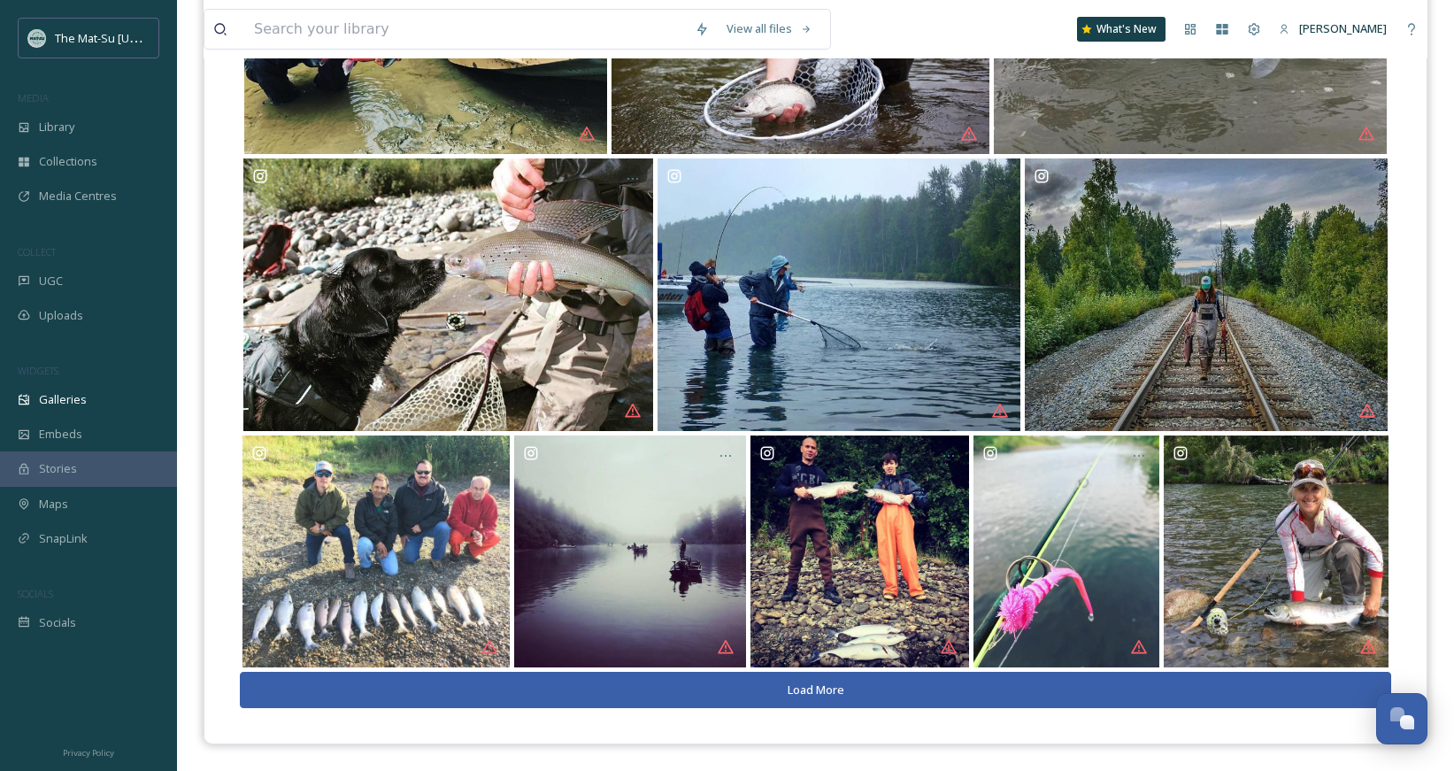
click at [858, 681] on button "Load More" at bounding box center [815, 690] width 1151 height 36
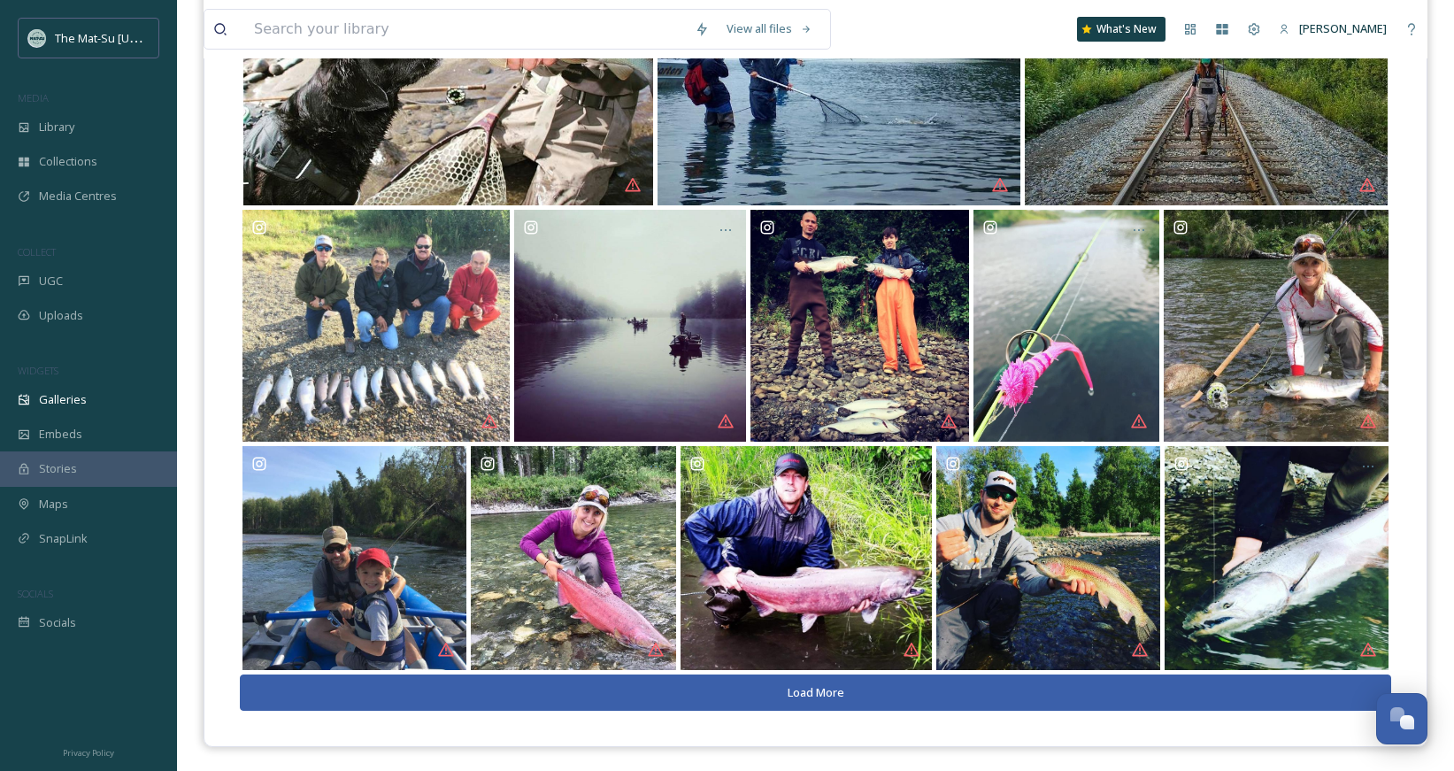
scroll to position [5056, 0]
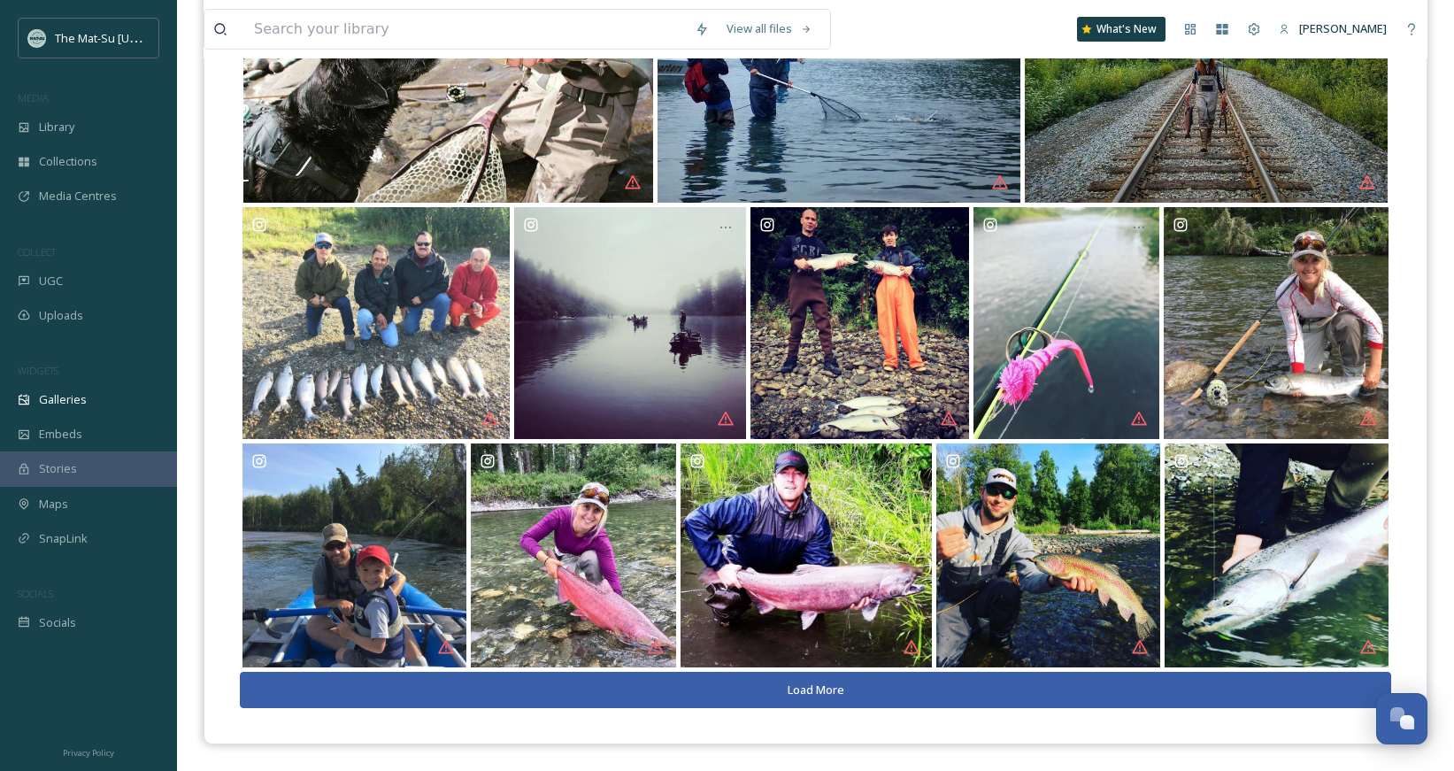
click at [858, 681] on button "Load More" at bounding box center [815, 690] width 1151 height 36
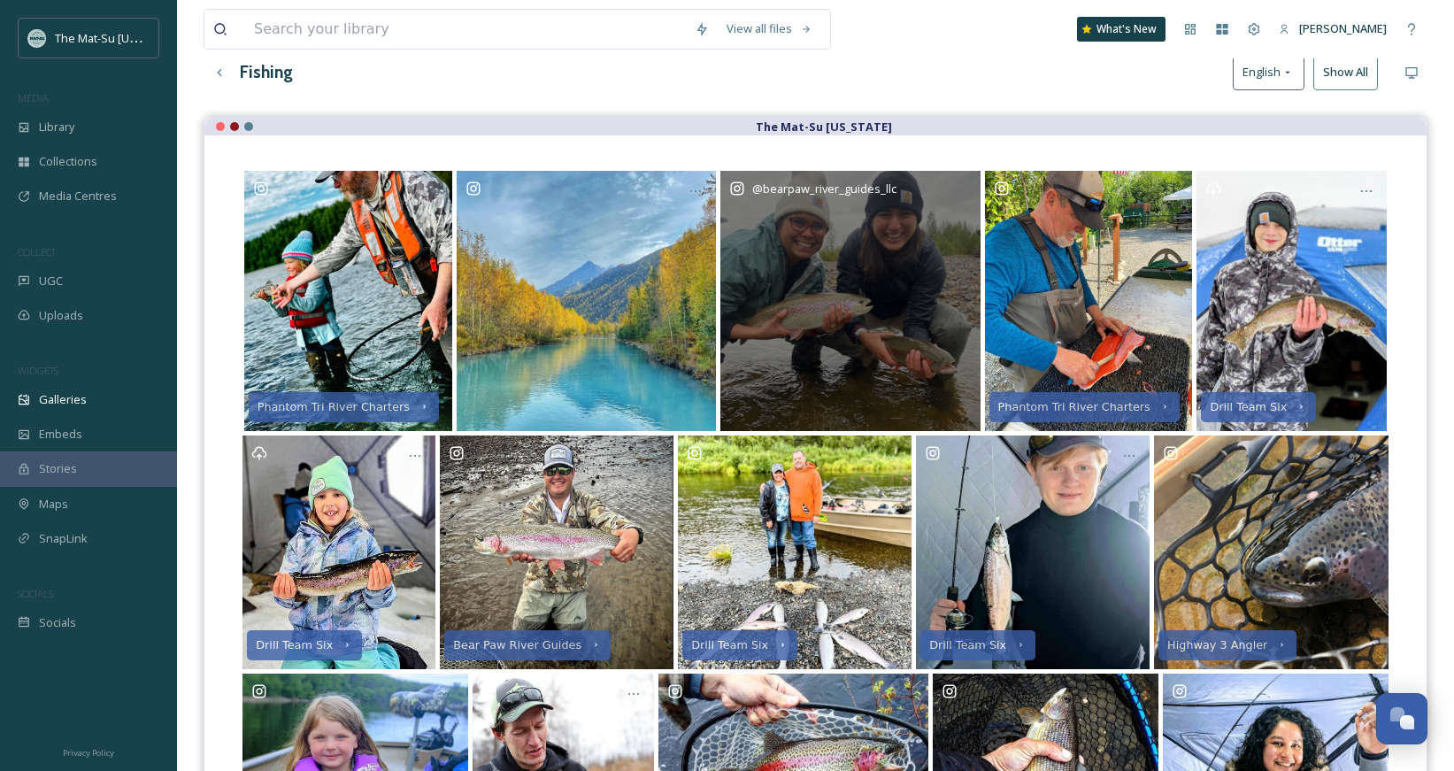
scroll to position [142, 0]
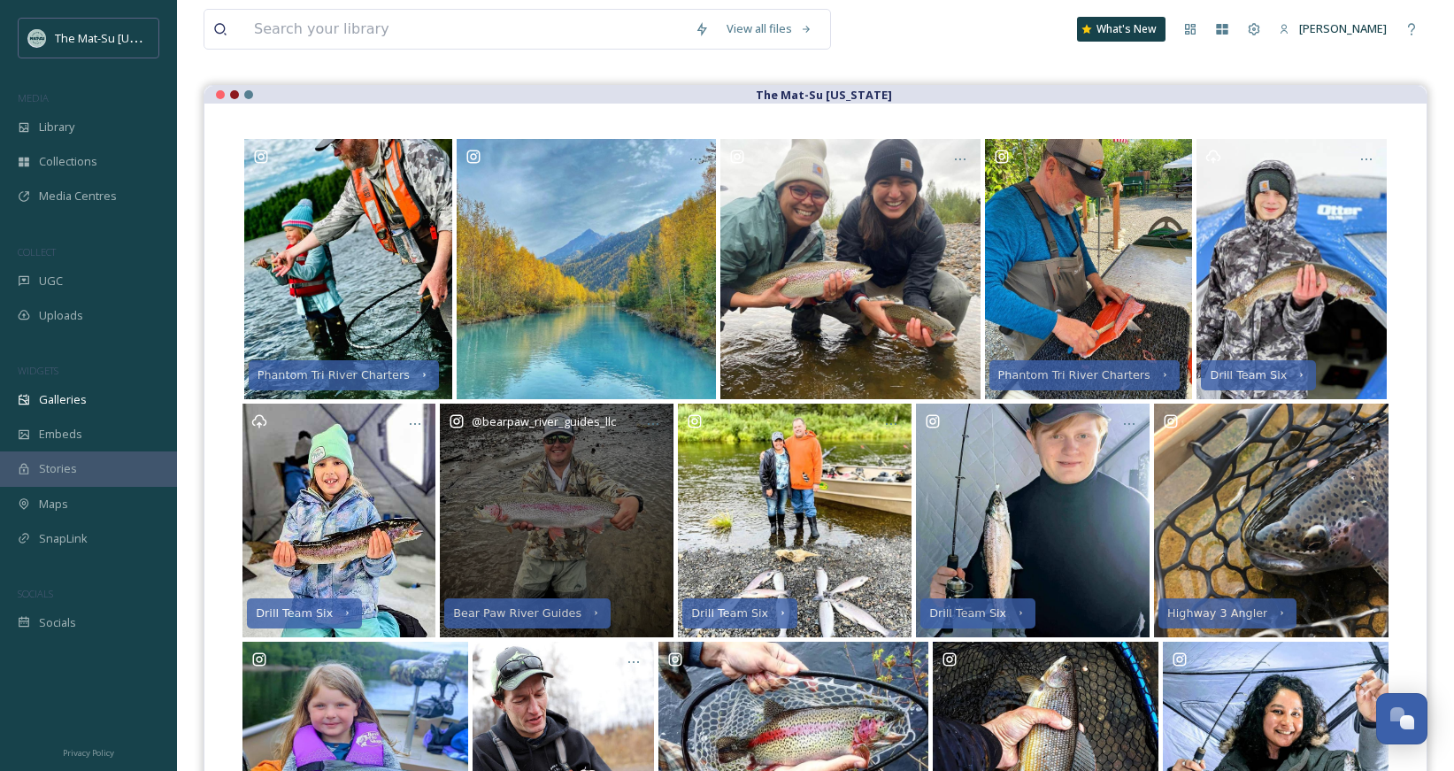
click at [572, 511] on div "@ bearpaw_river_guides_llc" at bounding box center [557, 520] width 234 height 234
click at [528, 450] on div "@ bearpaw_river_guides_llc" at bounding box center [557, 520] width 234 height 234
